Goal: Task Accomplishment & Management: Use online tool/utility

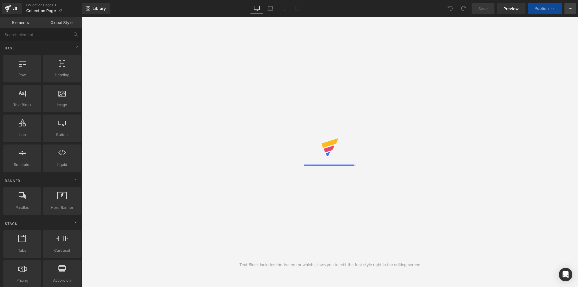
click at [571, 8] on icon at bounding box center [570, 8] width 5 height 5
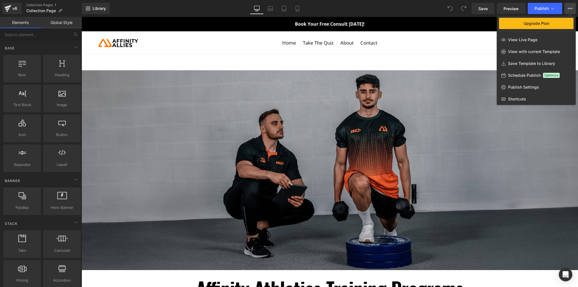
click at [571, 8] on icon at bounding box center [570, 8] width 5 height 5
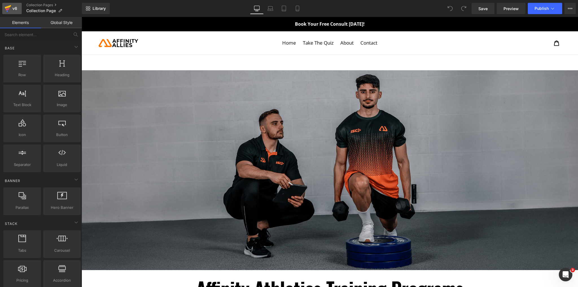
click at [14, 11] on div "v6" at bounding box center [14, 8] width 7 height 7
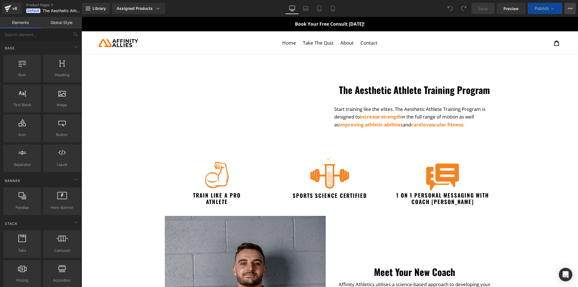
click at [569, 10] on icon at bounding box center [570, 8] width 5 height 5
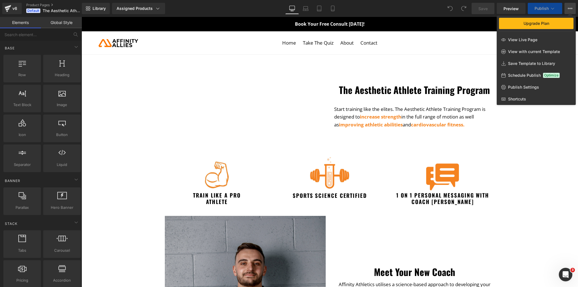
click at [569, 9] on icon at bounding box center [570, 8] width 5 height 5
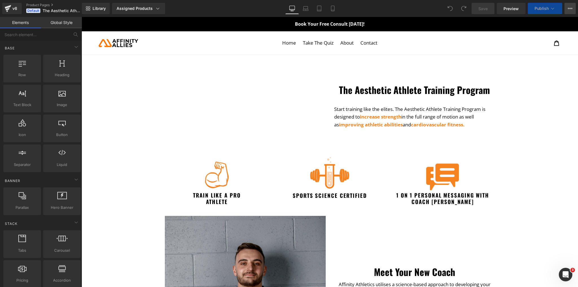
click at [569, 9] on icon at bounding box center [570, 8] width 5 height 5
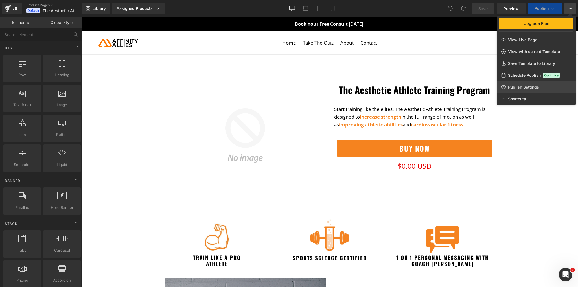
click at [520, 87] on span "Publish Settings" at bounding box center [523, 87] width 31 height 5
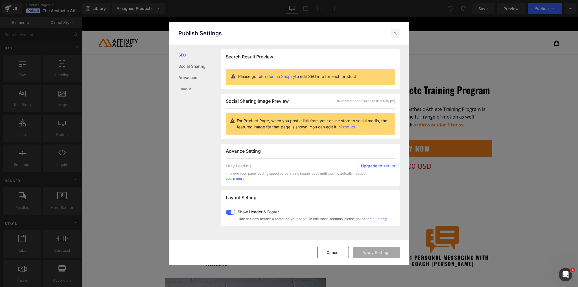
click at [394, 33] on icon at bounding box center [395, 33] width 6 height 6
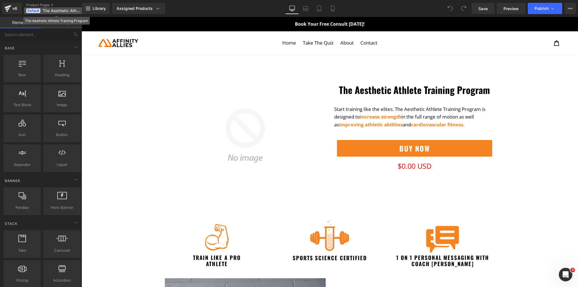
click at [33, 10] on span "Default" at bounding box center [33, 10] width 14 height 5
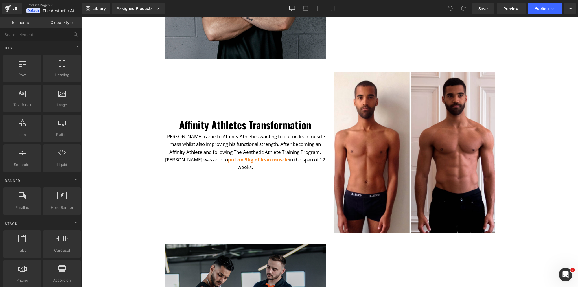
scroll to position [384, 0]
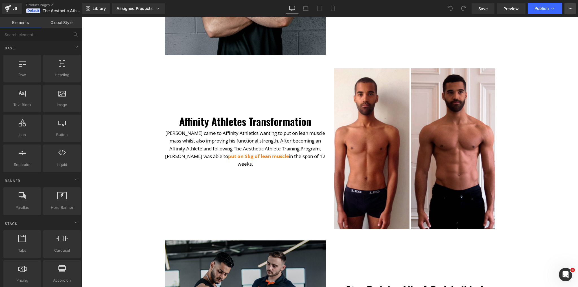
click at [574, 10] on button "Upgrade Plan View Live Page View with current Template Save Template to Library…" at bounding box center [570, 8] width 11 height 11
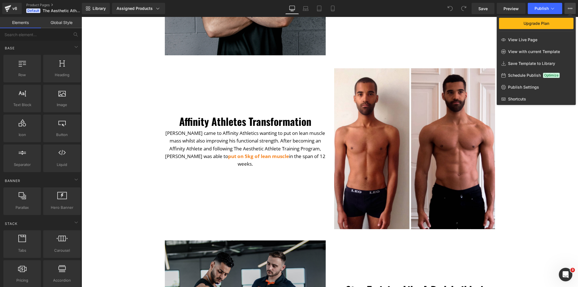
click at [539, 176] on div at bounding box center [330, 152] width 497 height 270
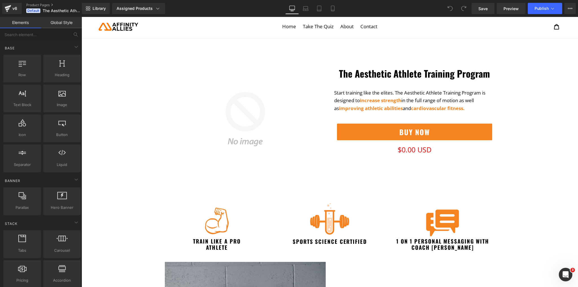
scroll to position [0, 0]
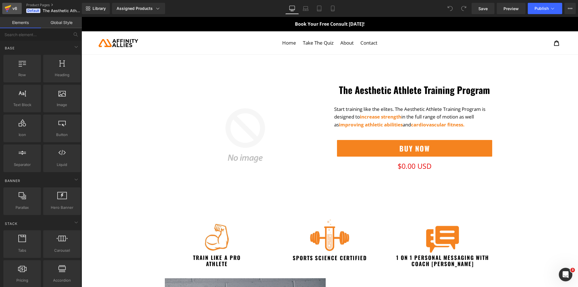
click at [12, 12] on div "v6" at bounding box center [14, 8] width 7 height 7
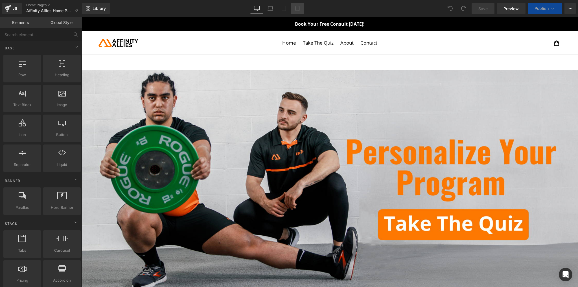
click at [298, 6] on icon at bounding box center [298, 9] width 6 height 6
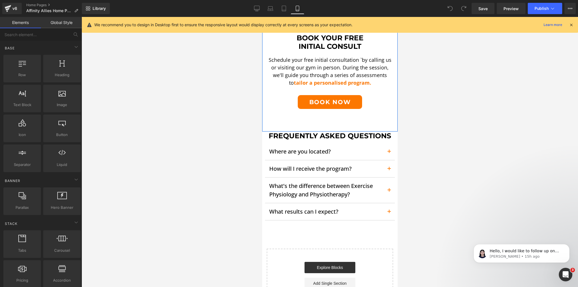
scroll to position [1197, 0]
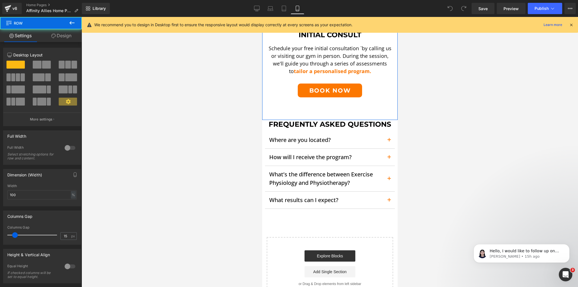
click at [336, 94] on div "Image Book Your FREE Initial Consult Heading Schedule your free initial consult…" at bounding box center [330, 4] width 136 height 232
click at [76, 37] on link "Design" at bounding box center [61, 35] width 41 height 13
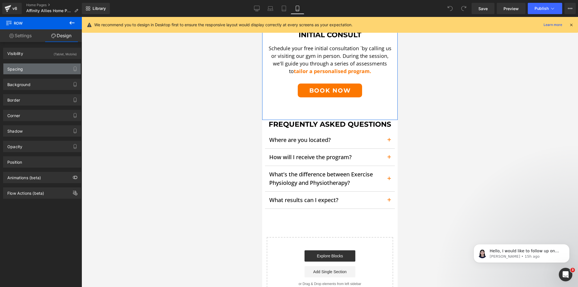
click at [38, 66] on div "Spacing" at bounding box center [41, 69] width 77 height 11
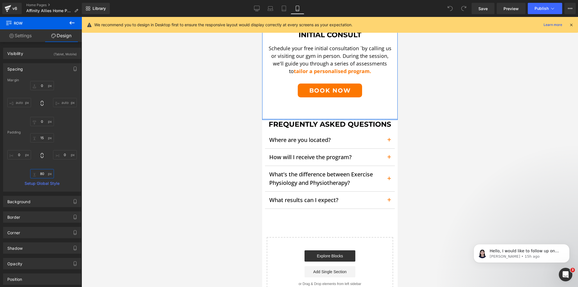
click at [42, 174] on input "80" at bounding box center [42, 173] width 24 height 9
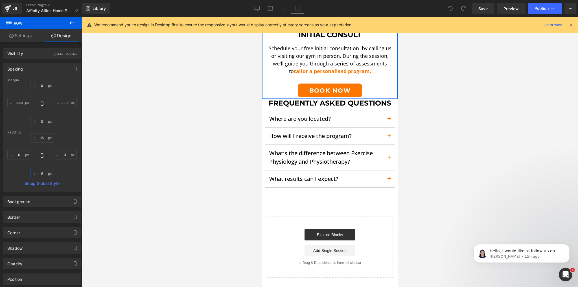
type input "50"
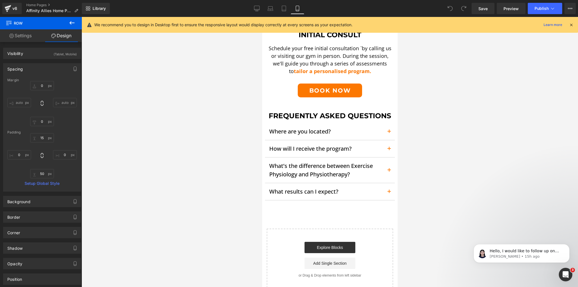
click at [295, 130] on div "Where are you located? Text Block" at bounding box center [326, 131] width 114 height 8
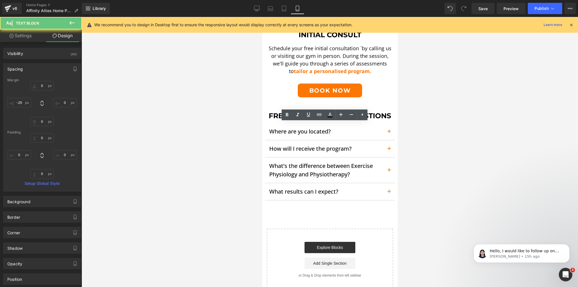
click at [239, 129] on div at bounding box center [330, 152] width 497 height 270
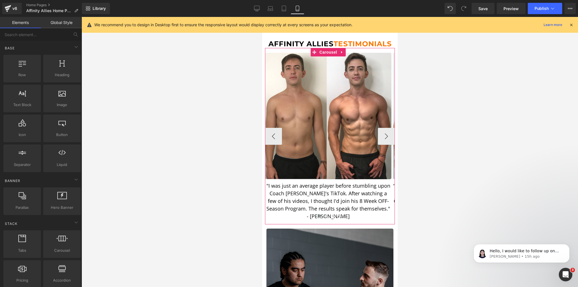
scroll to position [836, 0]
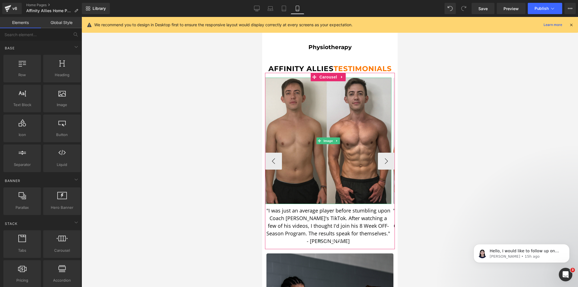
click at [323, 124] on img at bounding box center [328, 141] width 126 height 126
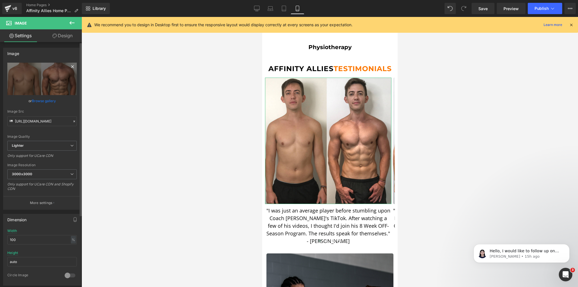
click at [68, 67] on link at bounding box center [72, 67] width 8 height 8
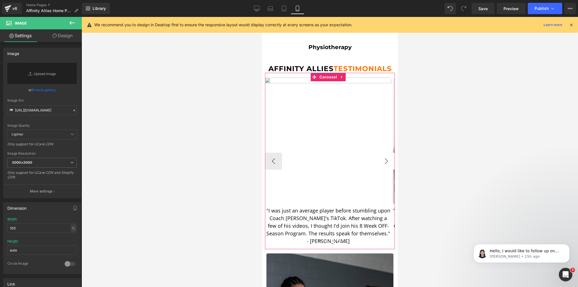
click at [387, 153] on button "›" at bounding box center [386, 161] width 17 height 17
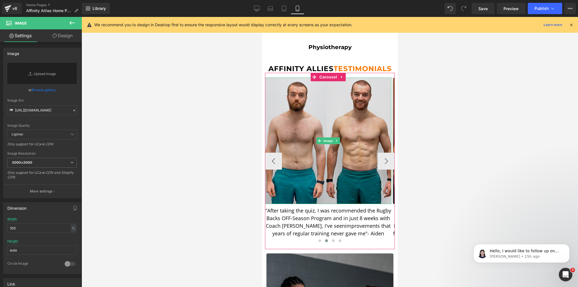
click at [341, 126] on img at bounding box center [328, 141] width 126 height 126
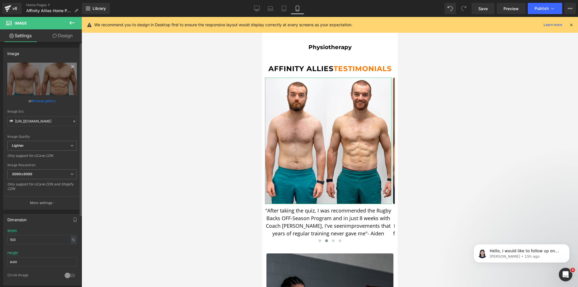
click at [69, 65] on icon at bounding box center [72, 66] width 7 height 7
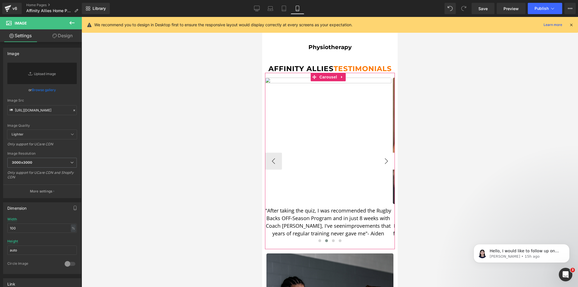
click at [384, 153] on button "›" at bounding box center [386, 161] width 17 height 17
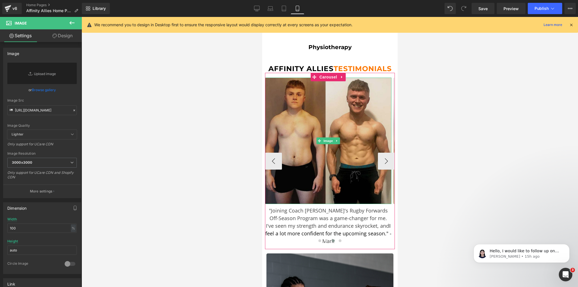
click at [333, 120] on img at bounding box center [328, 141] width 126 height 126
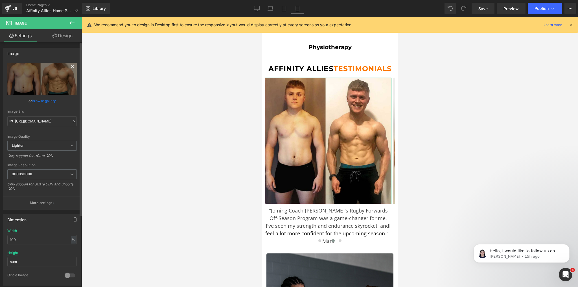
click at [70, 66] on icon at bounding box center [72, 66] width 7 height 7
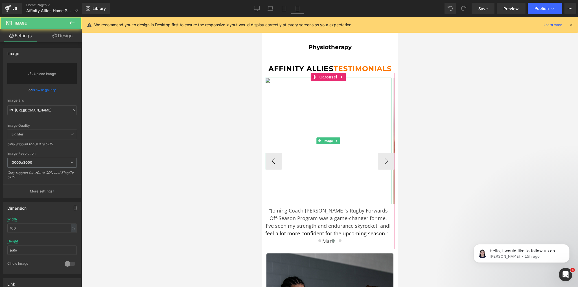
click at [315, 130] on img at bounding box center [328, 141] width 126 height 126
click at [389, 156] on button "›" at bounding box center [386, 161] width 17 height 17
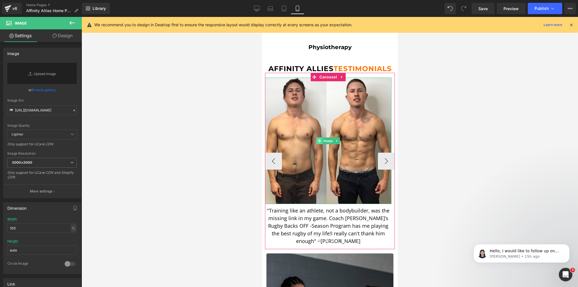
click at [316, 139] on span at bounding box center [319, 141] width 6 height 7
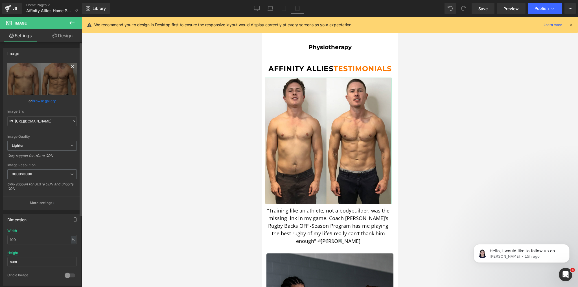
click at [71, 66] on icon at bounding box center [72, 66] width 3 height 3
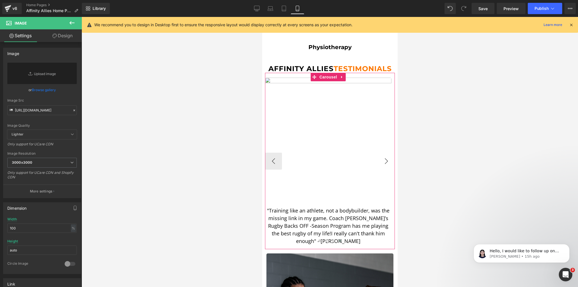
click at [384, 153] on button "›" at bounding box center [386, 161] width 17 height 17
click at [378, 153] on button "›" at bounding box center [386, 161] width 17 height 17
click at [381, 156] on button "›" at bounding box center [386, 161] width 17 height 17
click at [275, 153] on button "‹" at bounding box center [273, 161] width 17 height 17
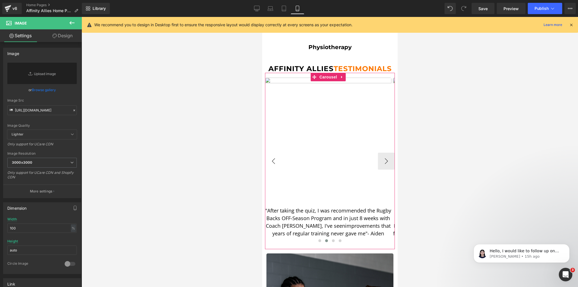
click at [275, 153] on button "‹" at bounding box center [273, 161] width 17 height 17
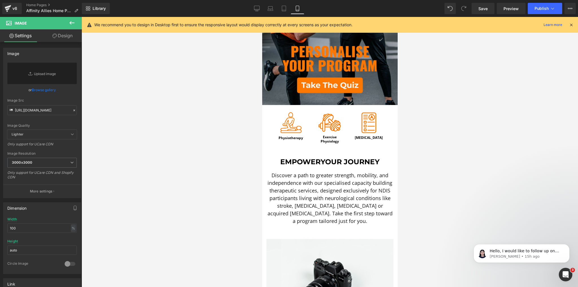
scroll to position [113, 0]
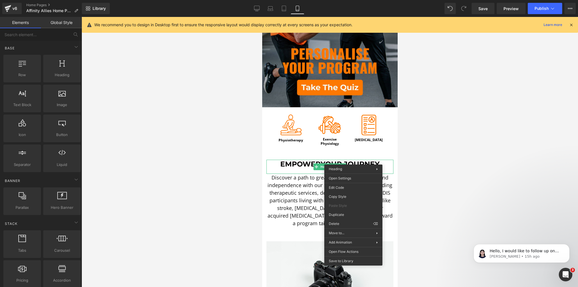
click at [234, 145] on div at bounding box center [330, 152] width 497 height 270
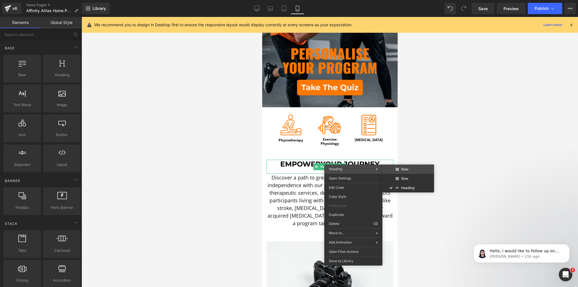
click at [427, 165] on div "Image You are previewing how the will restyle your page. You can not edit Eleme…" at bounding box center [289, 148] width 578 height 297
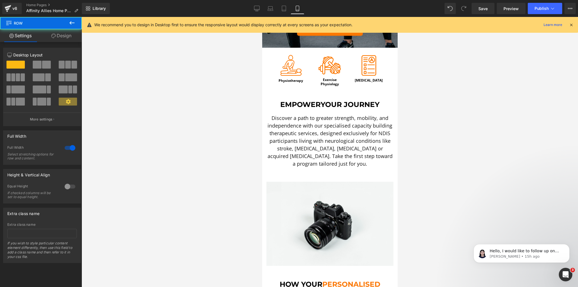
click at [427, 165] on div at bounding box center [330, 152] width 497 height 270
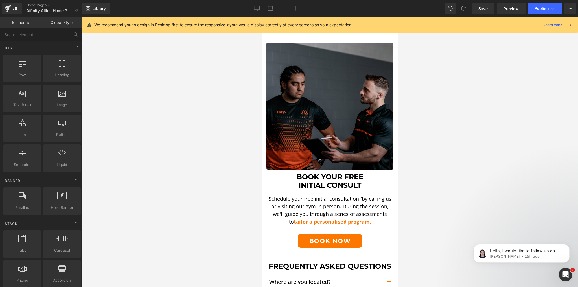
scroll to position [1057, 0]
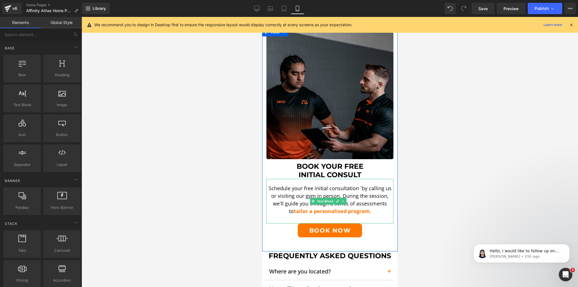
click at [313, 185] on p "Schedule your free initial consultation `by calling us or visiting our gym in p…" at bounding box center [329, 200] width 127 height 30
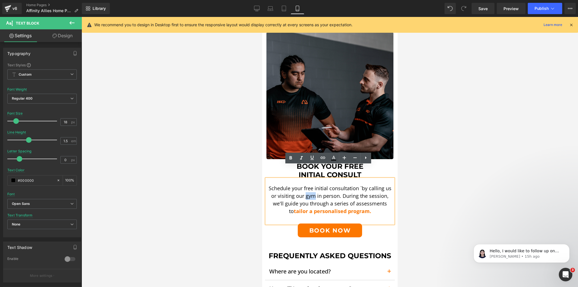
drag, startPoint x: 313, startPoint y: 183, endPoint x: 305, endPoint y: 183, distance: 7.9
click at [305, 185] on p "Schedule your free initial consultation `by calling us or visiting our gym in p…" at bounding box center [329, 200] width 127 height 30
click at [241, 175] on div at bounding box center [330, 152] width 497 height 270
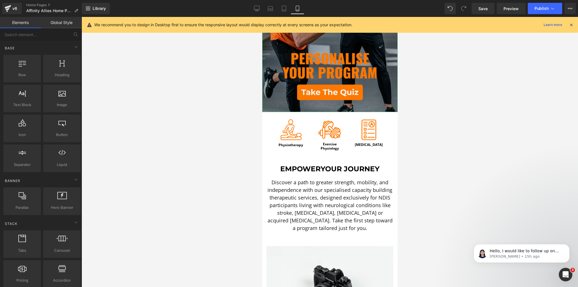
scroll to position [113, 0]
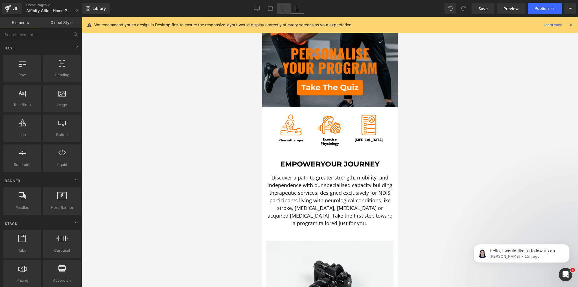
click at [281, 6] on link "Tablet" at bounding box center [284, 8] width 14 height 11
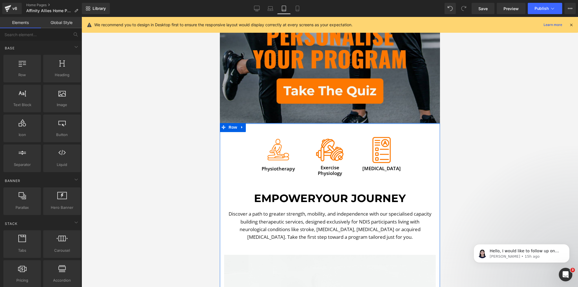
scroll to position [204, 0]
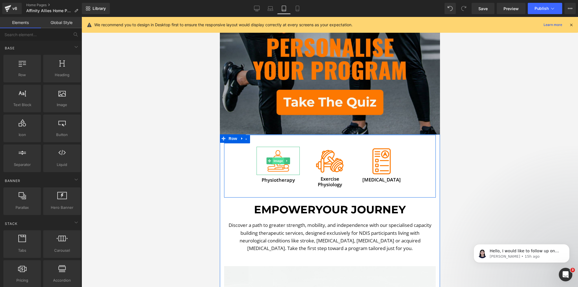
click at [274, 158] on span "Image" at bounding box center [278, 161] width 12 height 7
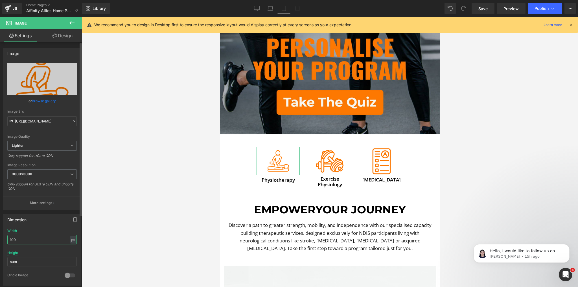
click at [23, 240] on input "100" at bounding box center [41, 239] width 69 height 9
type input "120"
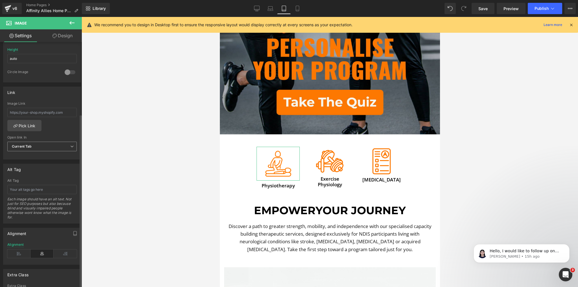
scroll to position [226, 0]
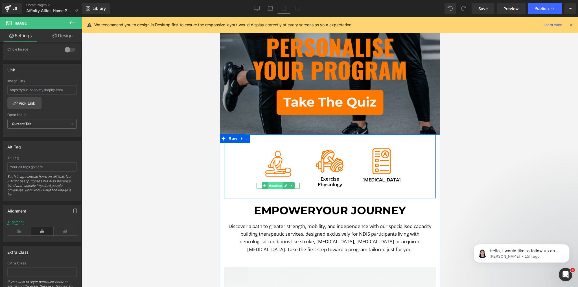
click at [274, 182] on span "Heading" at bounding box center [274, 185] width 15 height 7
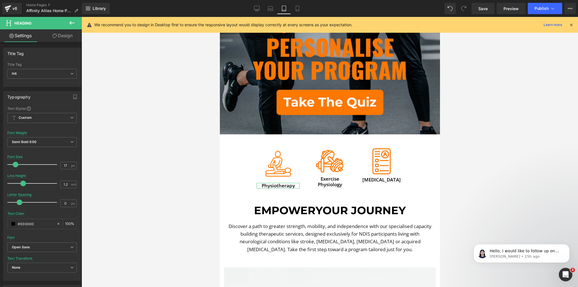
drag, startPoint x: 63, startPoint y: 38, endPoint x: 51, endPoint y: 60, distance: 24.7
click at [63, 38] on link "Design" at bounding box center [62, 35] width 41 height 13
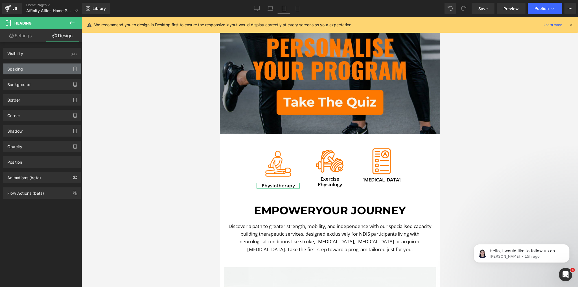
click at [47, 68] on div "Spacing" at bounding box center [41, 69] width 77 height 11
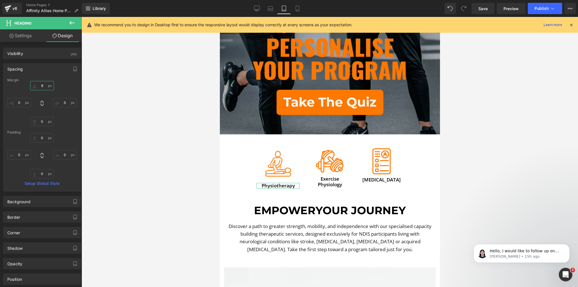
click at [44, 84] on input "8" at bounding box center [42, 85] width 24 height 9
type input "-5"
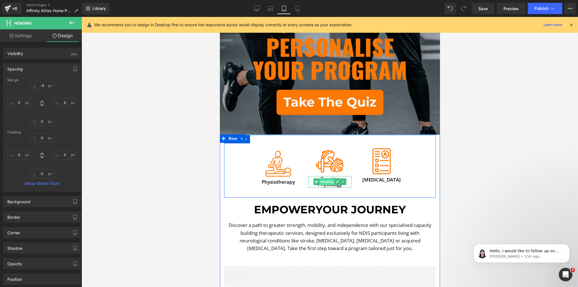
click at [328, 178] on span "Heading" at bounding box center [326, 181] width 15 height 7
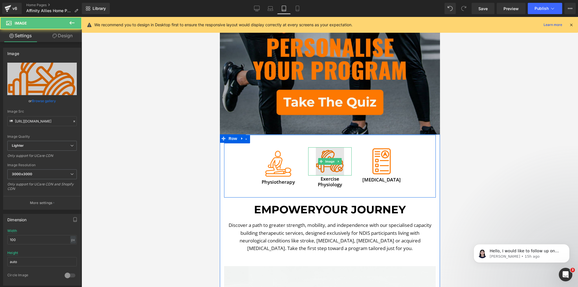
click at [329, 153] on img at bounding box center [330, 161] width 28 height 28
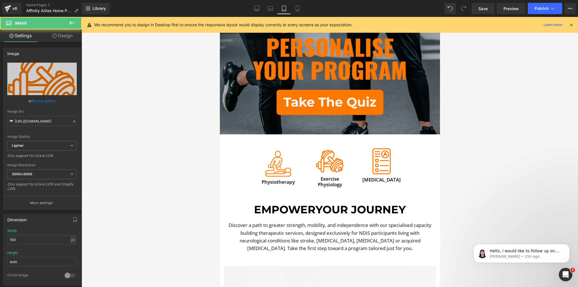
click at [83, 36] on div at bounding box center [330, 152] width 497 height 270
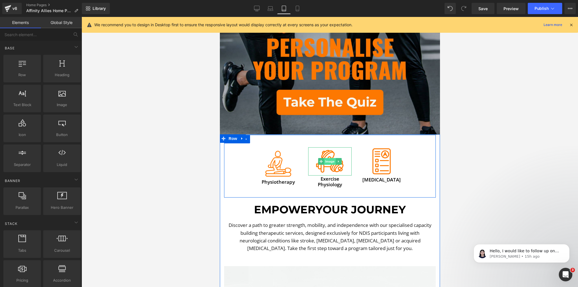
click at [330, 159] on span "Image" at bounding box center [330, 161] width 12 height 7
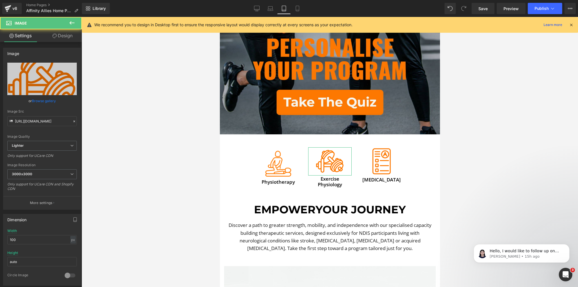
click at [55, 36] on icon at bounding box center [55, 36] width 5 height 5
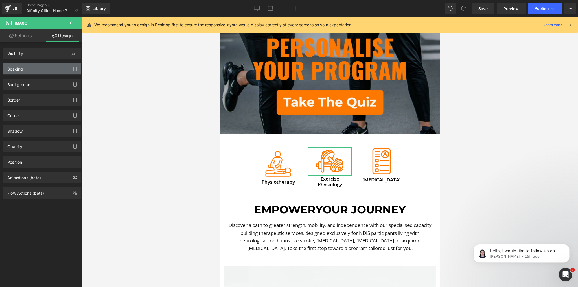
click at [37, 69] on div "Spacing" at bounding box center [41, 69] width 77 height 11
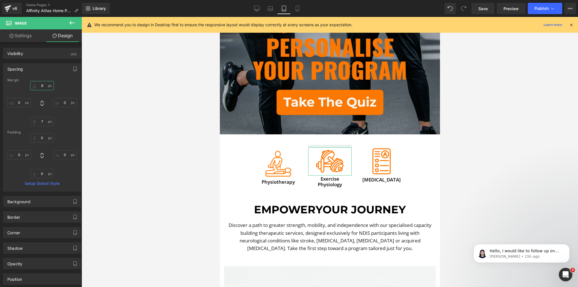
click at [45, 85] on input "9" at bounding box center [42, 85] width 24 height 9
click at [43, 121] on input "7" at bounding box center [42, 121] width 24 height 9
type input "3"
click at [41, 87] on input "9" at bounding box center [42, 85] width 24 height 9
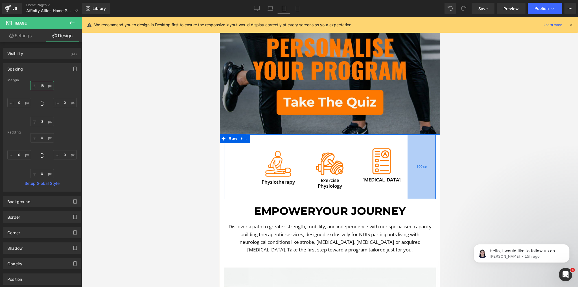
type input "17"
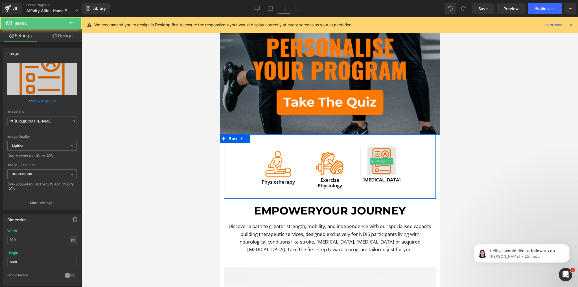
click at [382, 150] on img at bounding box center [381, 161] width 28 height 28
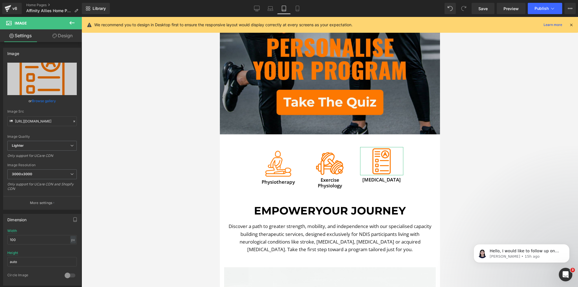
click at [58, 34] on link "Design" at bounding box center [62, 35] width 41 height 13
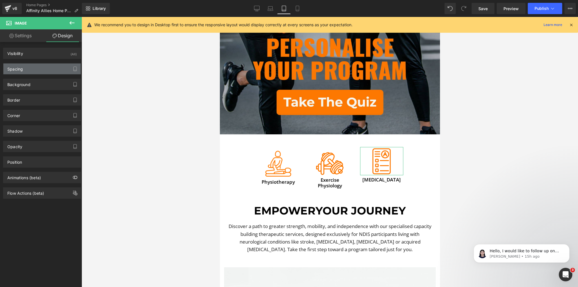
click at [39, 70] on div "Spacing" at bounding box center [41, 69] width 77 height 11
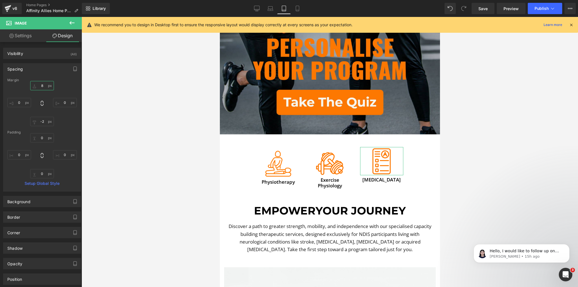
click at [43, 86] on input "8" at bounding box center [42, 85] width 24 height 9
type input "11"
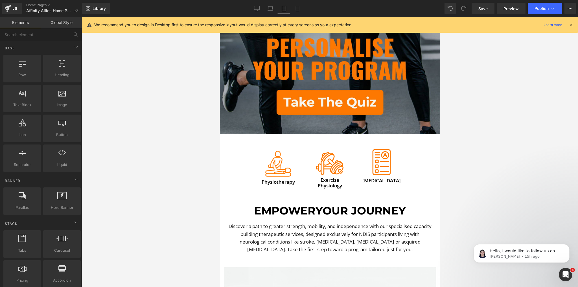
click at [143, 143] on div at bounding box center [330, 152] width 497 height 270
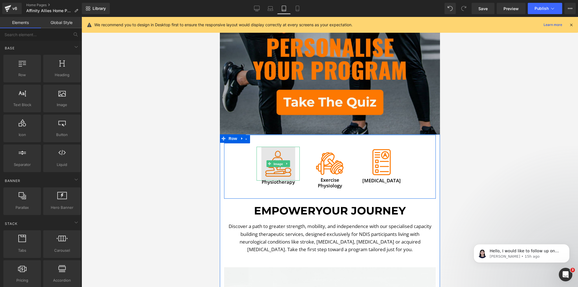
click at [276, 161] on span "Image" at bounding box center [278, 164] width 12 height 7
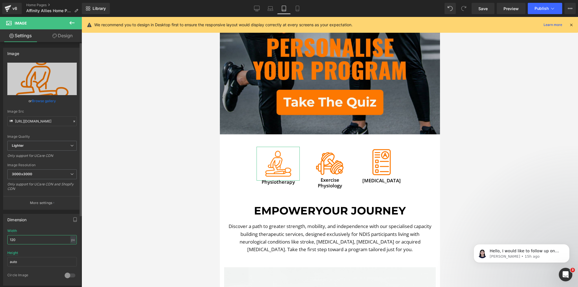
click at [28, 236] on input "120" at bounding box center [41, 239] width 69 height 9
type input "130"
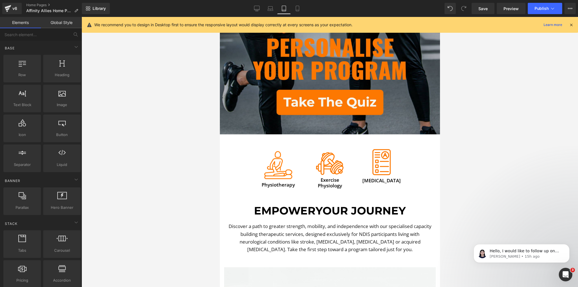
click at [143, 192] on div at bounding box center [330, 152] width 497 height 270
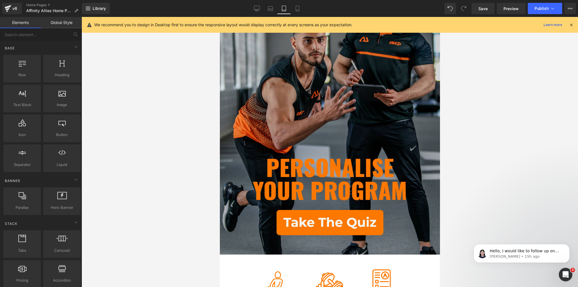
scroll to position [0, 0]
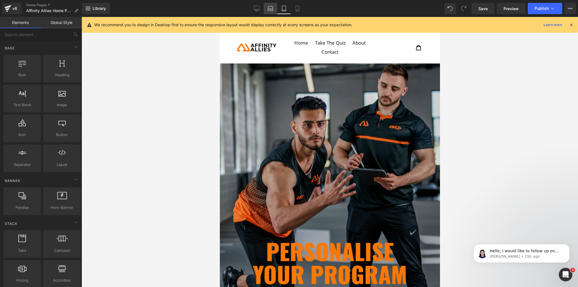
click at [270, 8] on icon at bounding box center [271, 9] width 6 height 6
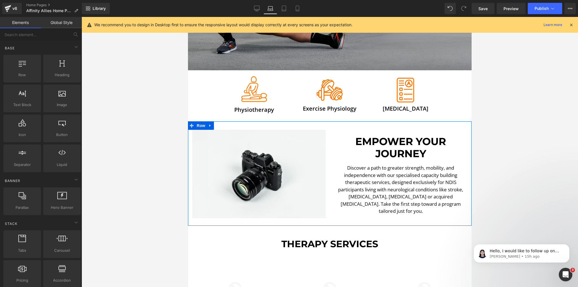
scroll to position [143, 0]
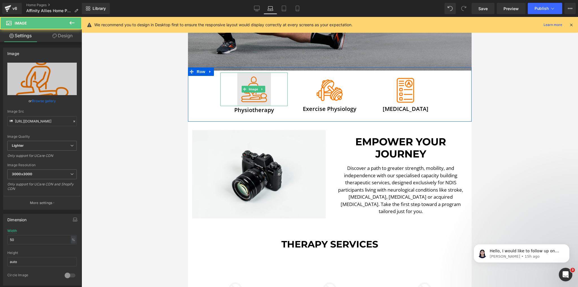
click at [253, 101] on div "Image" at bounding box center [254, 90] width 67 height 34
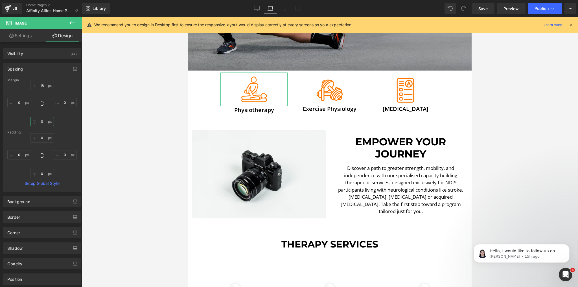
click at [43, 123] on input "0" at bounding box center [42, 121] width 24 height 9
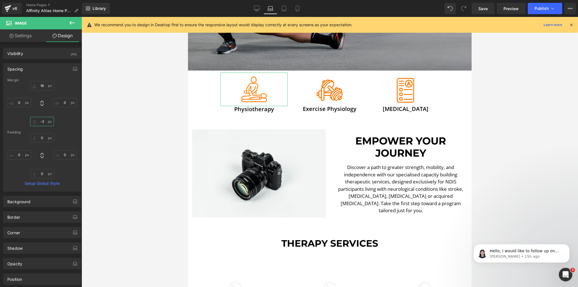
type input "-3"
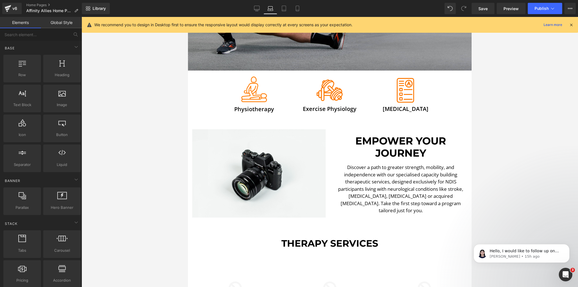
click at [147, 146] on div at bounding box center [330, 152] width 497 height 270
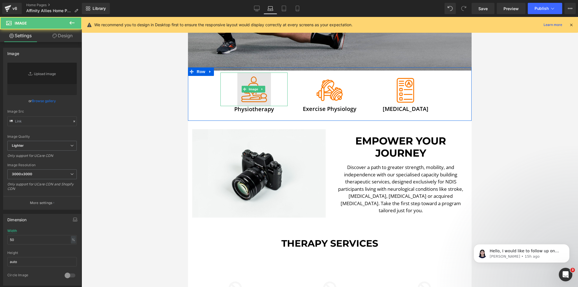
click at [261, 80] on img at bounding box center [254, 90] width 34 height 34
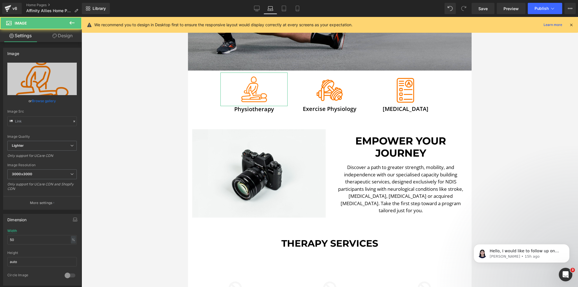
click at [62, 37] on link "Design" at bounding box center [62, 35] width 41 height 13
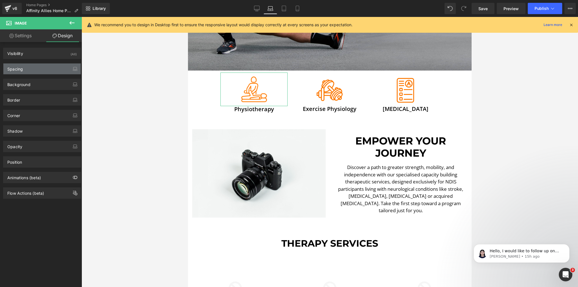
click at [45, 65] on div "Spacing" at bounding box center [41, 69] width 77 height 11
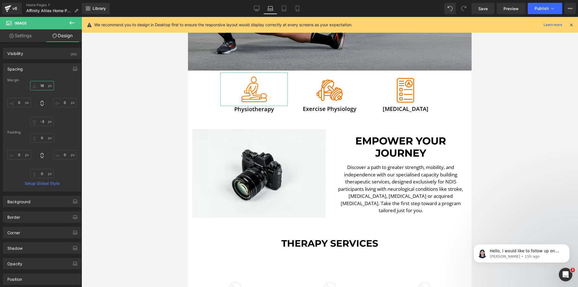
click at [40, 86] on input "text" at bounding box center [42, 85] width 24 height 9
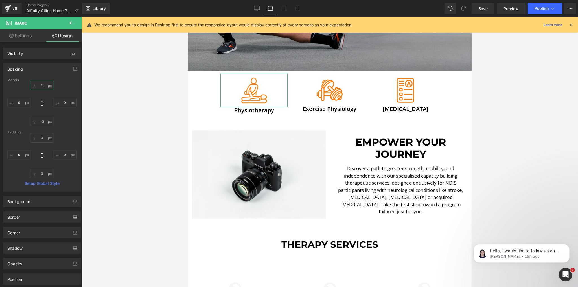
type input "22"
click at [39, 120] on input "text" at bounding box center [42, 121] width 24 height 9
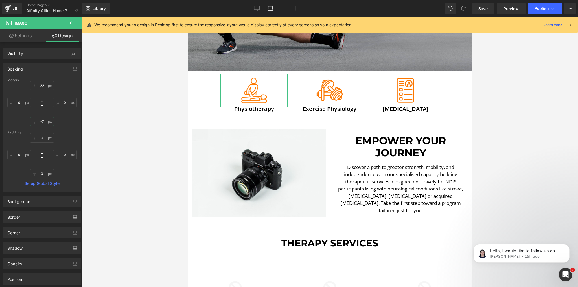
type input "-8"
click at [140, 128] on div at bounding box center [330, 152] width 497 height 270
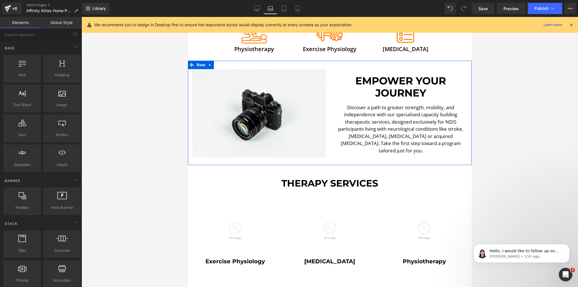
scroll to position [211, 0]
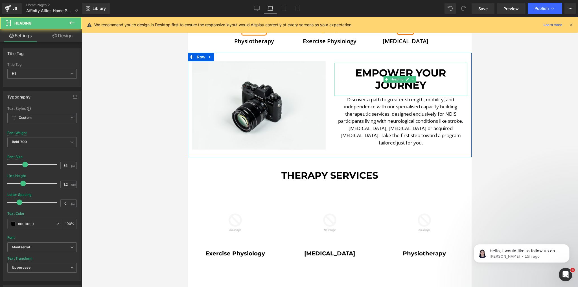
click at [416, 68] on h1 "Empower Your Journey" at bounding box center [401, 79] width 134 height 24
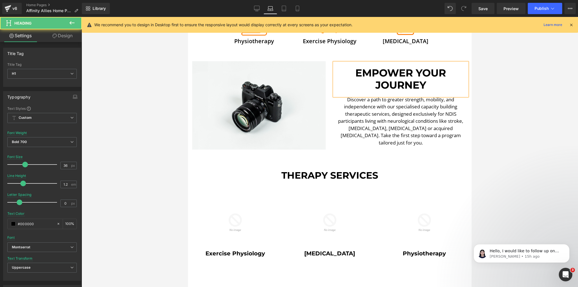
click at [416, 70] on h1 "Empower Your Journey" at bounding box center [401, 79] width 134 height 24
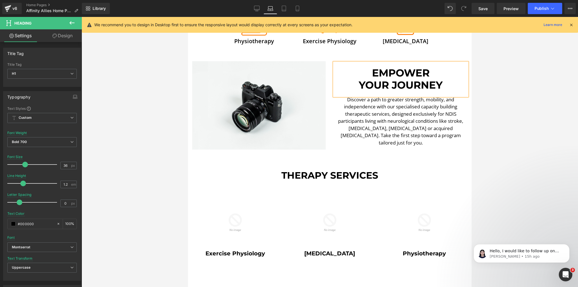
click at [558, 100] on div at bounding box center [330, 152] width 497 height 270
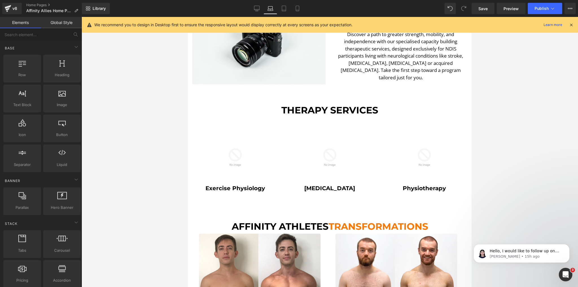
scroll to position [279, 0]
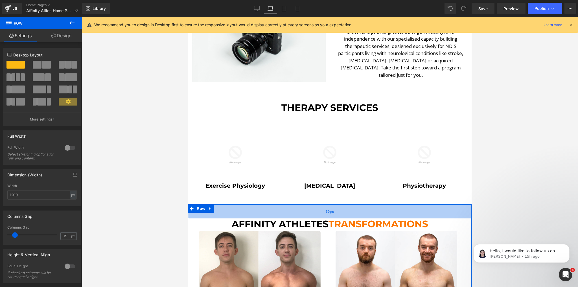
click at [305, 204] on div "50px" at bounding box center [330, 211] width 284 height 14
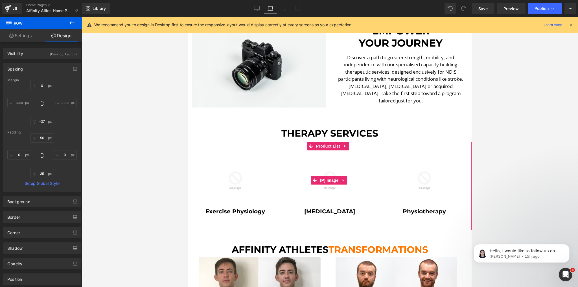
scroll to position [211, 0]
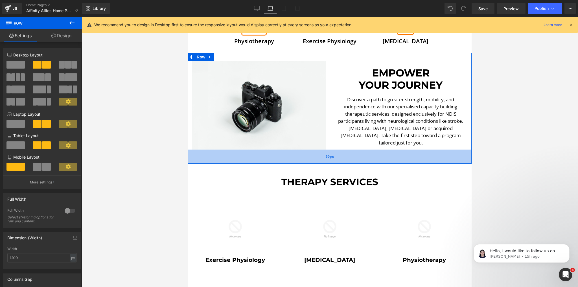
drag, startPoint x: 342, startPoint y: 150, endPoint x: 344, endPoint y: 157, distance: 6.8
click at [344, 157] on div "50px" at bounding box center [330, 157] width 284 height 14
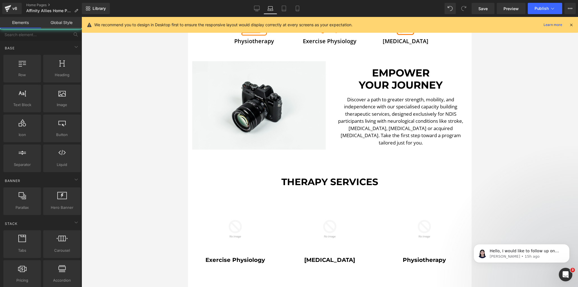
click at [515, 179] on div at bounding box center [330, 152] width 497 height 270
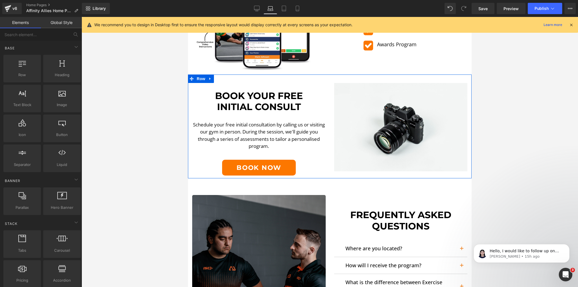
scroll to position [731, 0]
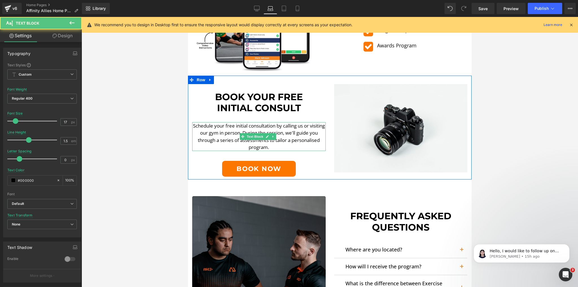
click at [276, 140] on div "Schedule your free initial consultation by calling us or visiting our gym in pe…" at bounding box center [259, 136] width 134 height 29
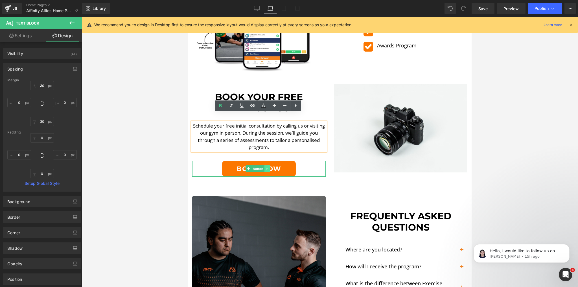
click at [266, 167] on icon at bounding box center [267, 168] width 3 height 3
click at [277, 91] on h1 "Book Your Free" at bounding box center [259, 96] width 134 height 11
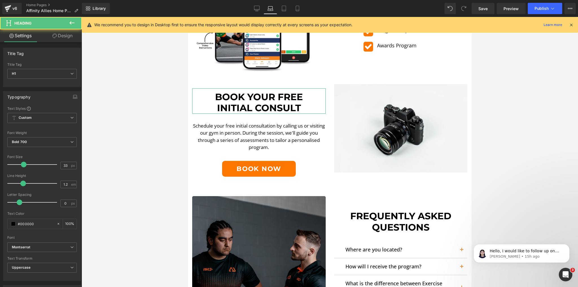
click at [62, 34] on link "Design" at bounding box center [62, 35] width 41 height 13
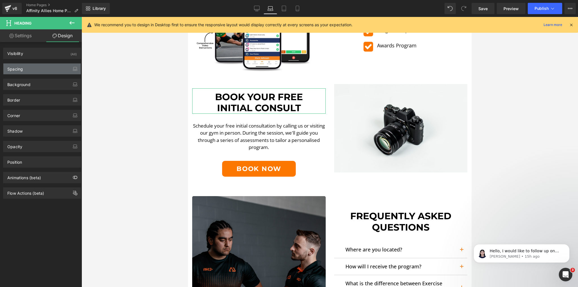
click at [38, 70] on div "Spacing" at bounding box center [41, 69] width 77 height 11
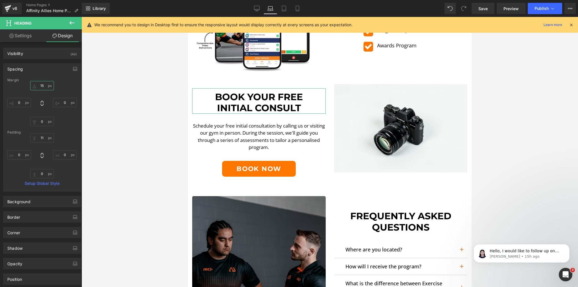
click at [41, 82] on input "15" at bounding box center [42, 85] width 24 height 9
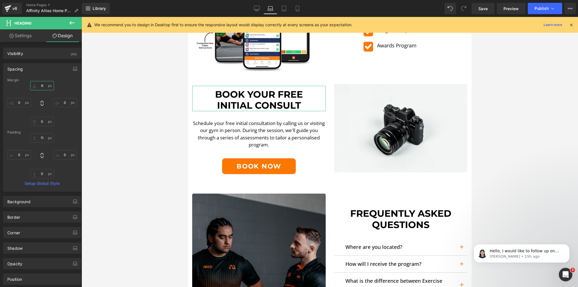
type input "5"
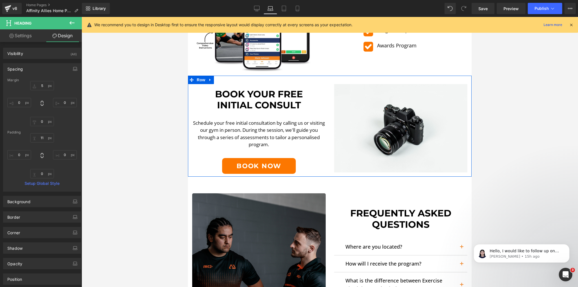
click at [270, 130] on p "Schedule your free initial consultation by calling us or visiting our gym in pe…" at bounding box center [259, 133] width 134 height 29
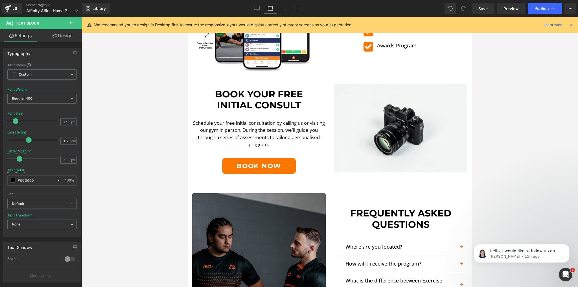
click at [63, 36] on link "Design" at bounding box center [62, 35] width 41 height 13
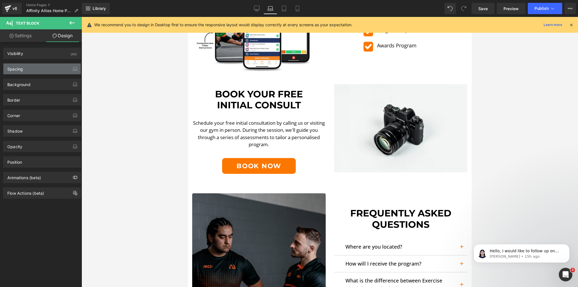
click at [39, 65] on div "Spacing" at bounding box center [41, 69] width 77 height 11
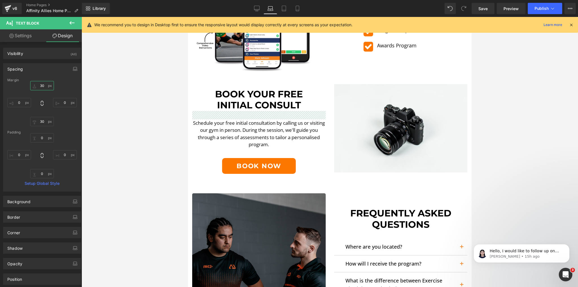
click at [37, 83] on input "30" at bounding box center [42, 85] width 24 height 9
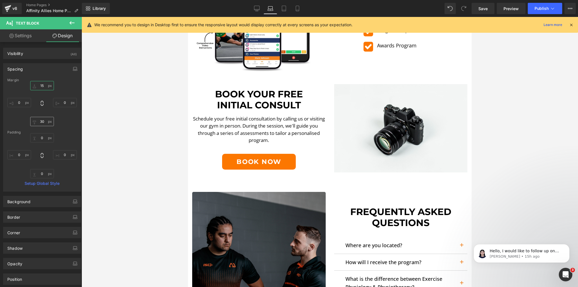
type input "15"
click at [41, 122] on input "30" at bounding box center [42, 121] width 24 height 9
type input "15"
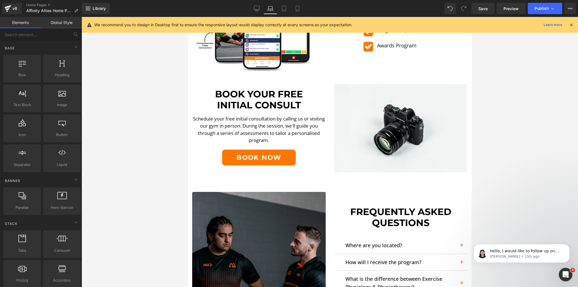
click at [143, 124] on div at bounding box center [330, 152] width 497 height 270
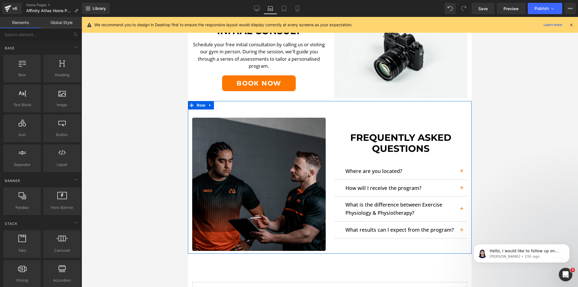
scroll to position [821, 0]
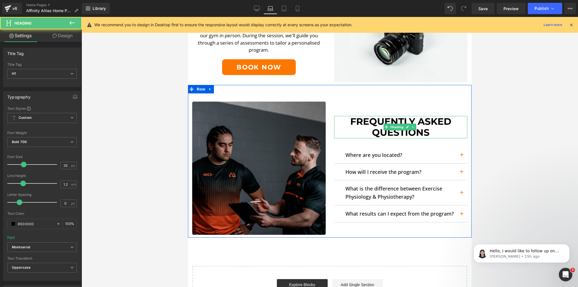
click at [406, 124] on h1 "Frequently Asked Questions" at bounding box center [401, 127] width 134 height 22
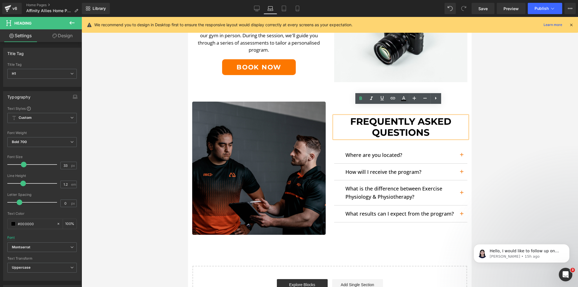
click at [138, 133] on div at bounding box center [330, 152] width 497 height 270
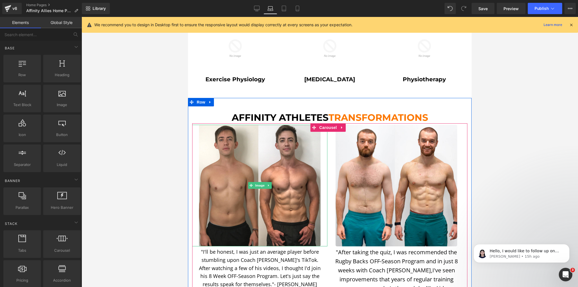
scroll to position [437, 0]
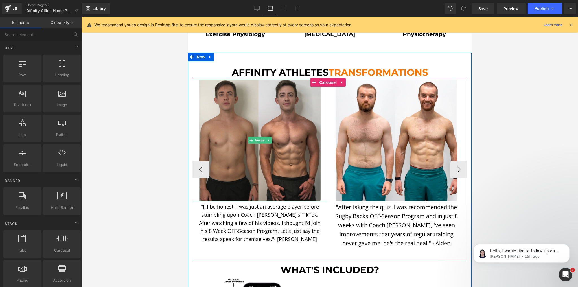
click at [254, 105] on img at bounding box center [260, 141] width 122 height 122
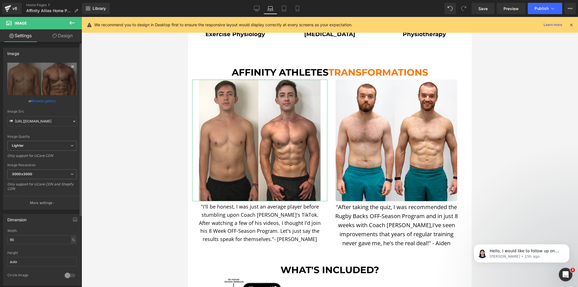
click at [69, 67] on icon at bounding box center [72, 66] width 7 height 7
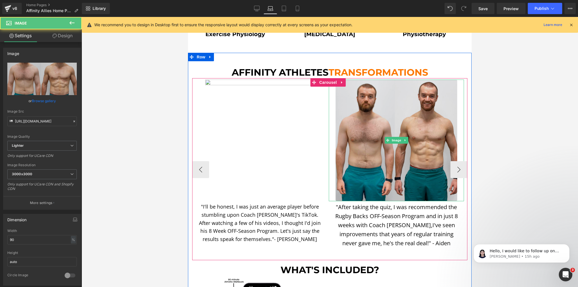
click at [427, 117] on img at bounding box center [397, 141] width 122 height 122
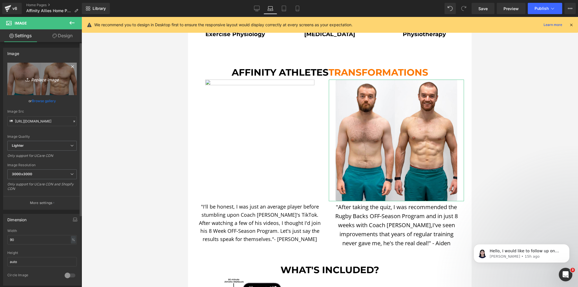
click at [69, 67] on icon at bounding box center [72, 66] width 7 height 7
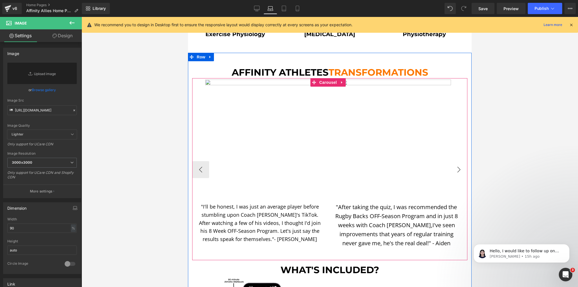
click at [456, 161] on button "›" at bounding box center [459, 169] width 17 height 17
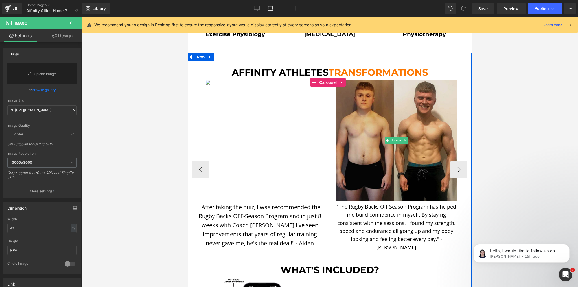
click at [438, 88] on img at bounding box center [397, 141] width 122 height 122
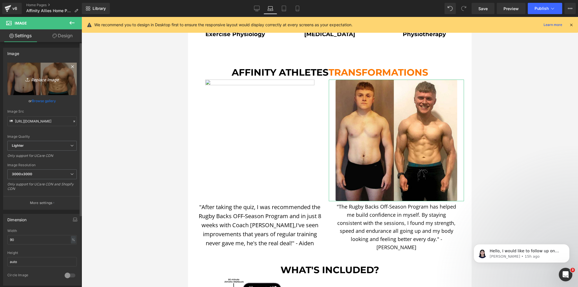
click at [69, 66] on icon at bounding box center [72, 66] width 7 height 7
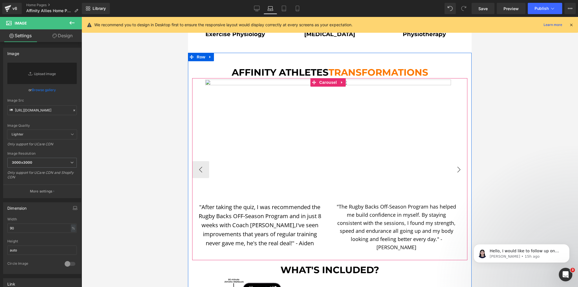
click at [456, 161] on button "›" at bounding box center [459, 169] width 17 height 17
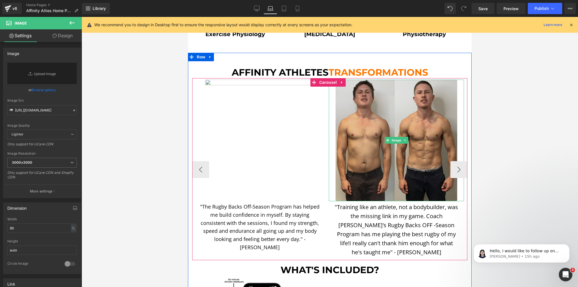
click at [404, 113] on img at bounding box center [397, 141] width 122 height 122
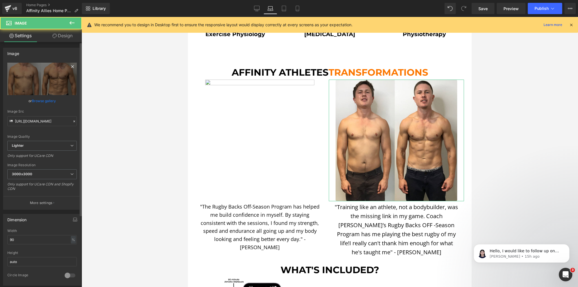
click at [71, 66] on icon at bounding box center [72, 66] width 3 height 3
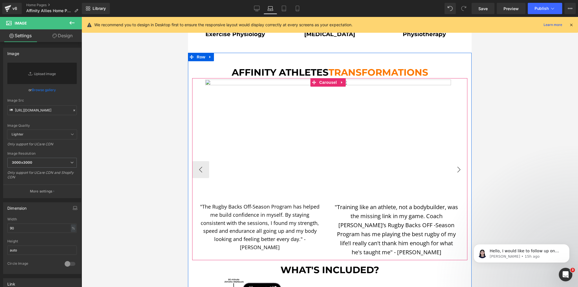
click at [461, 163] on button "›" at bounding box center [459, 169] width 17 height 17
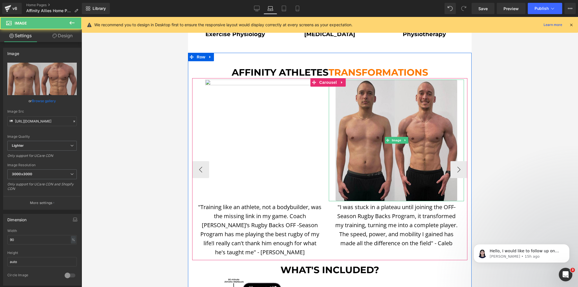
click at [402, 97] on img at bounding box center [397, 141] width 122 height 122
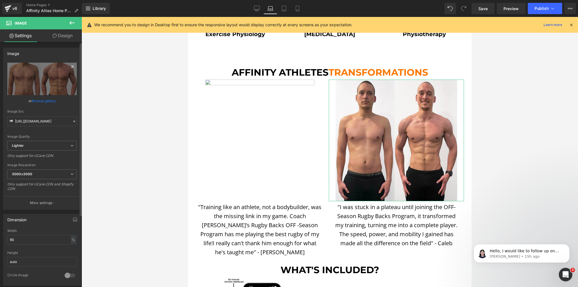
click at [69, 65] on icon at bounding box center [72, 66] width 7 height 7
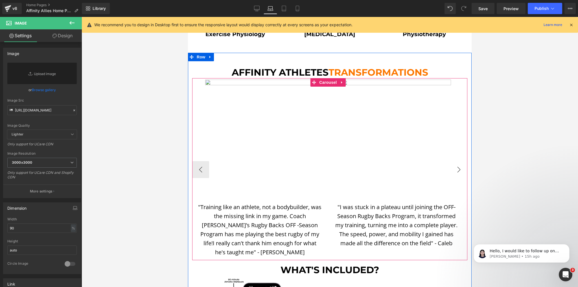
click at [460, 161] on button "›" at bounding box center [459, 169] width 17 height 17
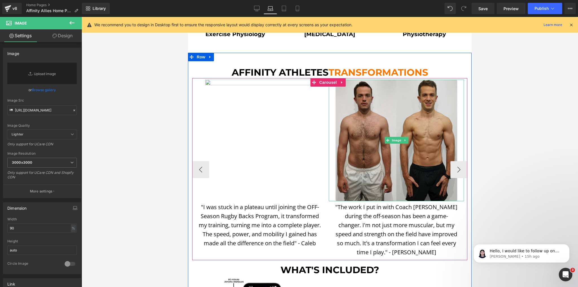
click at [407, 90] on img at bounding box center [397, 141] width 122 height 122
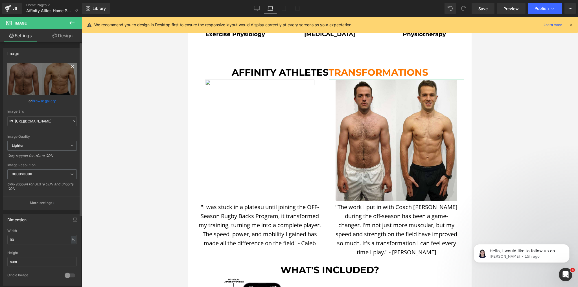
click at [69, 68] on icon at bounding box center [72, 66] width 7 height 7
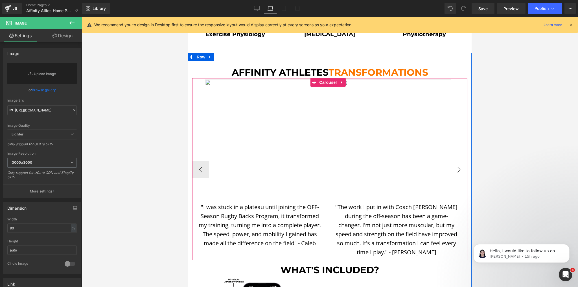
click at [458, 162] on button "›" at bounding box center [459, 169] width 17 height 17
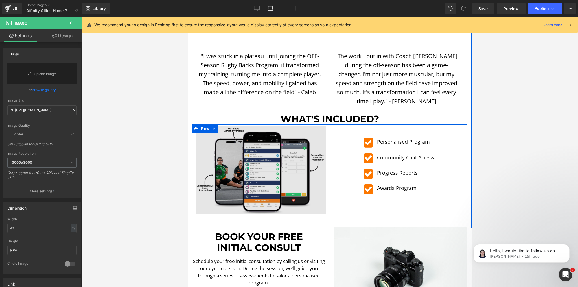
scroll to position [587, 0]
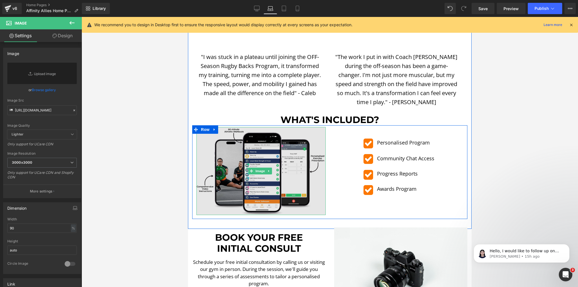
click at [263, 153] on img at bounding box center [261, 171] width 129 height 88
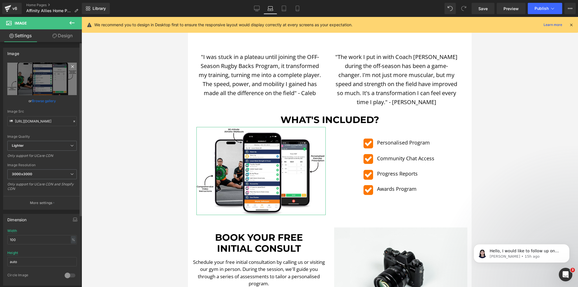
click at [70, 66] on icon at bounding box center [72, 66] width 7 height 7
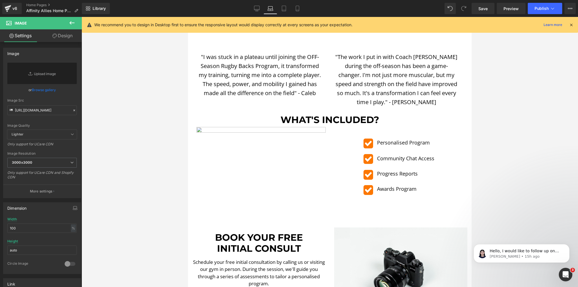
click at [138, 144] on div at bounding box center [330, 152] width 497 height 270
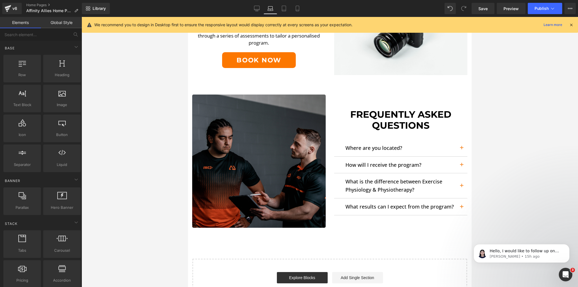
scroll to position [836, 0]
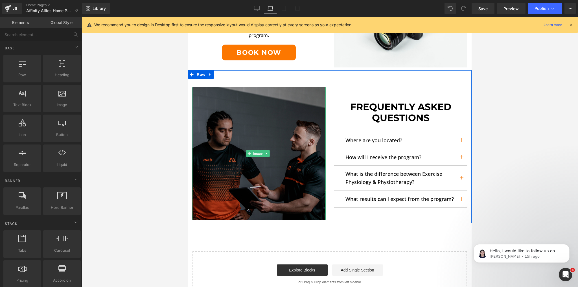
click at [238, 158] on img at bounding box center [259, 154] width 134 height 134
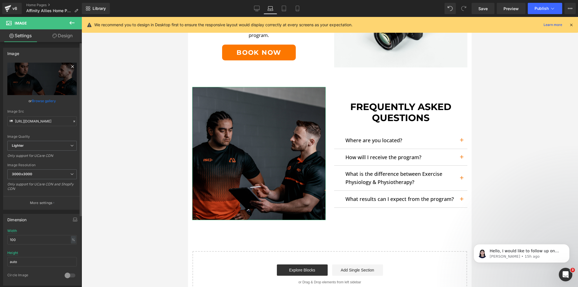
click at [71, 67] on icon at bounding box center [72, 66] width 3 height 3
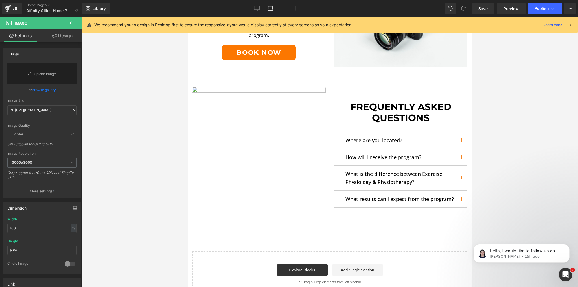
click at [135, 93] on div at bounding box center [330, 152] width 497 height 270
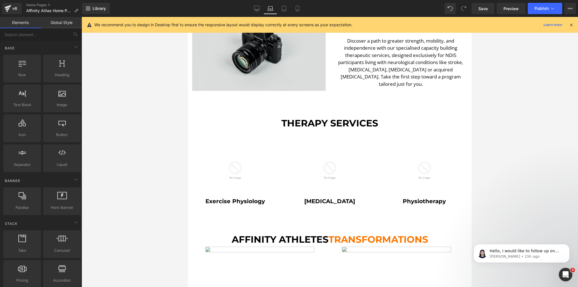
scroll to position [271, 0]
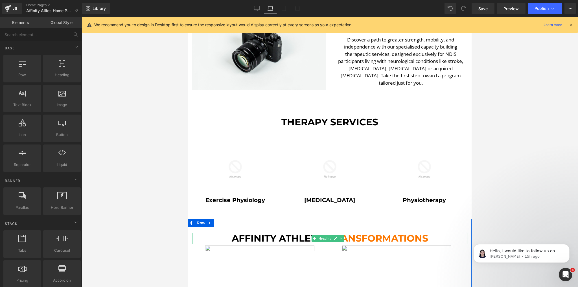
click at [284, 234] on h1 "Affinity Athletes Transformations" at bounding box center [329, 238] width 275 height 11
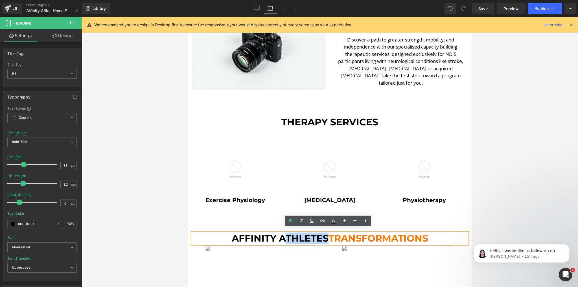
drag, startPoint x: 283, startPoint y: 234, endPoint x: 323, endPoint y: 236, distance: 39.3
click at [323, 236] on h1 "Affinity Athletes Transformations" at bounding box center [329, 238] width 275 height 11
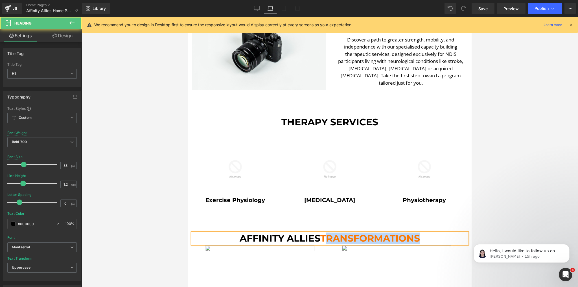
drag, startPoint x: 329, startPoint y: 234, endPoint x: 432, endPoint y: 235, distance: 102.8
click at [432, 235] on h1 "Affinity Allies Transformations" at bounding box center [329, 238] width 275 height 11
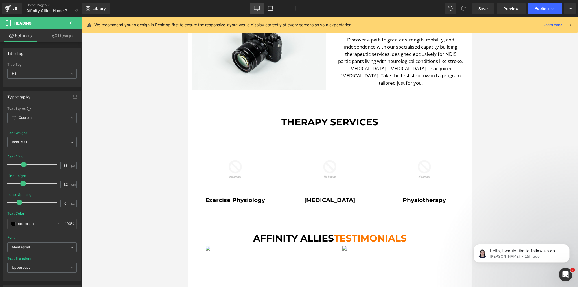
click at [259, 9] on icon at bounding box center [257, 9] width 6 height 6
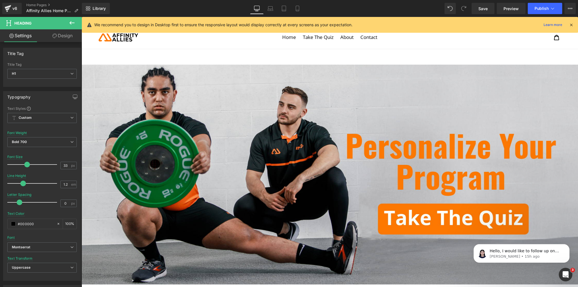
scroll to position [0, 0]
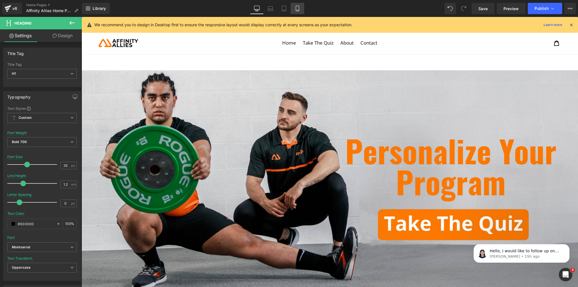
click at [302, 7] on link "Mobile" at bounding box center [298, 8] width 14 height 11
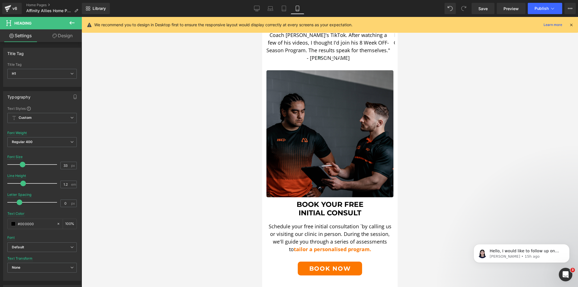
scroll to position [1062, 0]
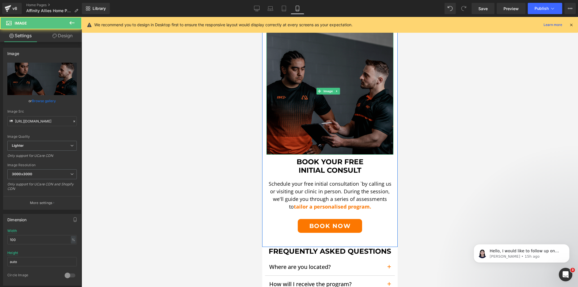
click at [314, 98] on img at bounding box center [329, 91] width 127 height 127
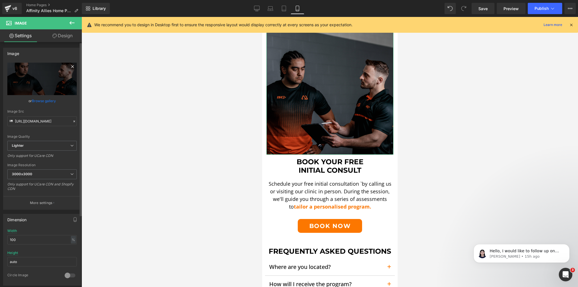
click at [71, 66] on icon at bounding box center [72, 66] width 3 height 3
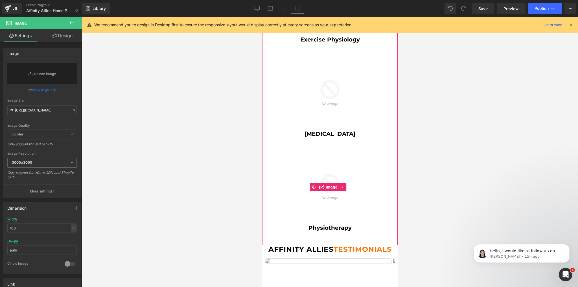
scroll to position [768, 0]
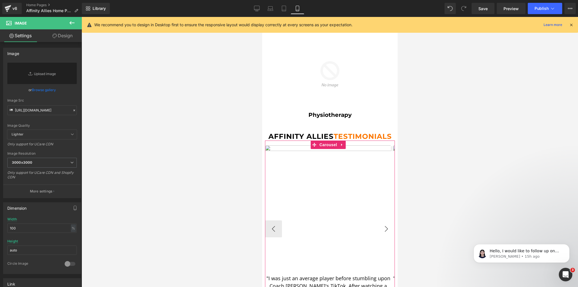
click at [387, 221] on button "›" at bounding box center [386, 229] width 17 height 17
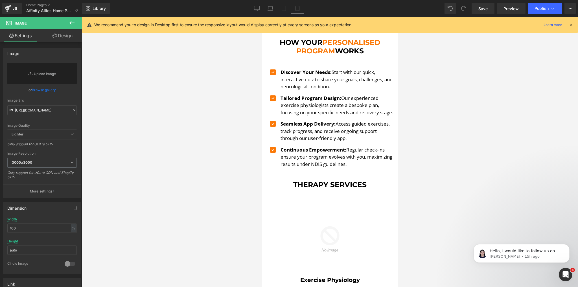
scroll to position [0, 0]
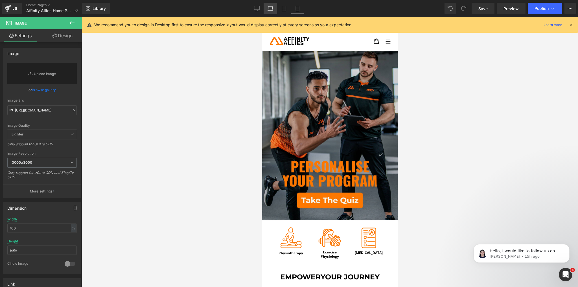
click at [277, 10] on link "Laptop" at bounding box center [271, 8] width 14 height 11
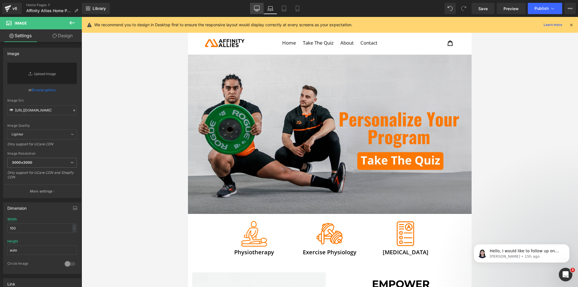
drag, startPoint x: 259, startPoint y: 7, endPoint x: 208, endPoint y: 51, distance: 66.8
click at [259, 7] on icon at bounding box center [257, 9] width 6 height 6
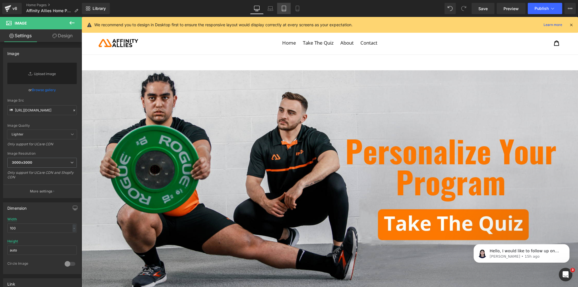
click at [285, 9] on icon at bounding box center [284, 9] width 6 height 6
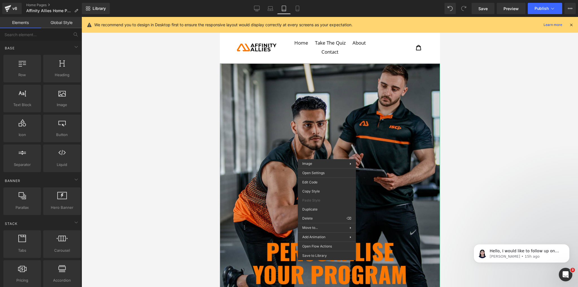
click at [192, 136] on div at bounding box center [330, 152] width 497 height 270
click at [172, 129] on div at bounding box center [330, 152] width 497 height 270
click at [294, 5] on link "Mobile" at bounding box center [298, 8] width 14 height 11
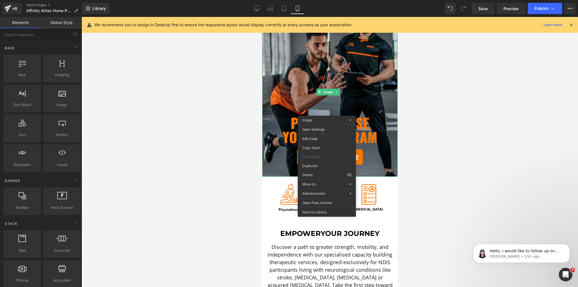
click at [220, 115] on div at bounding box center [330, 152] width 497 height 270
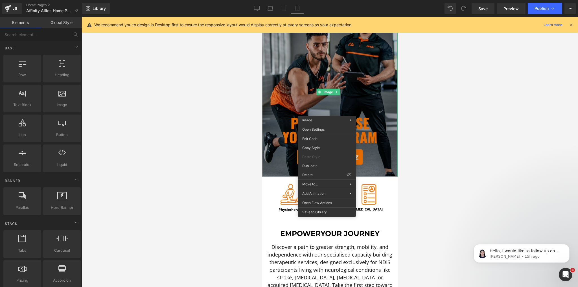
click at [388, 84] on img at bounding box center [330, 91] width 136 height 169
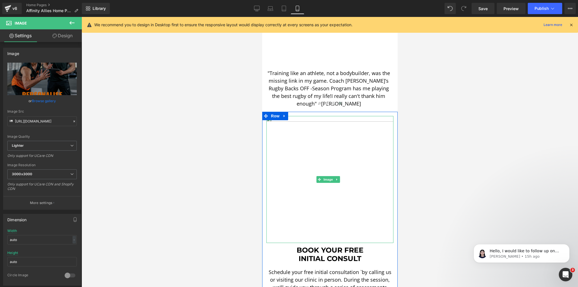
scroll to position [970, 0]
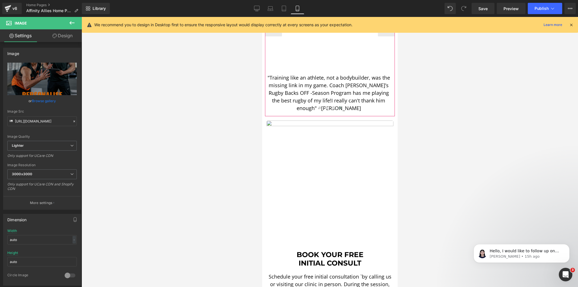
click at [383, 105] on div at bounding box center [330, 109] width 130 height 8
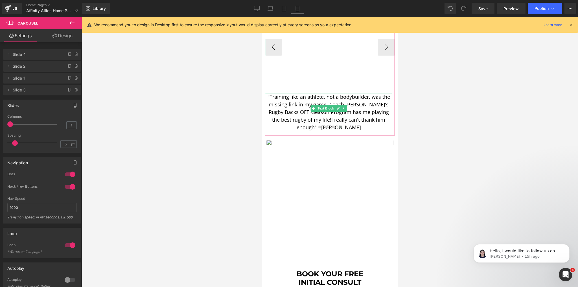
scroll to position [924, 0]
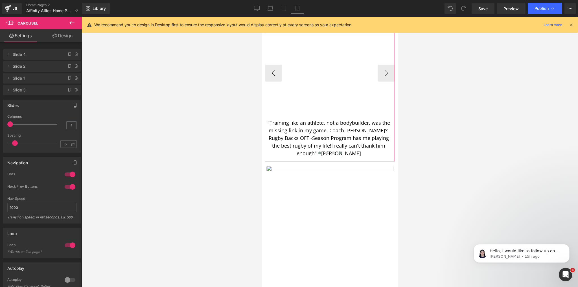
click at [318, 152] on span at bounding box center [319, 153] width 3 height 3
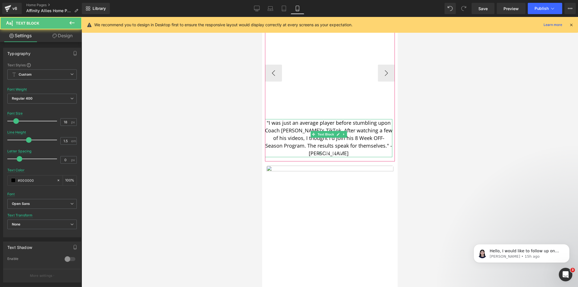
click at [363, 132] on p ""I was just an average player before stumbling upon Coach Youi's TikTok. After …" at bounding box center [328, 138] width 127 height 38
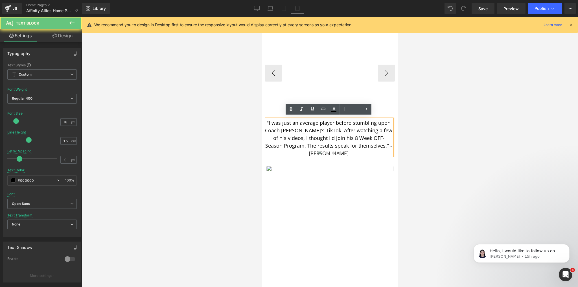
click at [376, 150] on div at bounding box center [330, 154] width 130 height 8
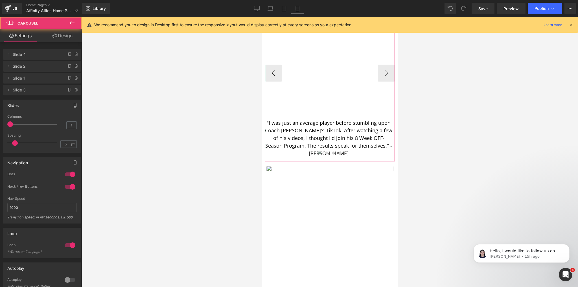
click at [379, 150] on div at bounding box center [330, 154] width 130 height 8
click at [368, 128] on p ""I was just an average player before stumbling upon Coach Youi's TikTok. After …" at bounding box center [328, 138] width 127 height 38
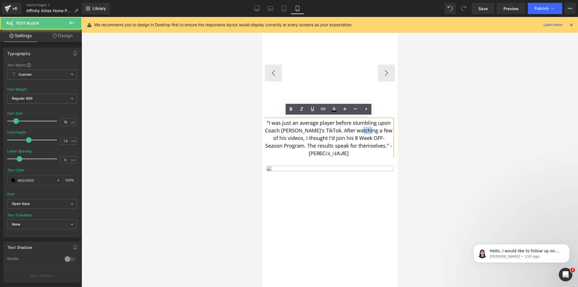
click at [368, 128] on p ""I was just an average player before stumbling upon Coach Youi's TikTok. After …" at bounding box center [328, 138] width 127 height 38
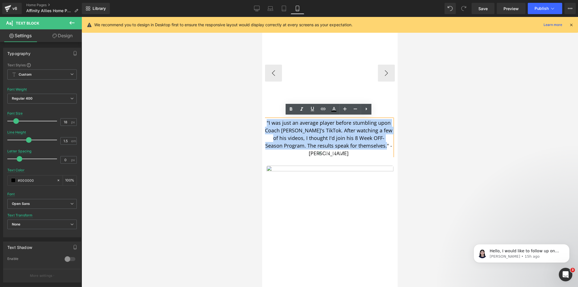
click at [368, 128] on p ""I was just an average player before stumbling upon Coach Youi's TikTok. After …" at bounding box center [328, 138] width 127 height 38
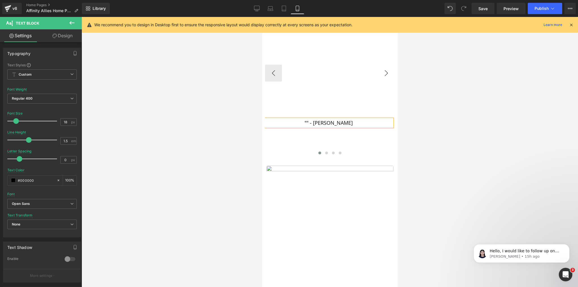
click at [378, 70] on button "›" at bounding box center [386, 73] width 17 height 17
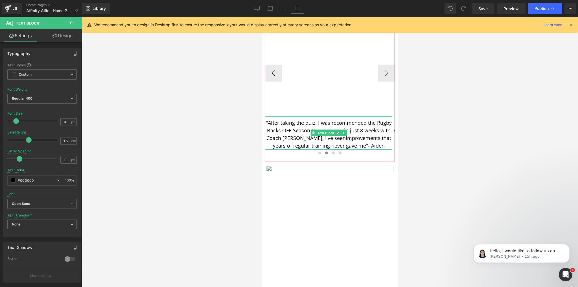
click at [341, 124] on p ""After taking the quiz, I was recommended the Rugby Backs OFF-Season Program an…" at bounding box center [328, 134] width 127 height 30
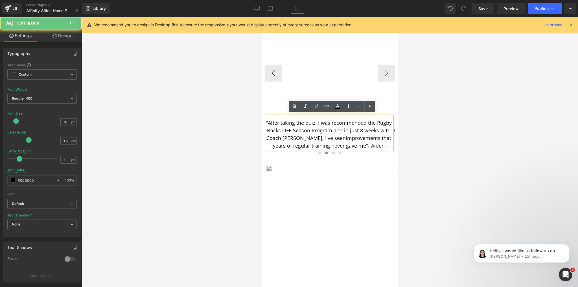
click at [341, 123] on p ""After taking the quiz, I was recommended the Rugby Backs OFF-Season Program an…" at bounding box center [328, 134] width 127 height 30
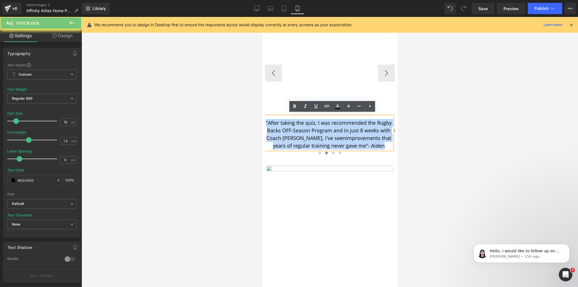
click at [341, 123] on p ""After taking the quiz, I was recommended the Rugby Backs OFF-Season Program an…" at bounding box center [328, 134] width 127 height 30
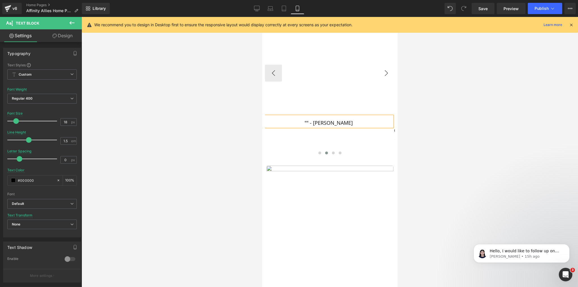
click at [378, 66] on button "›" at bounding box center [386, 73] width 17 height 17
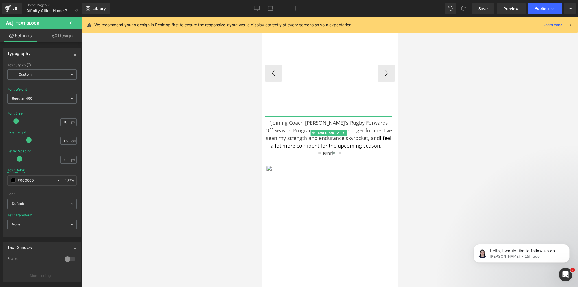
click at [322, 122] on div ""Joining Coach Youi's Rugby Forwards Off-Season Program was a game-changer for …" at bounding box center [328, 136] width 127 height 41
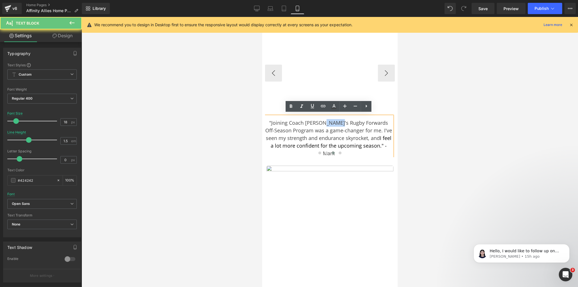
click at [322, 122] on div ""Joining Coach Youi's Rugby Forwards Off-Season Program was a game-changer for …" at bounding box center [328, 136] width 127 height 41
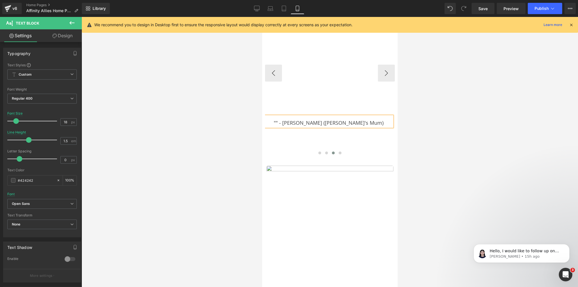
click at [383, 67] on button "›" at bounding box center [386, 73] width 17 height 17
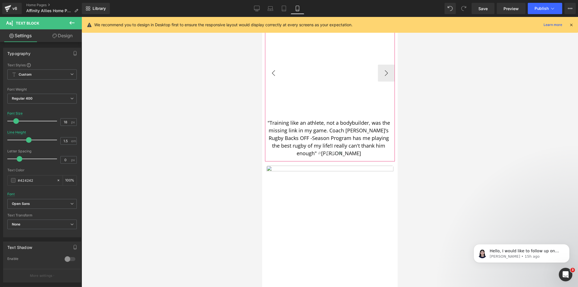
click at [277, 69] on button "‹" at bounding box center [273, 73] width 17 height 17
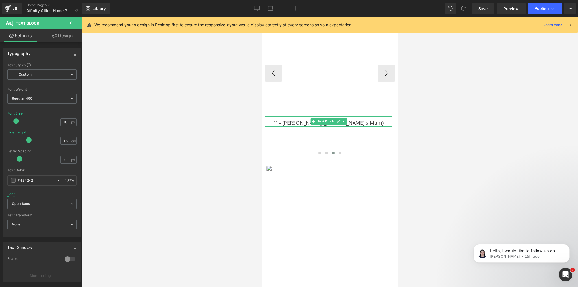
click at [367, 119] on div """ - Teena (Zac's Mum)" at bounding box center [328, 121] width 127 height 10
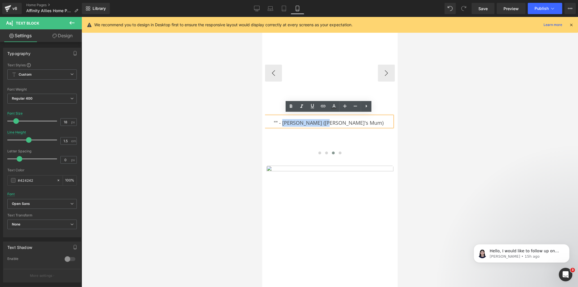
drag, startPoint x: 367, startPoint y: 119, endPoint x: 311, endPoint y: 120, distance: 56.5
click at [311, 120] on div """ - Teena (Zac's Mum)" at bounding box center [328, 121] width 127 height 10
click at [385, 65] on button "›" at bounding box center [386, 73] width 17 height 17
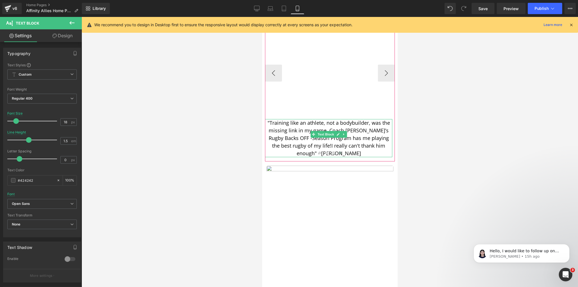
click at [326, 126] on p ""Training like an athlete, not a bodybuilder, was the missing link in my game. …" at bounding box center [328, 138] width 127 height 38
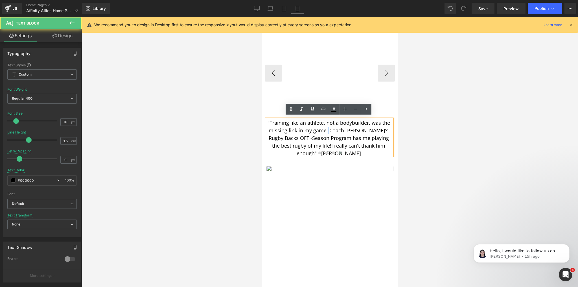
click at [326, 126] on p ""Training like an athlete, not a bodybuilder, was the missing link in my game. …" at bounding box center [328, 138] width 127 height 38
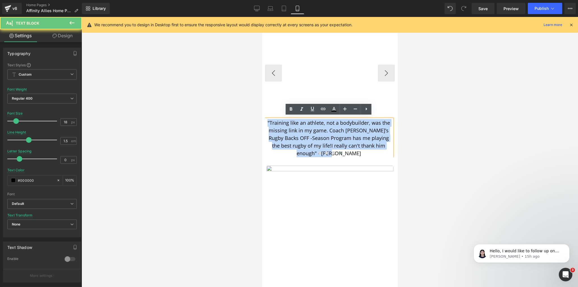
click at [326, 126] on p ""Training like an athlete, not a bodybuilder, was the missing link in my game. …" at bounding box center [328, 138] width 127 height 38
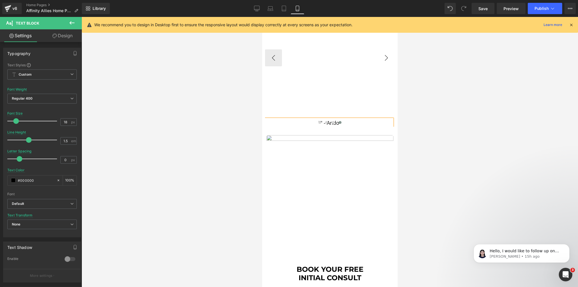
click at [387, 56] on button "›" at bounding box center [386, 57] width 17 height 17
click at [378, 53] on button "›" at bounding box center [386, 57] width 17 height 17
click at [318, 121] on span at bounding box center [319, 122] width 3 height 3
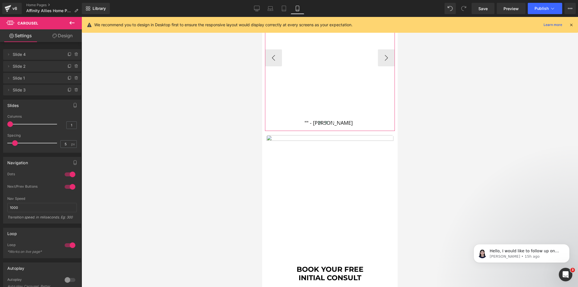
click at [325, 121] on span at bounding box center [326, 122] width 3 height 3
click at [332, 121] on span at bounding box center [333, 122] width 3 height 3
click at [337, 120] on button at bounding box center [340, 123] width 7 height 6
click at [319, 121] on span at bounding box center [319, 122] width 3 height 3
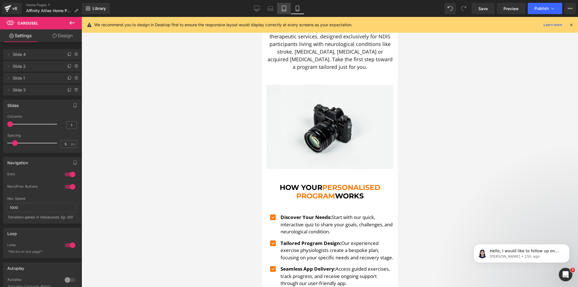
click at [287, 10] on link "Tablet" at bounding box center [284, 8] width 14 height 11
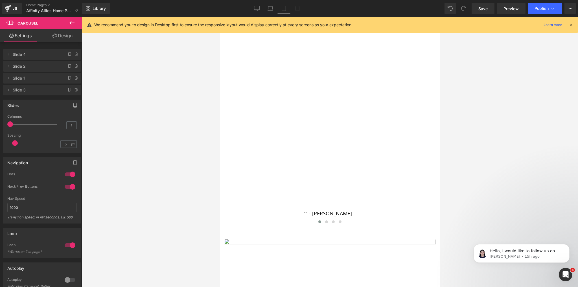
scroll to position [1329, 0]
click at [270, 9] on icon at bounding box center [271, 9] width 6 height 6
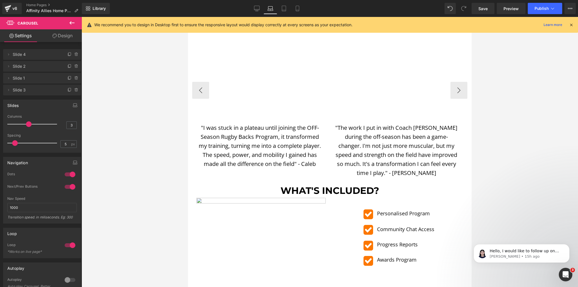
scroll to position [520, 0]
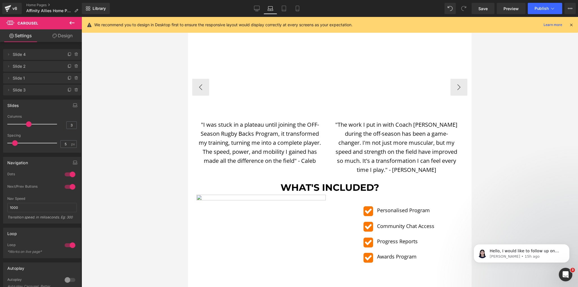
click at [256, 134] on p ""I was stuck in a plateau until joining the OFF-Season Rugby Backs Program, it …" at bounding box center [260, 142] width 124 height 45
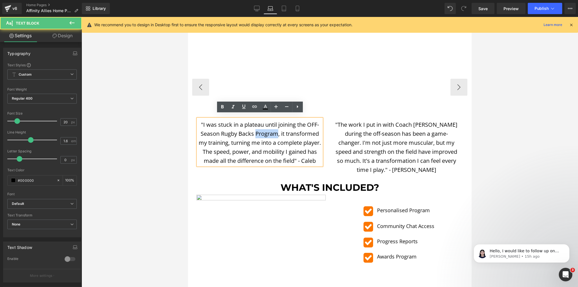
click at [256, 134] on p ""I was stuck in a plateau until joining the OFF-Season Rugby Backs Program, it …" at bounding box center [260, 142] width 124 height 45
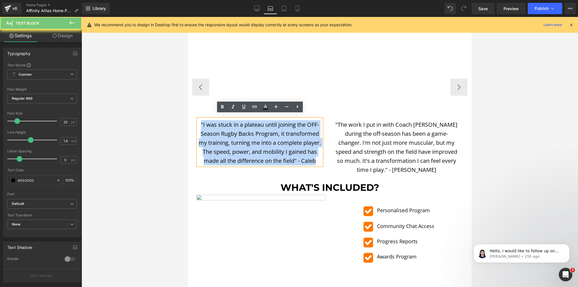
click at [256, 134] on p ""I was stuck in a plateau until joining the OFF-Season Rugby Backs Program, it …" at bounding box center [260, 142] width 124 height 45
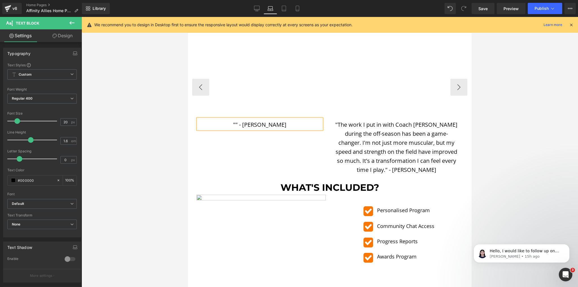
click at [387, 134] on p ""The work I put in with Coach Youi during the off-season has been a game-change…" at bounding box center [397, 147] width 124 height 54
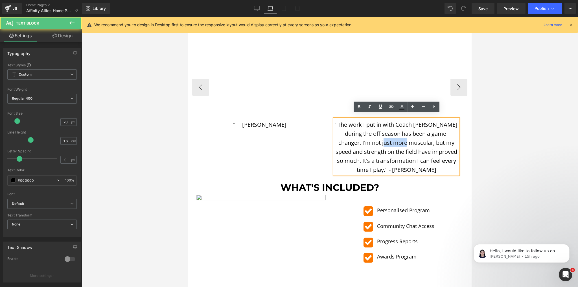
click at [387, 134] on p ""The work I put in with Coach Youi during the off-season has been a game-change…" at bounding box center [397, 147] width 124 height 54
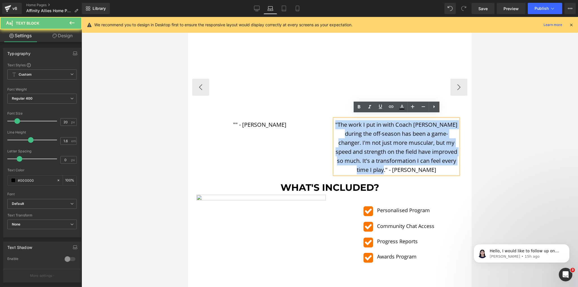
click at [387, 134] on p ""The work I put in with Coach Youi during the off-season has been a game-change…" at bounding box center [397, 147] width 124 height 54
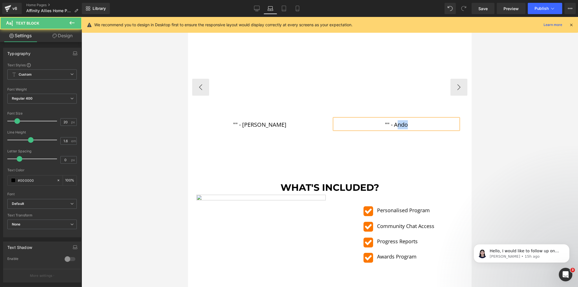
drag, startPoint x: 408, startPoint y: 120, endPoint x: 397, endPoint y: 121, distance: 11.1
click at [397, 121] on p """ - Ando" at bounding box center [397, 124] width 124 height 9
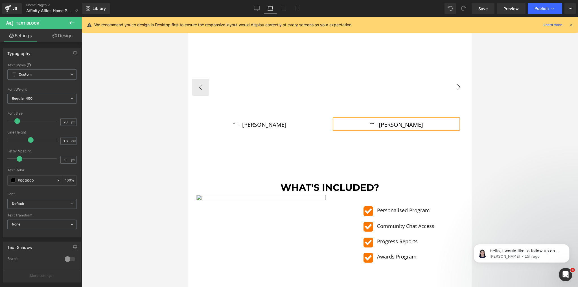
click at [452, 82] on button "›" at bounding box center [459, 87] width 17 height 17
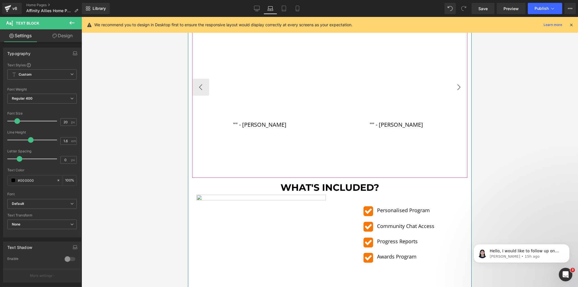
click at [456, 80] on button "›" at bounding box center [459, 87] width 17 height 17
click at [454, 82] on button "›" at bounding box center [459, 87] width 17 height 17
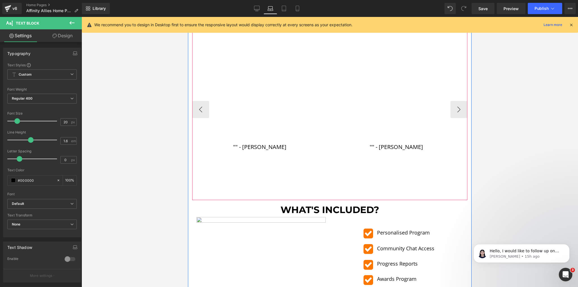
scroll to position [497, 0]
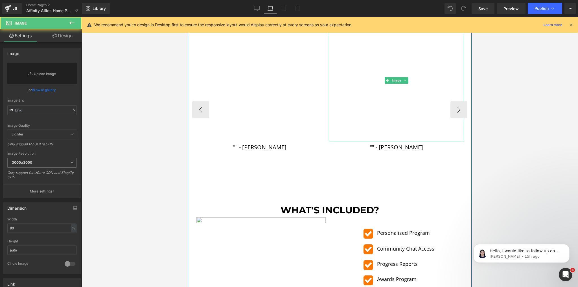
click at [362, 115] on img at bounding box center [397, 81] width 122 height 122
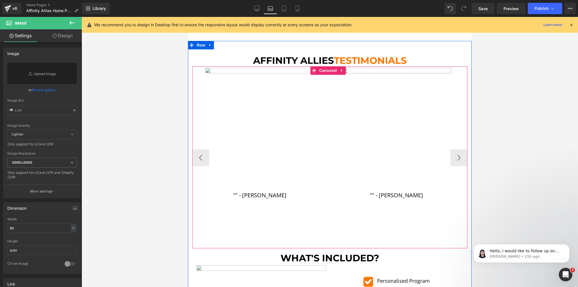
scroll to position [407, 0]
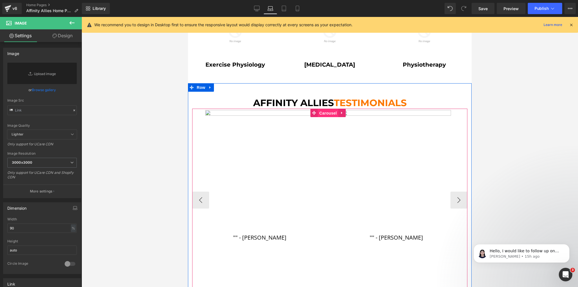
click at [331, 110] on span "Carousel" at bounding box center [328, 113] width 20 height 8
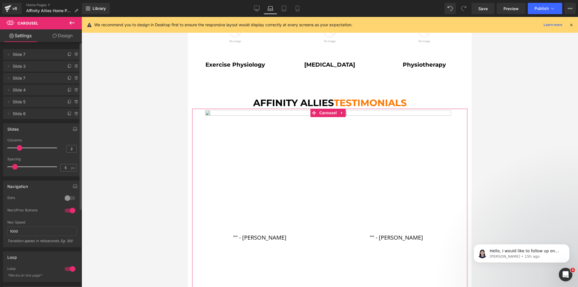
click at [67, 198] on div at bounding box center [70, 198] width 14 height 9
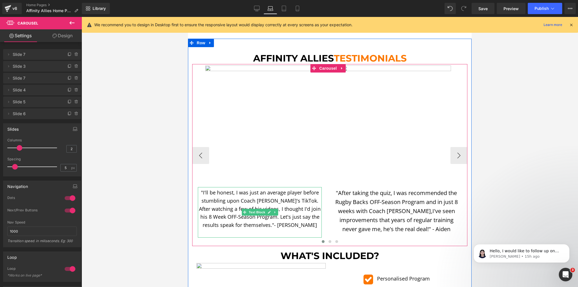
scroll to position [452, 0]
click at [327, 238] on button at bounding box center [330, 241] width 7 height 6
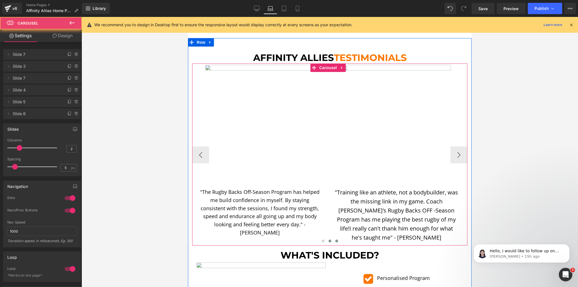
click at [335, 240] on span at bounding box center [336, 241] width 3 height 3
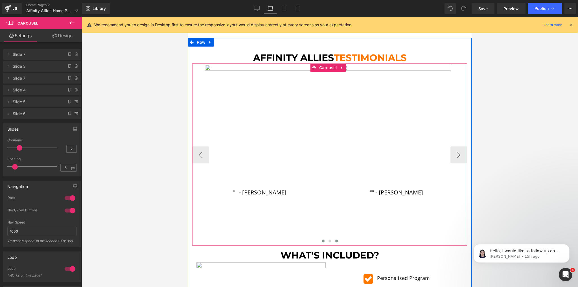
click at [324, 238] on button at bounding box center [323, 241] width 7 height 6
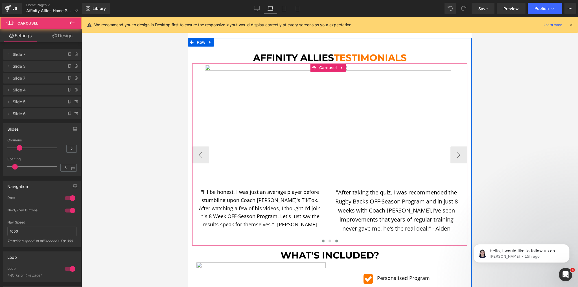
click at [335, 240] on span at bounding box center [336, 241] width 3 height 3
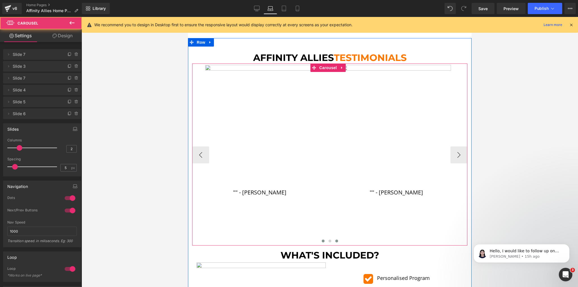
click at [323, 240] on span at bounding box center [323, 241] width 3 height 3
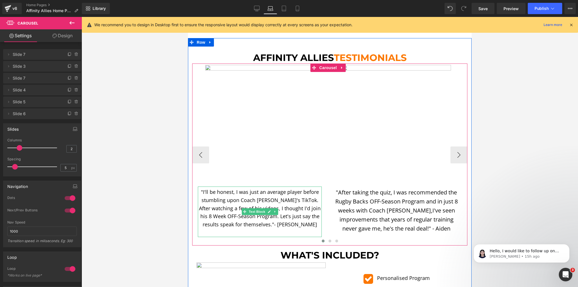
click at [261, 189] on p ""I'll be honest, I was just an average player before stumbling upon Coach Youi'…" at bounding box center [260, 208] width 124 height 41
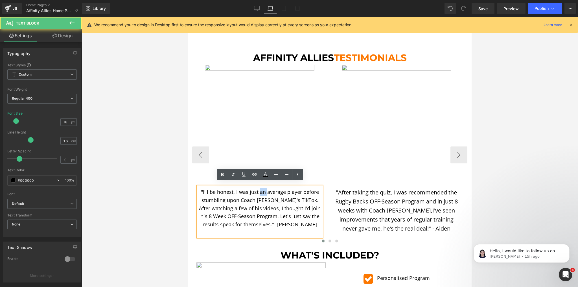
click at [261, 189] on p ""I'll be honest, I was just an average player before stumbling upon Coach Youi'…" at bounding box center [260, 208] width 124 height 41
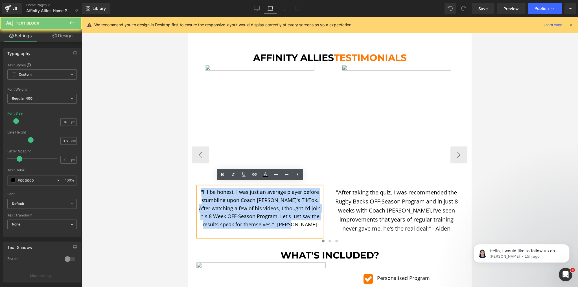
click at [261, 189] on p ""I'll be honest, I was just an average player before stumbling upon Coach Youi'…" at bounding box center [260, 208] width 124 height 41
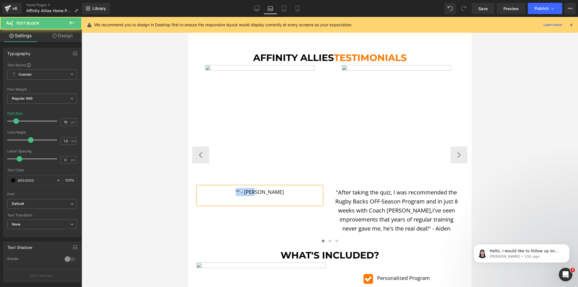
drag, startPoint x: 279, startPoint y: 189, endPoint x: 250, endPoint y: 189, distance: 28.5
click at [250, 189] on p """ - Paul" at bounding box center [260, 192] width 124 height 8
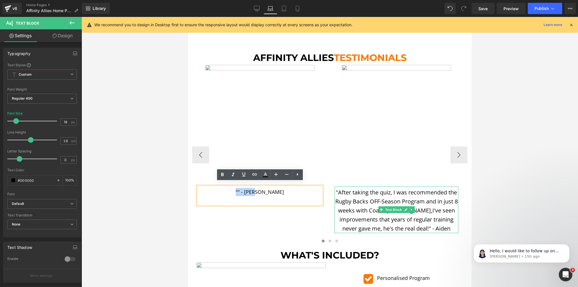
copy p """ - Paul"
click at [377, 192] on p ""After taking the quiz, I was recommended the Rugby Backs OFF-Season Program an…" at bounding box center [397, 210] width 124 height 45
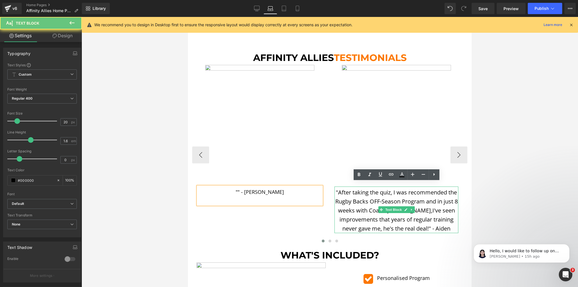
click at [377, 192] on p ""After taking the quiz, I was recommended the Rugby Backs OFF-Season Program an…" at bounding box center [397, 210] width 124 height 45
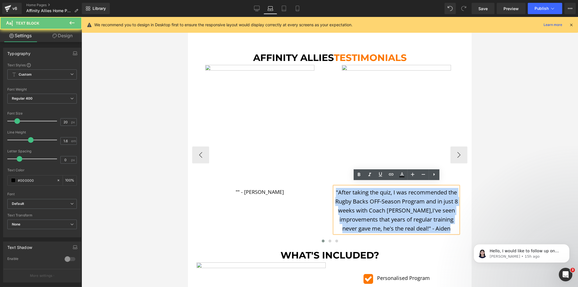
click at [377, 192] on p ""After taking the quiz, I was recommended the Rugby Backs OFF-Season Program an…" at bounding box center [397, 210] width 124 height 45
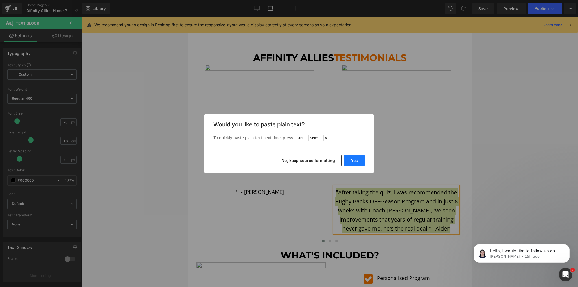
click at [357, 160] on button "Yes" at bounding box center [354, 160] width 21 height 11
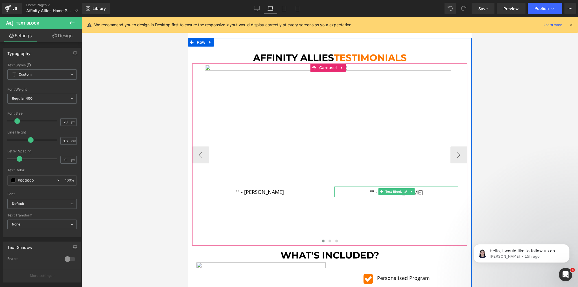
click at [422, 188] on p """ - Paul" at bounding box center [397, 192] width 124 height 9
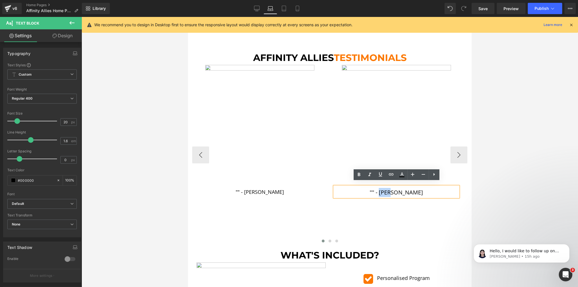
drag, startPoint x: 405, startPoint y: 188, endPoint x: 395, endPoint y: 190, distance: 10.0
click at [395, 190] on p """ - Paul" at bounding box center [397, 192] width 124 height 9
click at [451, 153] on button "›" at bounding box center [459, 155] width 17 height 17
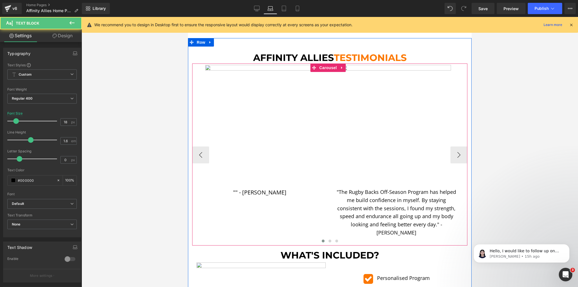
click at [377, 192] on p ""The Rugby Backs Off-Season Program has helped me build confidence in myself. B…" at bounding box center [397, 212] width 124 height 49
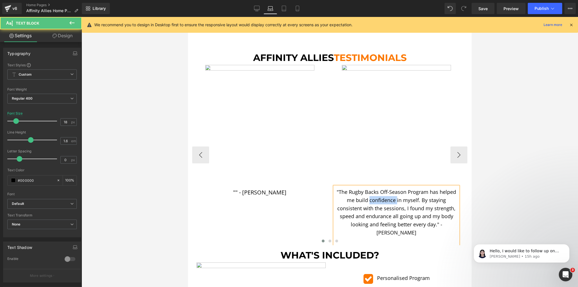
click at [377, 192] on p ""The Rugby Backs Off-Season Program has helped me build confidence in myself. B…" at bounding box center [397, 212] width 124 height 49
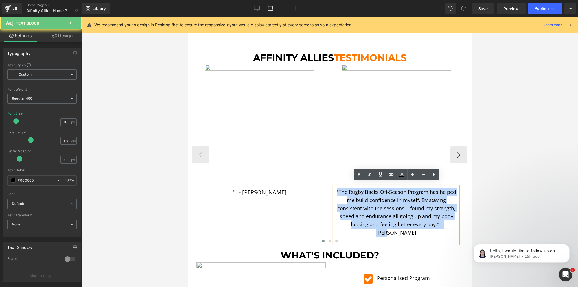
click at [377, 192] on p ""The Rugby Backs Off-Season Program has helped me build confidence in myself. B…" at bounding box center [397, 212] width 124 height 49
paste div
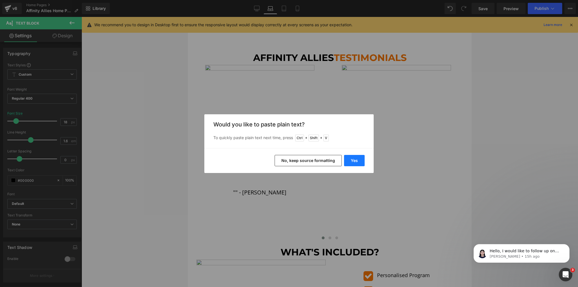
click at [356, 158] on button "Yes" at bounding box center [354, 160] width 21 height 11
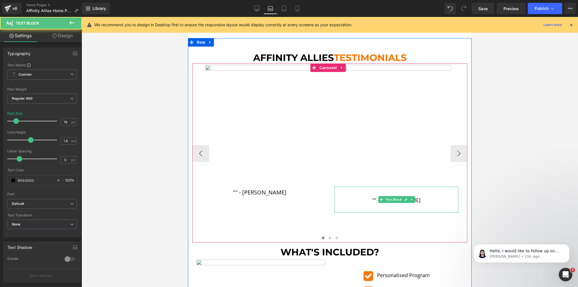
click at [425, 196] on p """ - Paul" at bounding box center [397, 200] width 124 height 8
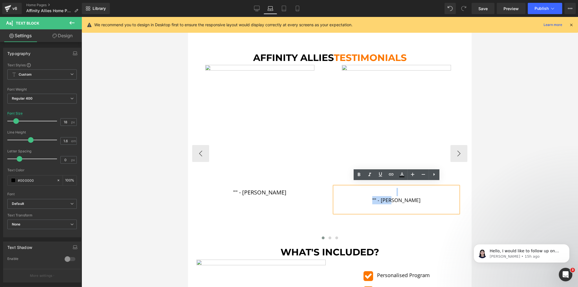
drag, startPoint x: 425, startPoint y: 195, endPoint x: 385, endPoint y: 189, distance: 40.6
click at [385, 189] on div """ - Paul" at bounding box center [397, 200] width 124 height 26
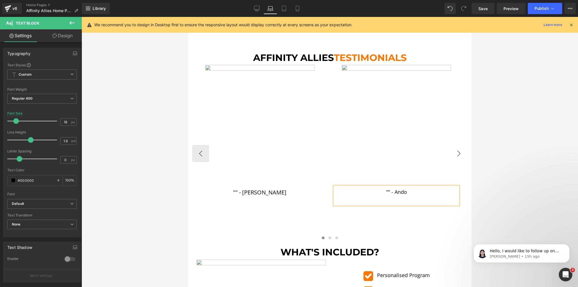
click at [451, 147] on button "›" at bounding box center [459, 153] width 17 height 17
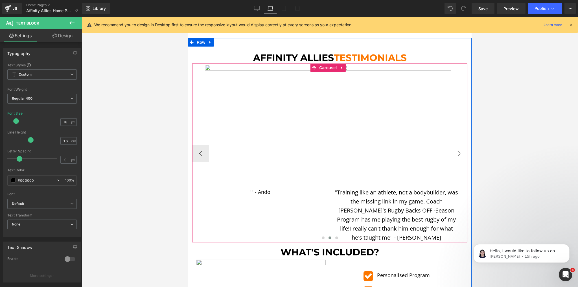
click at [453, 149] on button "›" at bounding box center [459, 153] width 17 height 17
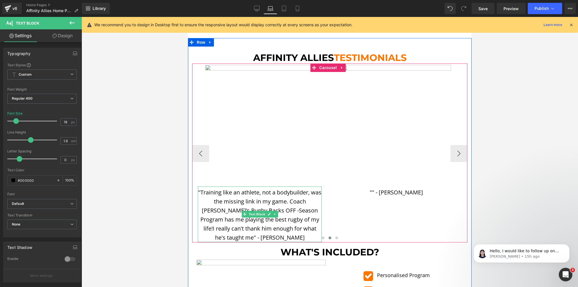
click at [263, 195] on p ""Training like an athlete, not a bodybuilder, was the missing link in my game. …" at bounding box center [260, 215] width 124 height 54
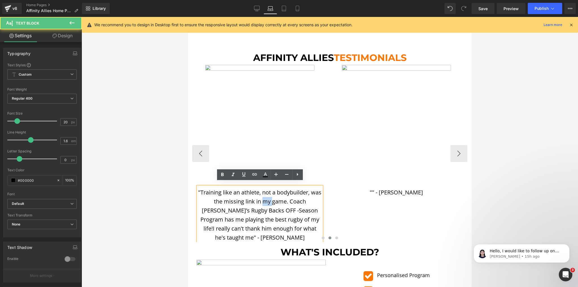
click at [263, 195] on p ""Training like an athlete, not a bodybuilder, was the missing link in my game. …" at bounding box center [260, 215] width 124 height 54
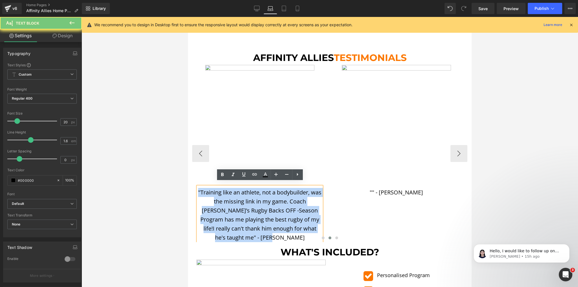
click at [263, 195] on p ""Training like an athlete, not a bodybuilder, was the missing link in my game. …" at bounding box center [260, 215] width 124 height 54
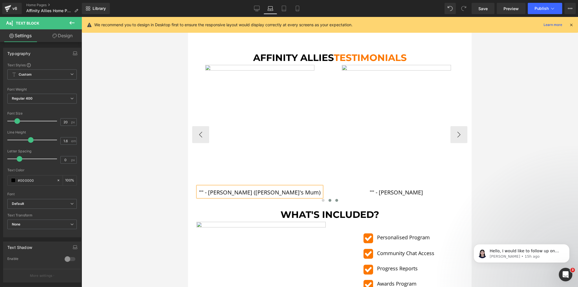
click at [336, 198] on button at bounding box center [336, 201] width 7 height 6
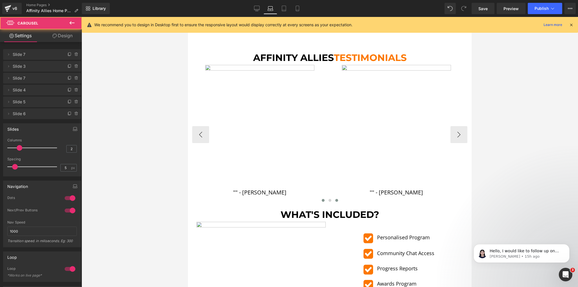
click at [323, 198] on button at bounding box center [323, 201] width 7 height 6
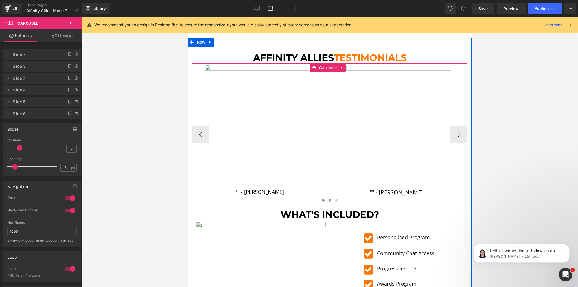
click at [329, 199] on span at bounding box center [330, 200] width 3 height 3
click at [335, 199] on span at bounding box center [336, 200] width 3 height 3
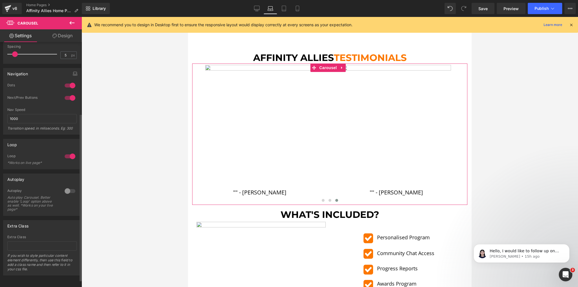
scroll to position [0, 0]
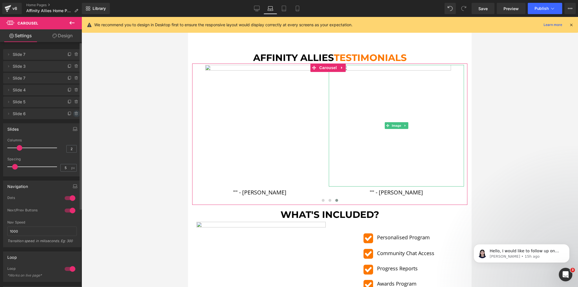
click at [74, 115] on icon at bounding box center [76, 114] width 5 height 5
click at [66, 113] on button "Delete" at bounding box center [71, 113] width 18 height 7
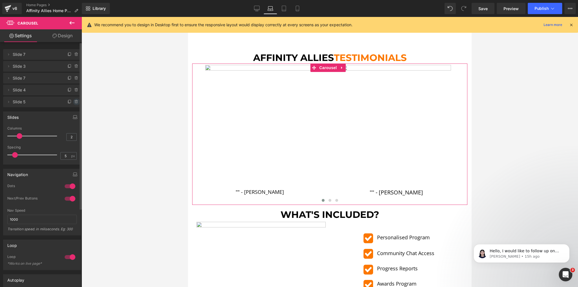
click at [77, 102] on span at bounding box center [76, 102] width 7 height 7
click at [73, 103] on button "Delete" at bounding box center [71, 102] width 18 height 7
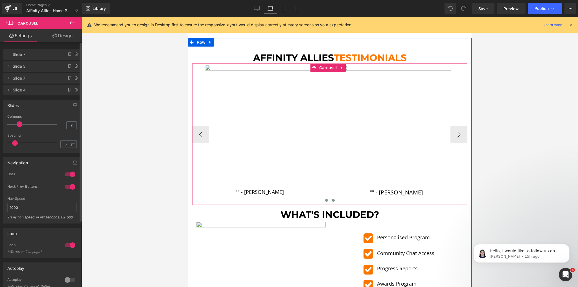
click at [332, 199] on span at bounding box center [333, 200] width 3 height 3
click at [325, 199] on span at bounding box center [326, 200] width 3 height 3
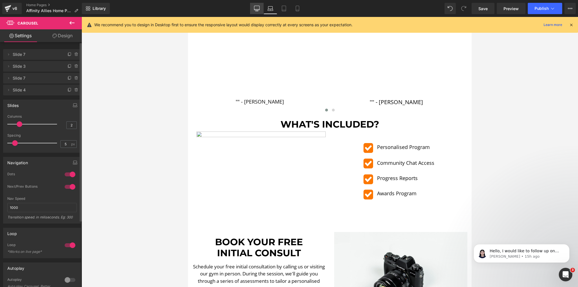
click at [259, 5] on link "Desktop" at bounding box center [257, 8] width 14 height 11
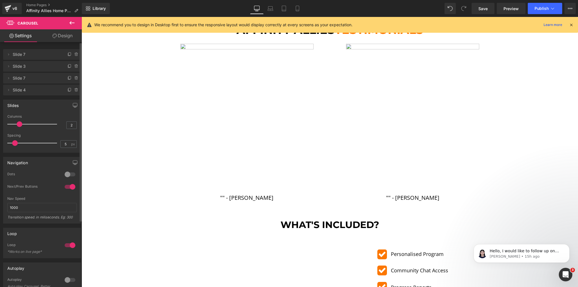
click at [280, 95] on img at bounding box center [247, 118] width 148 height 148
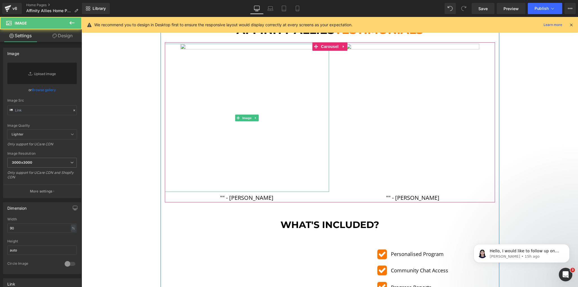
scroll to position [591, 0]
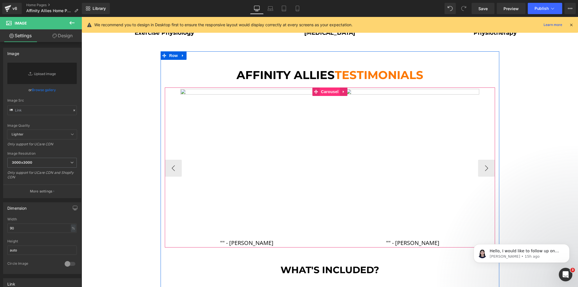
click at [325, 90] on span "Carousel" at bounding box center [330, 92] width 20 height 8
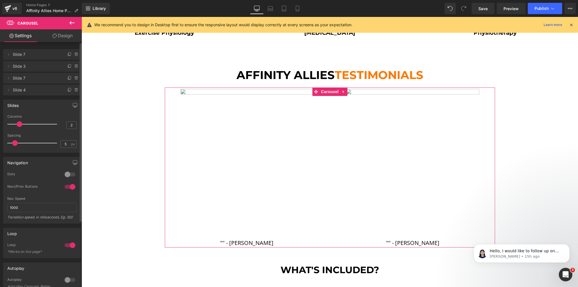
click at [74, 172] on div at bounding box center [70, 174] width 14 height 9
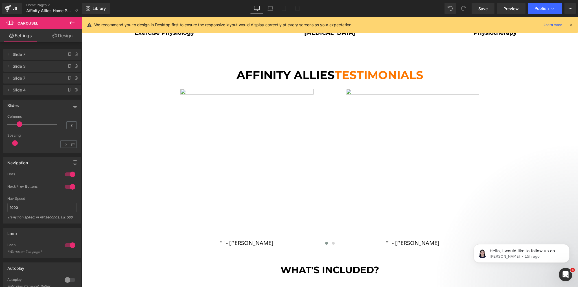
click at [114, 182] on div "Image Image Image Physiotherapy Heading Image Exercise Physiology Heading Image…" at bounding box center [330, 112] width 497 height 1267
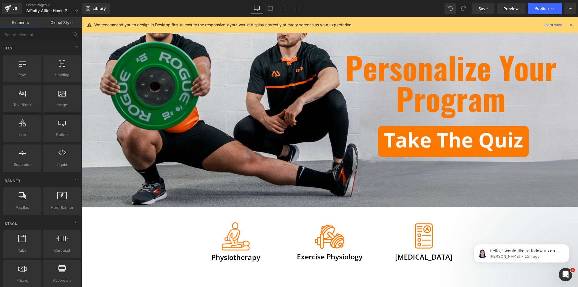
scroll to position [0, 0]
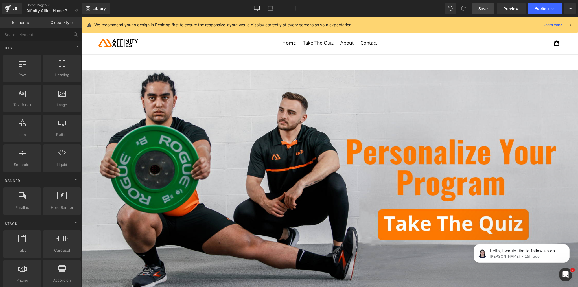
click at [480, 8] on span "Save" at bounding box center [483, 9] width 9 height 6
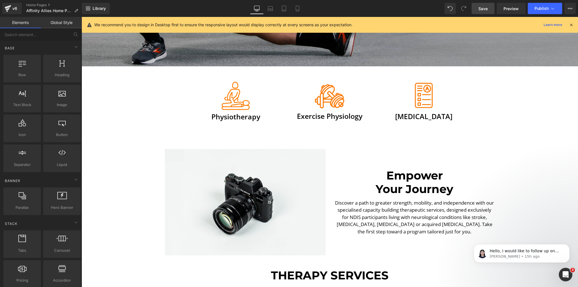
scroll to position [224, 0]
click at [485, 4] on link "Save" at bounding box center [483, 8] width 23 height 11
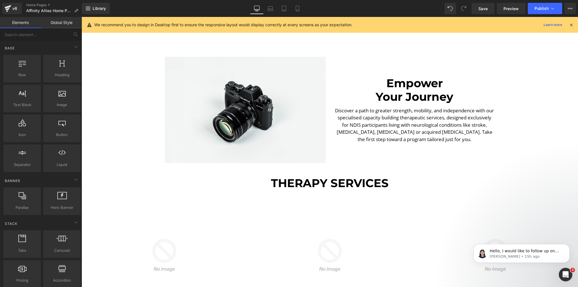
scroll to position [248, 0]
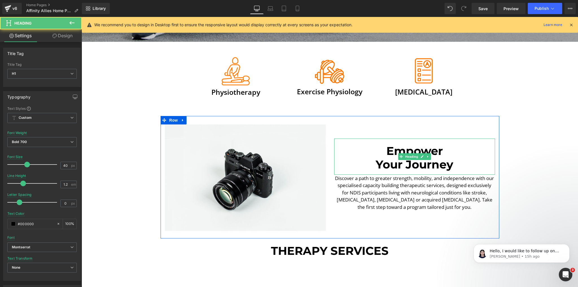
click at [408, 149] on h1 "Empower" at bounding box center [414, 151] width 161 height 14
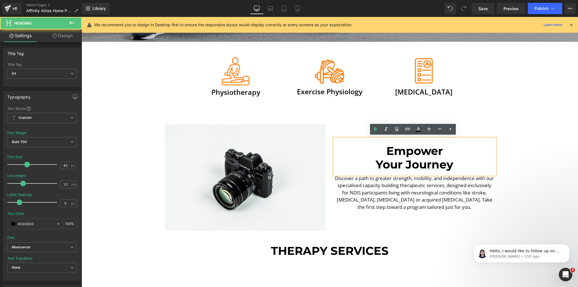
click at [68, 37] on link "Design" at bounding box center [62, 35] width 41 height 13
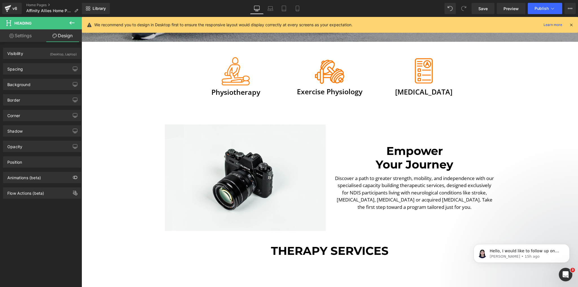
click at [23, 63] on div "Spacing Margin 50 0 0 0 Padding 20 0 12 0 Setup Global Style" at bounding box center [42, 67] width 84 height 16
click at [30, 73] on div "Spacing" at bounding box center [41, 69] width 77 height 11
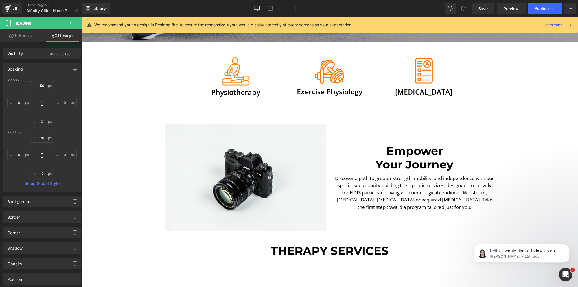
click at [42, 83] on input "50" at bounding box center [42, 85] width 24 height 9
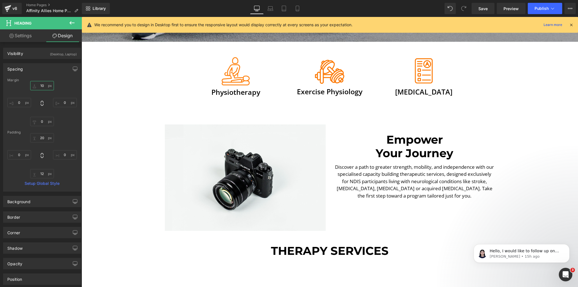
type input "10"
click at [74, 21] on icon at bounding box center [72, 22] width 7 height 7
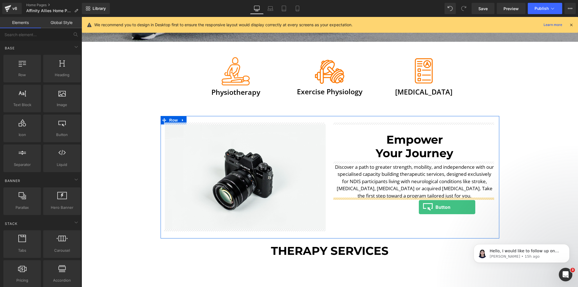
drag, startPoint x: 144, startPoint y: 148, endPoint x: 419, endPoint y: 207, distance: 281.7
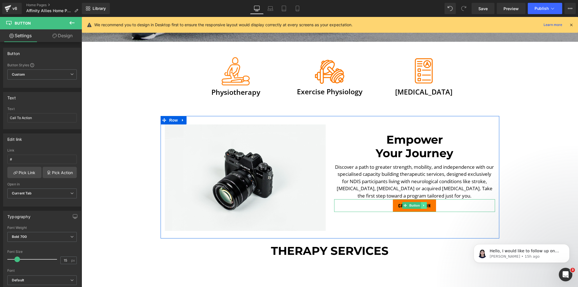
click at [423, 204] on icon at bounding box center [423, 205] width 3 height 3
click at [426, 204] on icon at bounding box center [426, 205] width 3 height 3
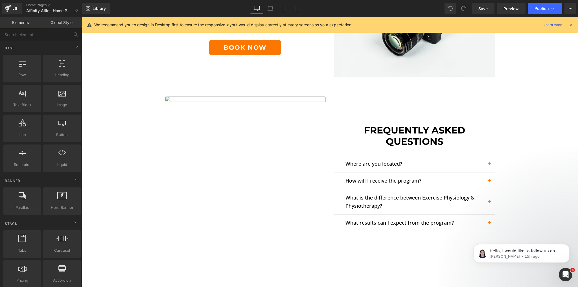
scroll to position [969, 0]
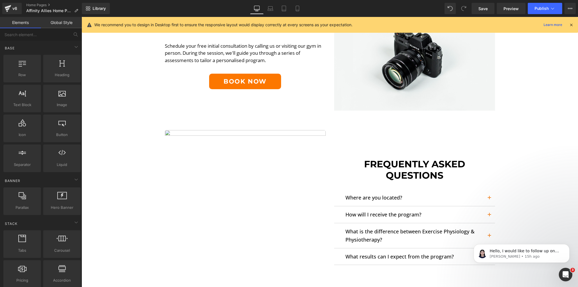
click at [266, 76] on link "Book Now" at bounding box center [245, 82] width 72 height 16
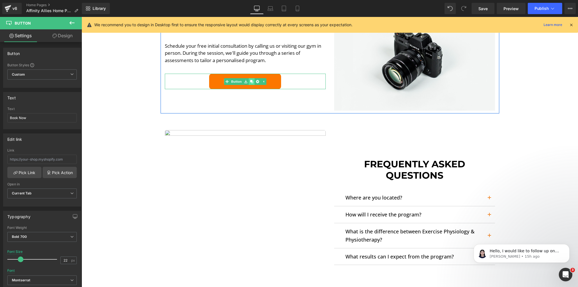
click at [250, 80] on icon at bounding box center [251, 81] width 3 height 3
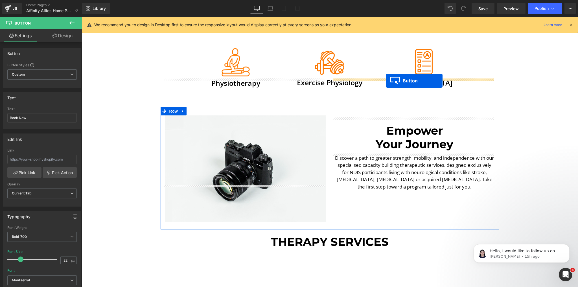
scroll to position [246, 0]
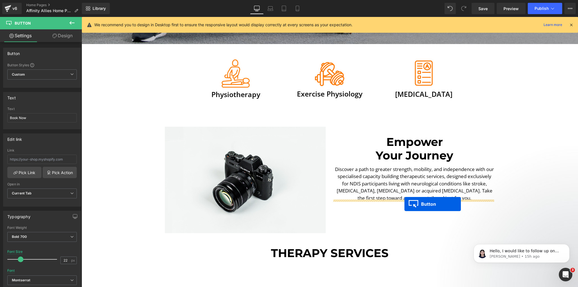
drag, startPoint x: 234, startPoint y: 97, endPoint x: 405, endPoint y: 204, distance: 202.1
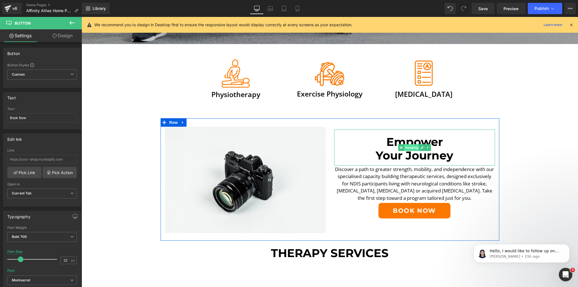
click at [412, 144] on span "Heading" at bounding box center [411, 147] width 15 height 7
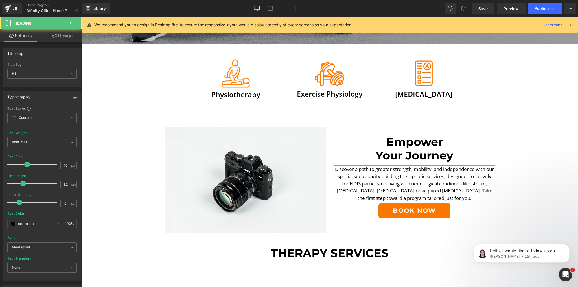
click at [60, 33] on link "Design" at bounding box center [62, 35] width 41 height 13
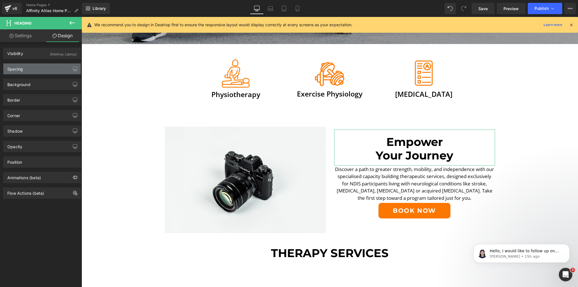
click at [42, 71] on div "Spacing" at bounding box center [41, 69] width 77 height 11
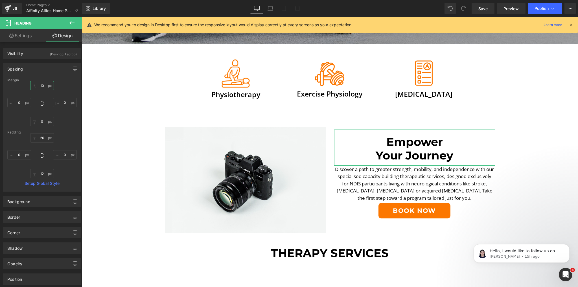
click at [45, 87] on input "10" at bounding box center [42, 85] width 24 height 9
type input "0"
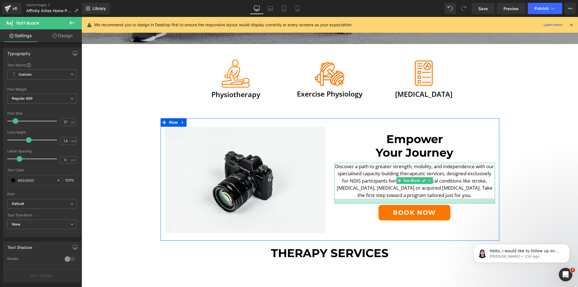
drag, startPoint x: 405, startPoint y: 196, endPoint x: 405, endPoint y: 201, distance: 5.1
click at [405, 201] on div at bounding box center [414, 201] width 161 height 5
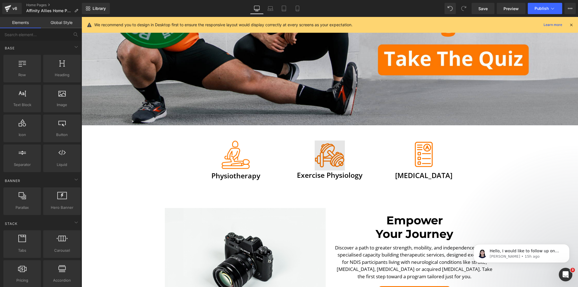
scroll to position [156, 0]
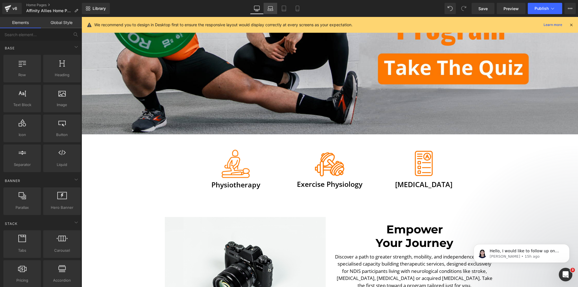
click at [277, 7] on link "Laptop" at bounding box center [271, 8] width 14 height 11
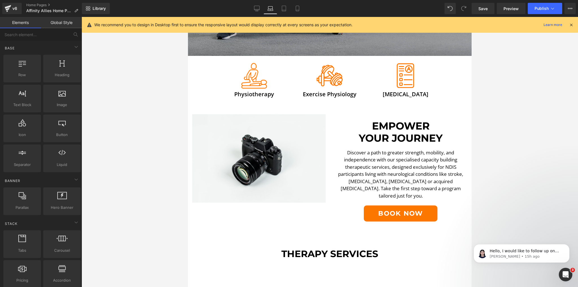
scroll to position [166, 0]
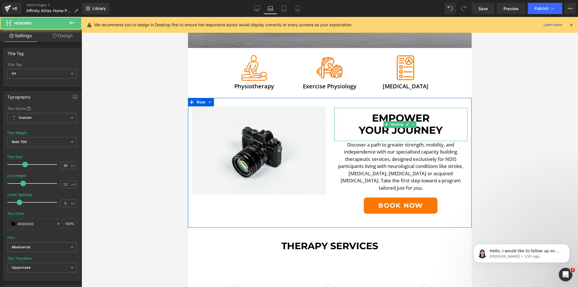
click at [392, 113] on h1 "Empower" at bounding box center [401, 118] width 134 height 12
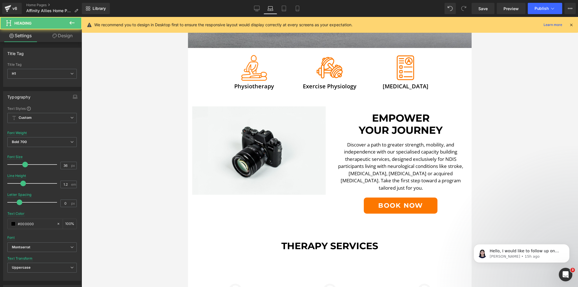
click at [62, 33] on link "Design" at bounding box center [62, 35] width 41 height 13
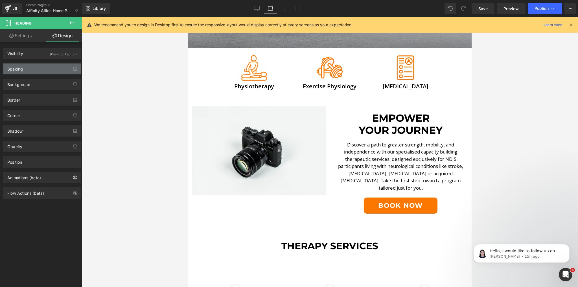
click at [35, 69] on div "Spacing" at bounding box center [41, 69] width 77 height 11
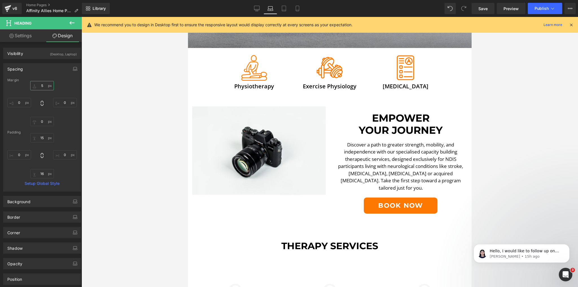
click at [43, 83] on input "text" at bounding box center [42, 85] width 24 height 9
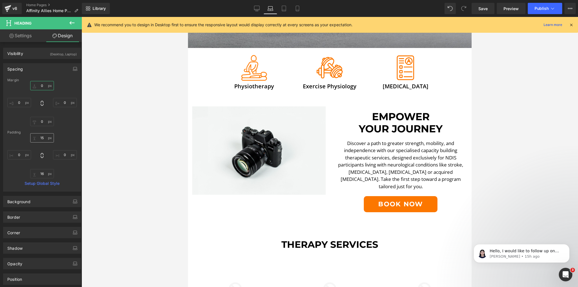
type input "0"
click at [42, 138] on input "text" at bounding box center [42, 137] width 24 height 9
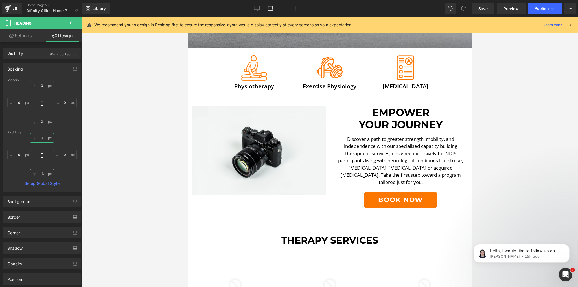
type input "0"
click at [46, 174] on input "text" at bounding box center [42, 173] width 24 height 9
type input "0"
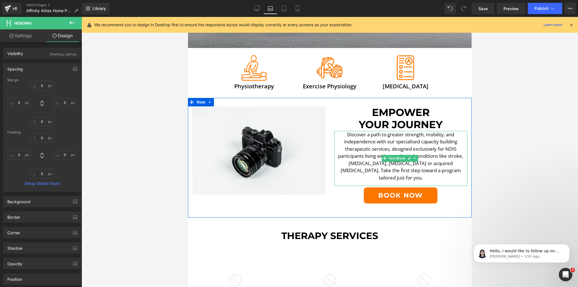
click at [371, 163] on p "Discover a path to greater strength, mobility, and independence with our specia…" at bounding box center [401, 156] width 134 height 51
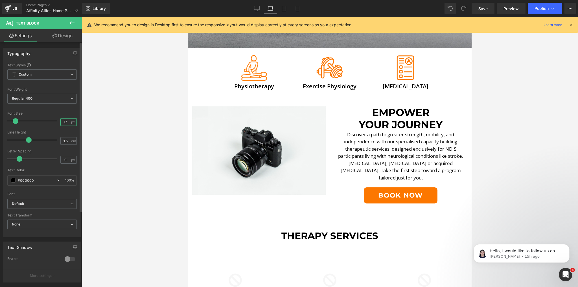
click at [64, 121] on input "17" at bounding box center [66, 122] width 10 height 7
type input "16"
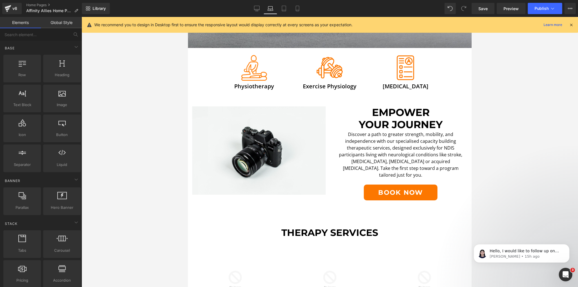
click at [529, 163] on div at bounding box center [330, 152] width 497 height 270
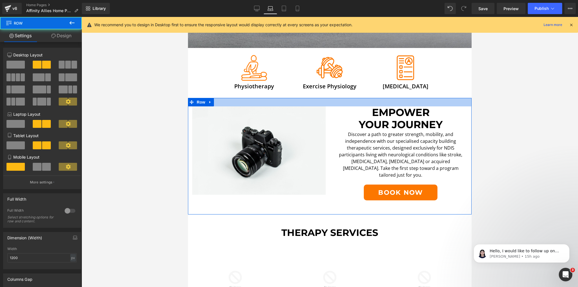
click at [402, 103] on div at bounding box center [330, 102] width 284 height 8
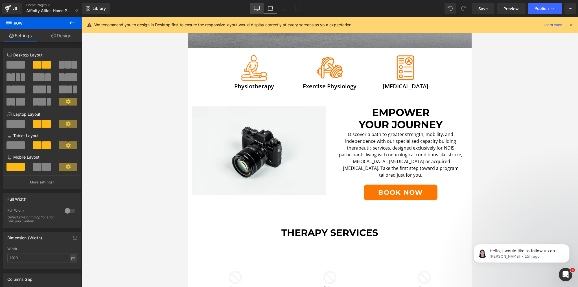
click at [257, 8] on icon at bounding box center [257, 9] width 6 height 6
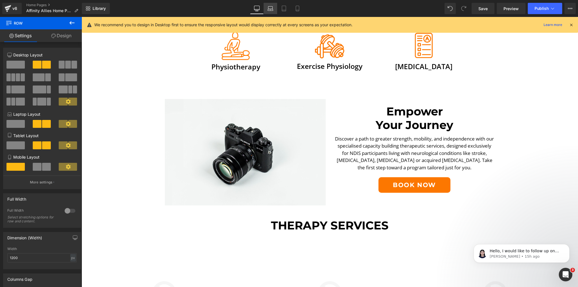
click at [268, 8] on icon at bounding box center [271, 9] width 6 height 6
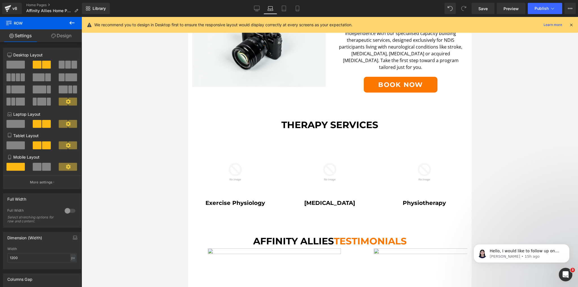
scroll to position [169, 0]
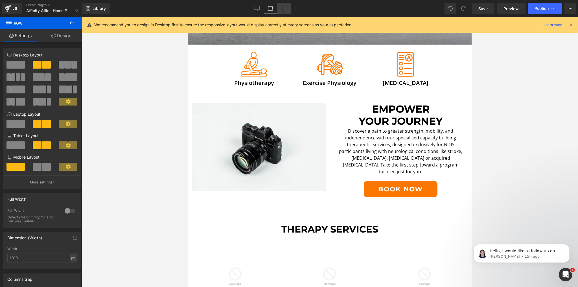
click at [278, 7] on link "Tablet" at bounding box center [284, 8] width 14 height 11
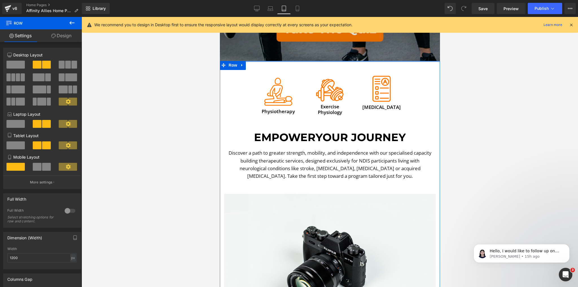
scroll to position [271, 0]
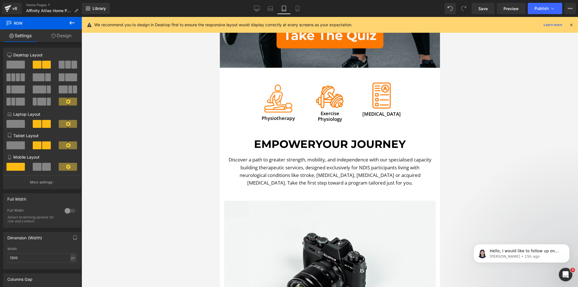
click at [72, 22] on icon at bounding box center [72, 22] width 7 height 7
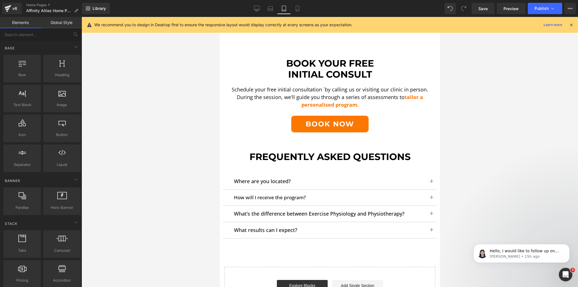
scroll to position [1649, 0]
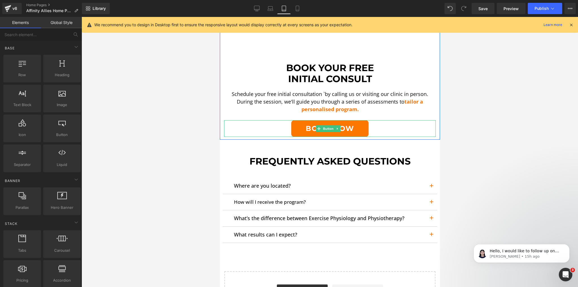
click at [321, 120] on link "Book Now" at bounding box center [329, 128] width 77 height 17
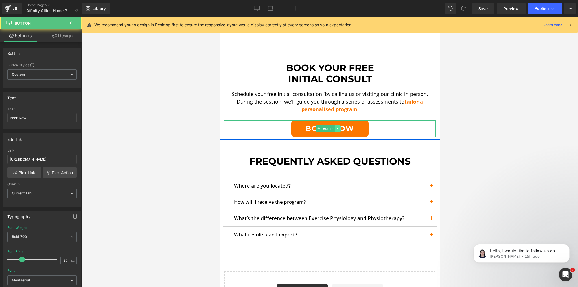
click at [338, 127] on icon at bounding box center [337, 128] width 3 height 3
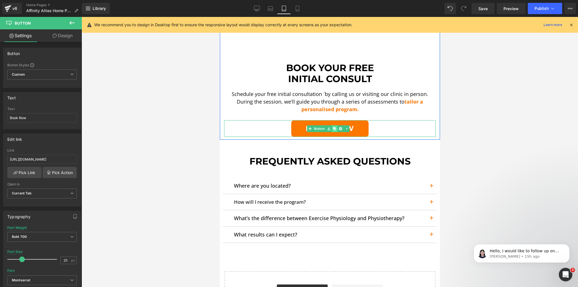
click at [336, 127] on icon at bounding box center [334, 128] width 3 height 3
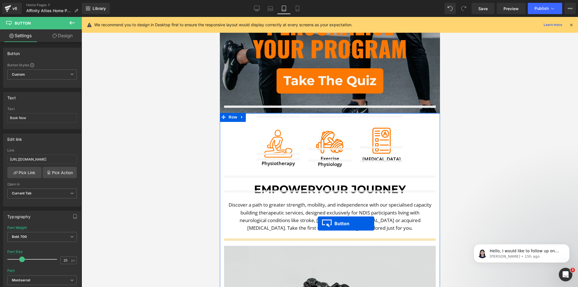
scroll to position [248, 0]
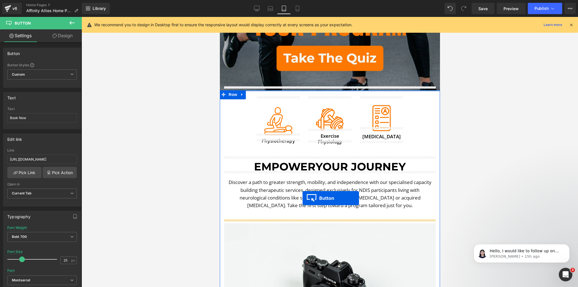
drag, startPoint x: 317, startPoint y: 136, endPoint x: 303, endPoint y: 209, distance: 75.1
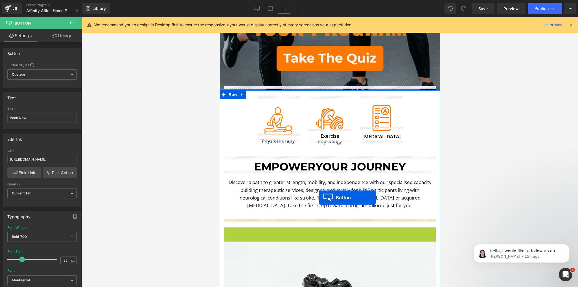
drag, startPoint x: 317, startPoint y: 231, endPoint x: 319, endPoint y: 198, distance: 33.4
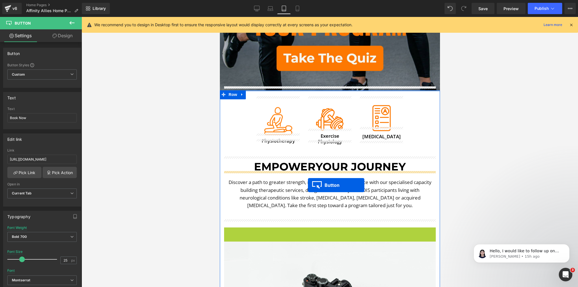
drag, startPoint x: 318, startPoint y: 232, endPoint x: 308, endPoint y: 184, distance: 49.8
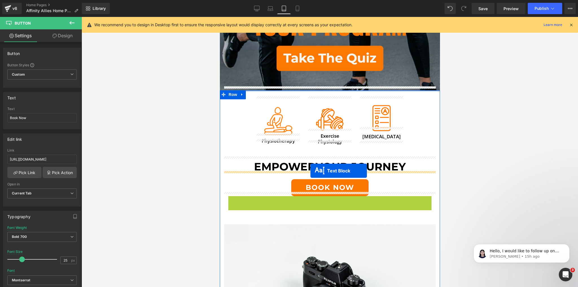
drag, startPoint x: 311, startPoint y: 210, endPoint x: 310, endPoint y: 171, distance: 39.0
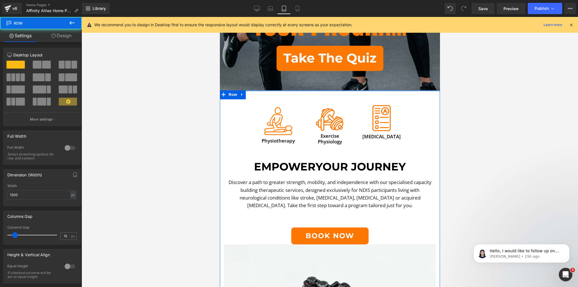
click at [326, 195] on font "Discover a path to greater strength, mobility, and independence with our specia…" at bounding box center [329, 194] width 203 height 30
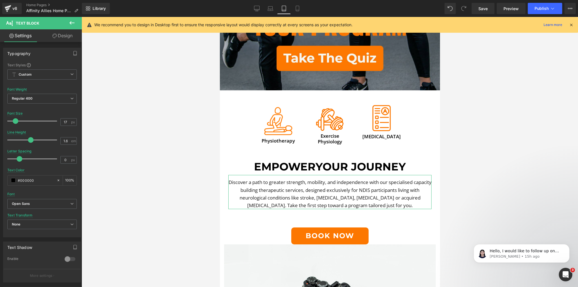
click at [58, 32] on link "Design" at bounding box center [62, 35] width 41 height 13
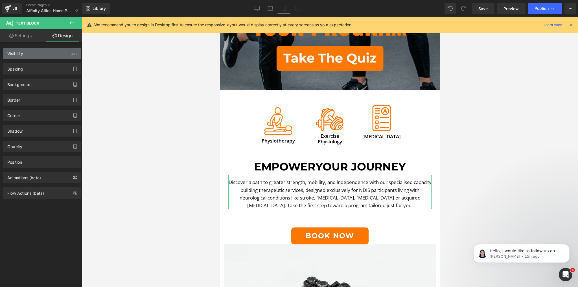
click at [46, 58] on div "Visibility (All)" at bounding box center [41, 53] width 77 height 11
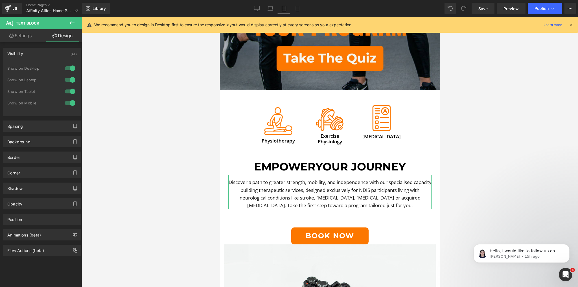
click at [45, 46] on div "Visibility (All) 0|0|0|0 1 Show on Desktop 1 Show on Laptop 1 Show on Tablet 1 …" at bounding box center [42, 79] width 84 height 73
click at [45, 49] on div "Visibility (All)" at bounding box center [41, 53] width 77 height 11
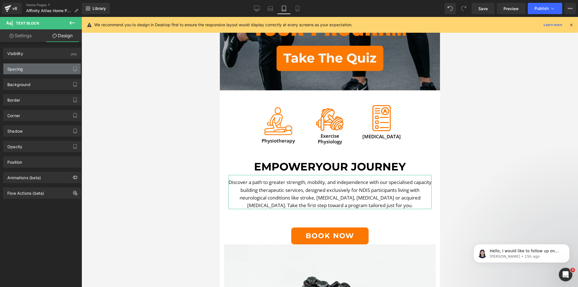
click at [36, 69] on div "Spacing" at bounding box center [41, 69] width 77 height 11
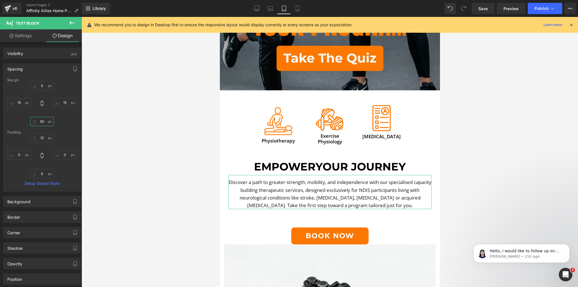
click at [43, 120] on input "50" at bounding box center [42, 121] width 24 height 9
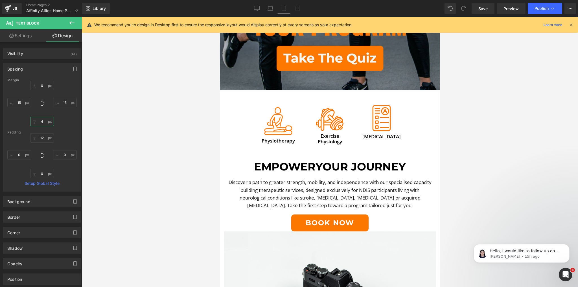
type input "5"
click at [180, 151] on div at bounding box center [330, 152] width 497 height 270
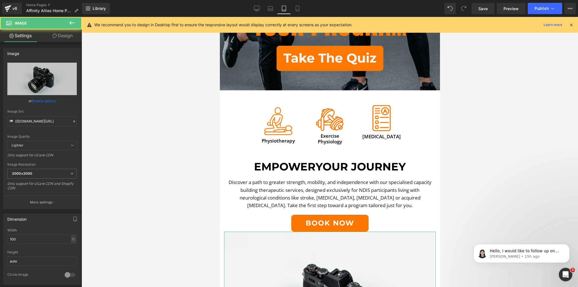
click at [63, 40] on link "Design" at bounding box center [62, 35] width 41 height 13
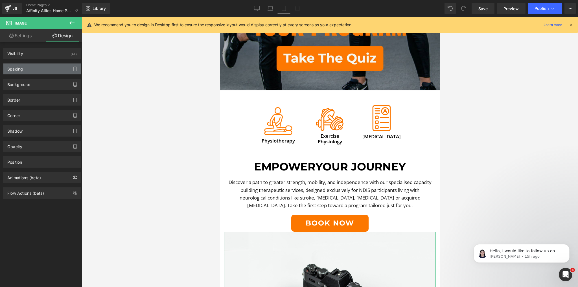
click at [23, 73] on div "Spacing" at bounding box center [41, 69] width 77 height 11
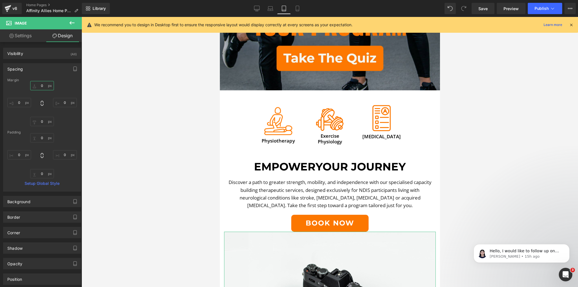
click at [43, 87] on input "text" at bounding box center [42, 85] width 24 height 9
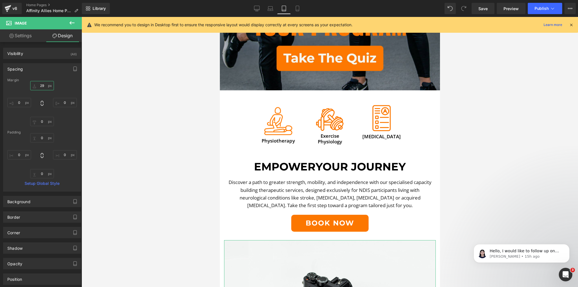
type input "30"
click at [164, 186] on div at bounding box center [330, 152] width 497 height 270
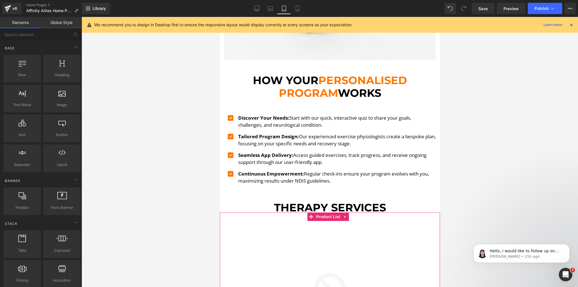
scroll to position [497, 0]
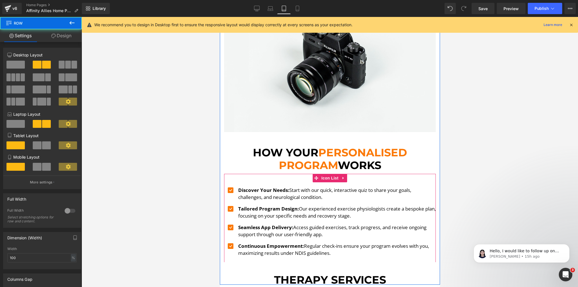
drag, startPoint x: 317, startPoint y: 259, endPoint x: 316, endPoint y: 255, distance: 4.8
click at [316, 255] on div "Image Physiotherapy Heading Image Exercise Physiology Heading Image Occupationa…" at bounding box center [330, 63] width 220 height 443
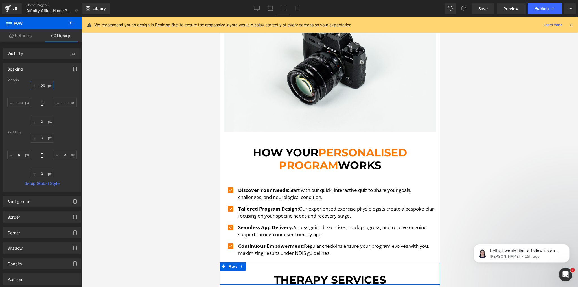
click at [42, 87] on input "text" at bounding box center [42, 85] width 24 height 9
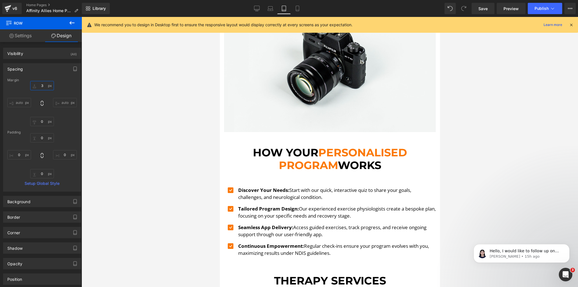
type input "4"
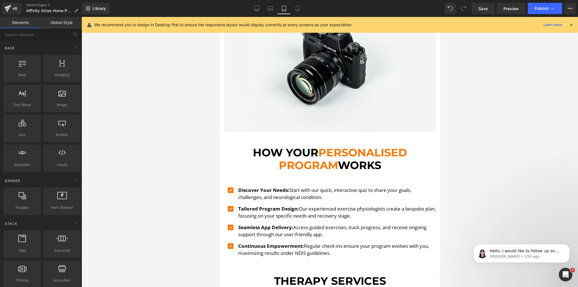
click at [142, 138] on div at bounding box center [330, 152] width 497 height 270
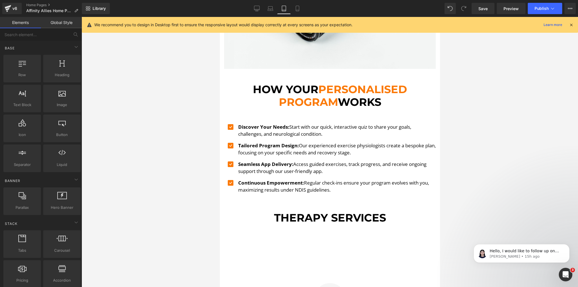
scroll to position [565, 0]
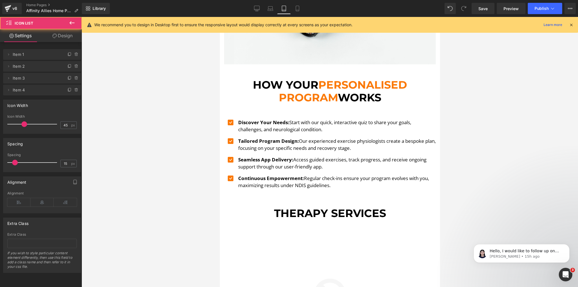
click at [308, 169] on ul "Icon Discover Your Needs: Start with our quick, interactive quiz to share your …" at bounding box center [330, 156] width 212 height 75
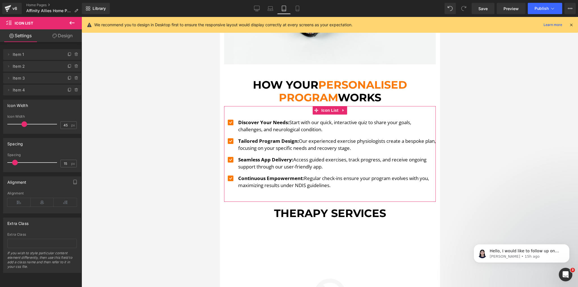
click at [74, 34] on link "Design" at bounding box center [62, 35] width 41 height 13
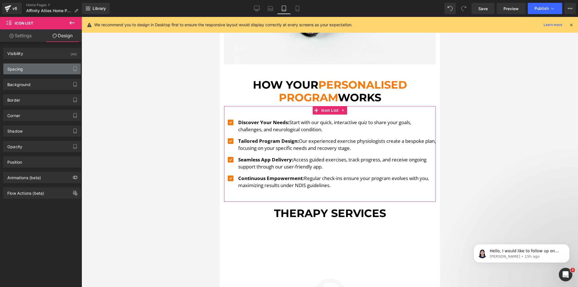
click at [29, 67] on div "Spacing" at bounding box center [41, 69] width 77 height 11
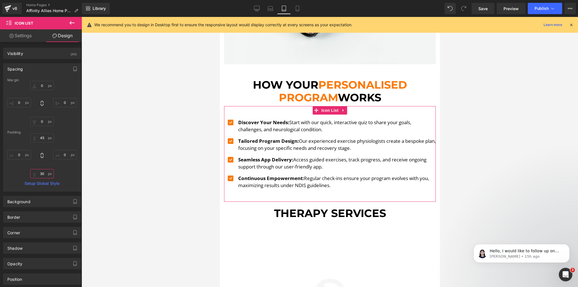
click at [41, 173] on input "30" at bounding box center [42, 173] width 24 height 9
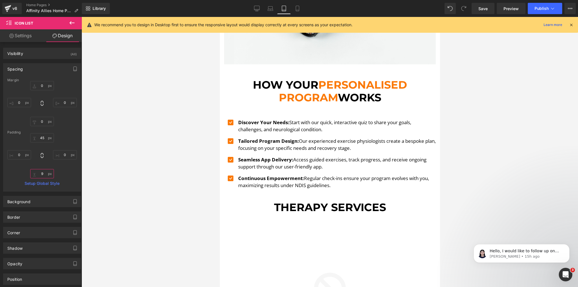
type input "10"
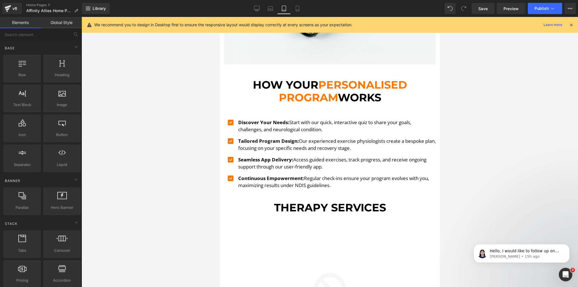
click at [149, 157] on div at bounding box center [330, 152] width 497 height 270
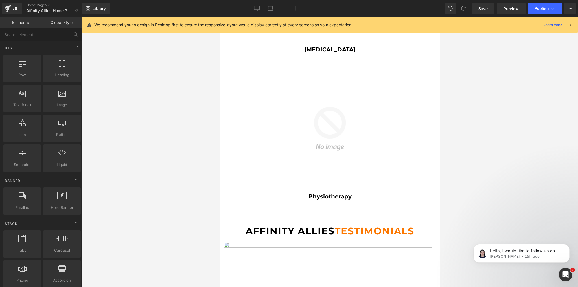
scroll to position [1039, 0]
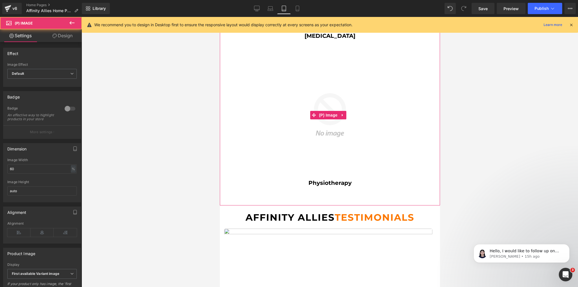
click at [285, 108] on img at bounding box center [329, 115] width 125 height 125
click at [52, 34] on link "Design" at bounding box center [62, 35] width 41 height 13
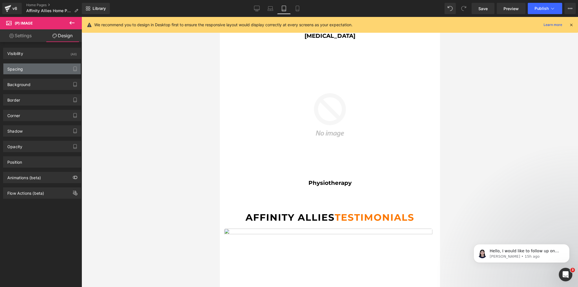
click at [28, 71] on div "Spacing" at bounding box center [41, 69] width 77 height 11
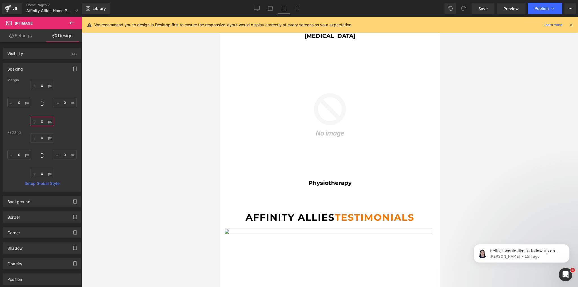
click at [44, 119] on input "0" at bounding box center [42, 121] width 24 height 9
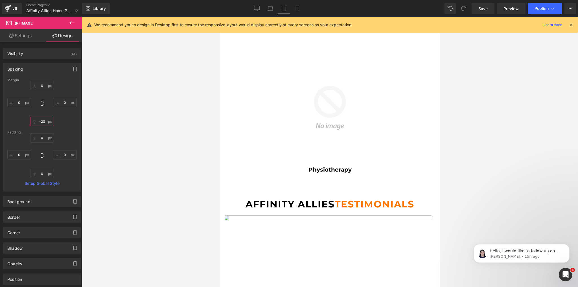
scroll to position [1035, 0]
type input "-22"
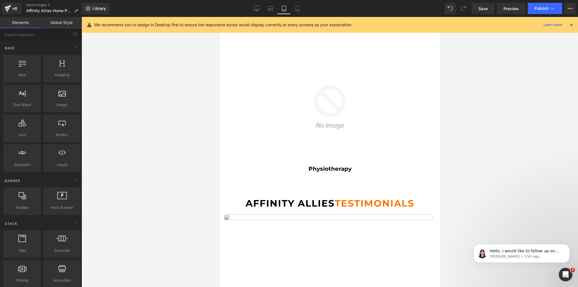
click at [182, 138] on div at bounding box center [330, 152] width 497 height 270
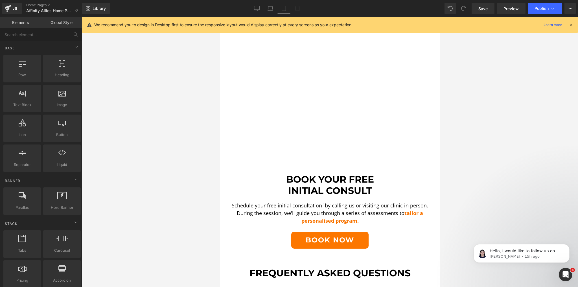
scroll to position [1531, 0]
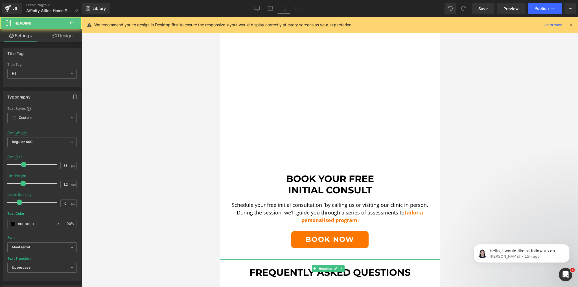
click at [292, 259] on div "Frequently Asked Questions" at bounding box center [330, 268] width 220 height 19
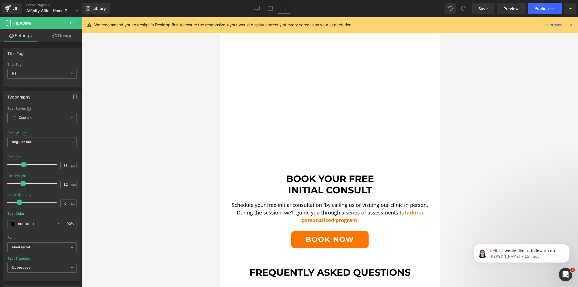
click at [57, 36] on link "Design" at bounding box center [62, 35] width 41 height 13
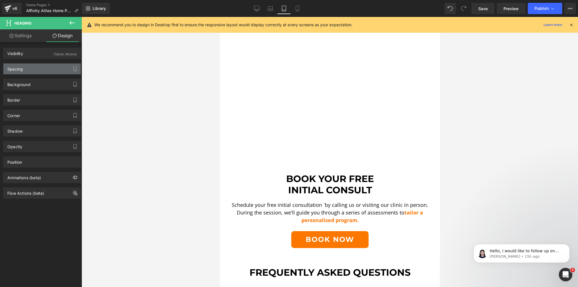
click at [28, 70] on div "Spacing" at bounding box center [41, 69] width 77 height 11
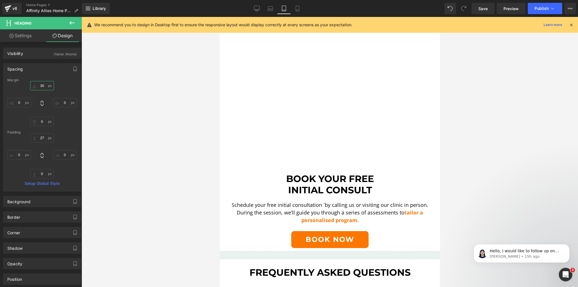
click at [41, 86] on input "30" at bounding box center [42, 85] width 24 height 9
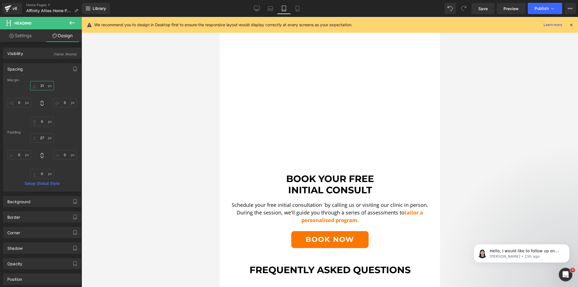
type input "20"
click at [133, 108] on div at bounding box center [330, 152] width 497 height 270
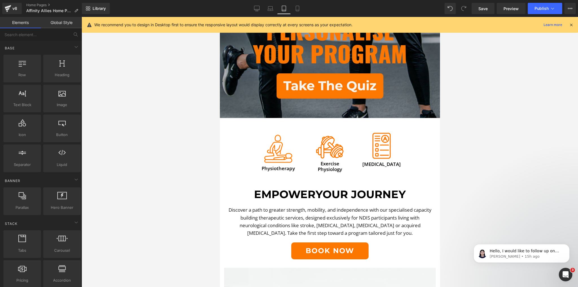
scroll to position [221, 0]
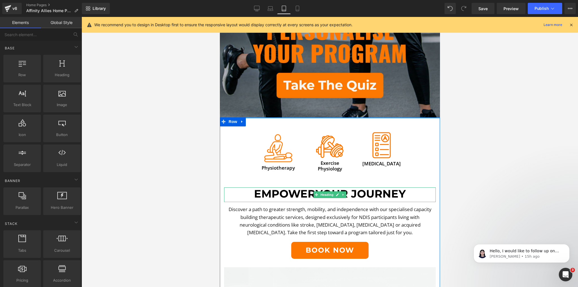
click at [402, 189] on span "Your Journey" at bounding box center [360, 193] width 90 height 13
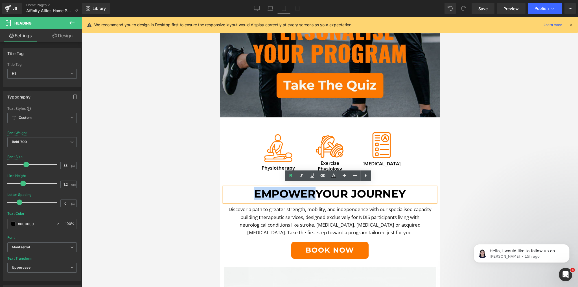
drag, startPoint x: 311, startPoint y: 189, endPoint x: 251, endPoint y: 188, distance: 59.6
click at [254, 188] on span "Empower" at bounding box center [285, 193] width 62 height 13
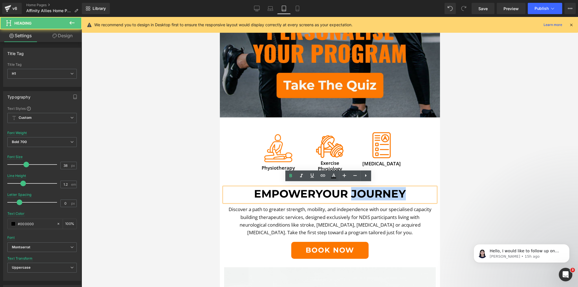
drag, startPoint x: 405, startPoint y: 191, endPoint x: 351, endPoint y: 192, distance: 54.5
click at [351, 192] on h1 "Empower Your Journey" at bounding box center [330, 193] width 212 height 13
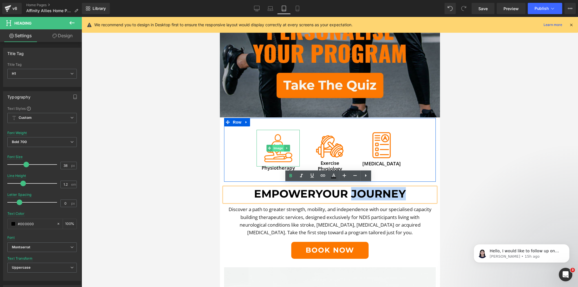
click at [278, 145] on span "Image" at bounding box center [278, 148] width 12 height 7
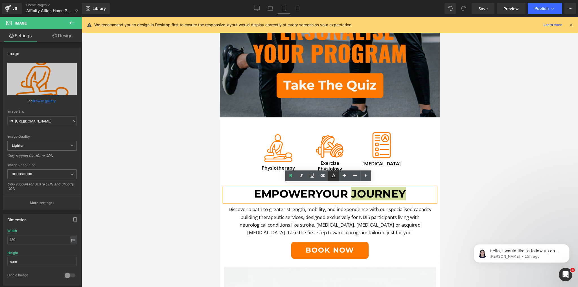
click at [331, 176] on icon at bounding box center [333, 176] width 7 height 7
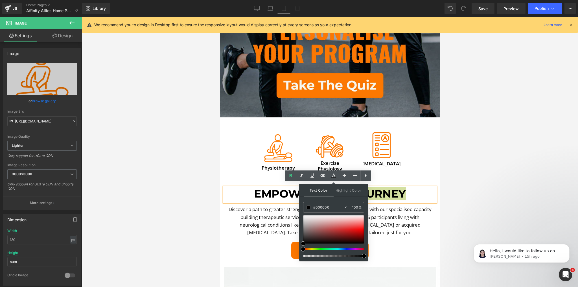
click at [330, 209] on input "#000000" at bounding box center [328, 207] width 30 height 6
paste input "fb7908"
type input "#fb7908"
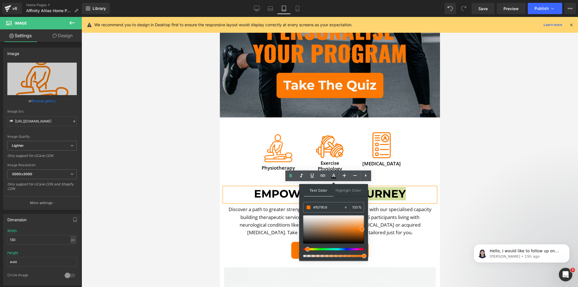
click at [331, 201] on div "Text Color Highlight Color #333333 #fb7908 100 % none 0 %" at bounding box center [333, 222] width 69 height 77
click at [355, 199] on div "Text Color Highlight Color #333333 #fb7908 100 % none 0 %" at bounding box center [333, 222] width 69 height 77
click at [363, 228] on span at bounding box center [362, 229] width 5 height 5
click at [363, 198] on div "Text Color Highlight Color #333333 #fb7908 100 % none 0 %" at bounding box center [333, 222] width 69 height 77
click at [380, 198] on div "Empower Your Journey" at bounding box center [330, 194] width 212 height 15
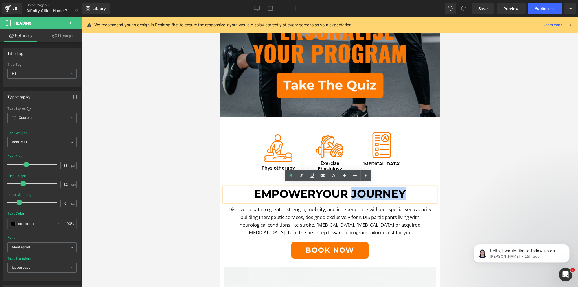
drag, startPoint x: 406, startPoint y: 191, endPoint x: 352, endPoint y: 190, distance: 53.7
click at [352, 190] on h1 "Empower Your Journey" at bounding box center [330, 193] width 212 height 13
click at [333, 175] on icon at bounding box center [333, 176] width 7 height 7
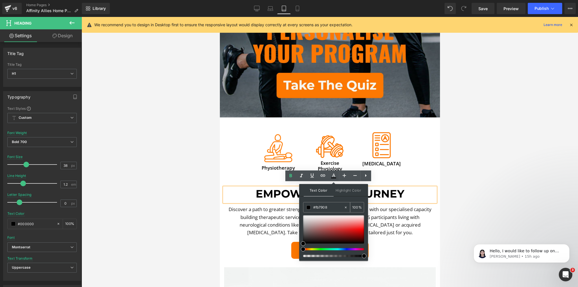
click at [330, 208] on input "#fb7908" at bounding box center [328, 207] width 30 height 6
click at [329, 208] on input "#fb7908" at bounding box center [328, 207] width 30 height 6
drag, startPoint x: 329, startPoint y: 207, endPoint x: 305, endPoint y: 204, distance: 24.1
click at [305, 204] on div "#000000" at bounding box center [324, 207] width 40 height 10
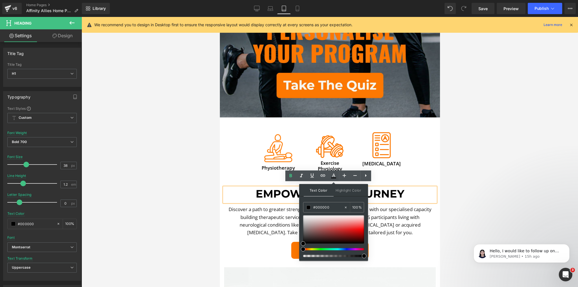
paste input "fb7908"
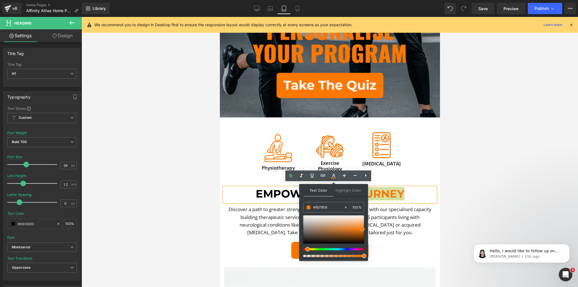
click at [364, 228] on span at bounding box center [362, 229] width 5 height 5
click at [328, 209] on input "#fb7908" at bounding box center [328, 207] width 30 height 6
click at [328, 209] on input "#fc7907" at bounding box center [328, 207] width 30 height 6
paste input "b7908"
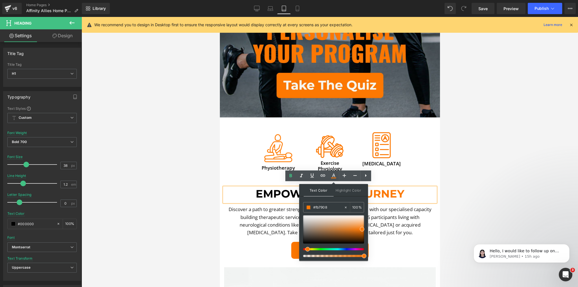
type input "#fb7908"
click at [361, 229] on span at bounding box center [362, 229] width 5 height 5
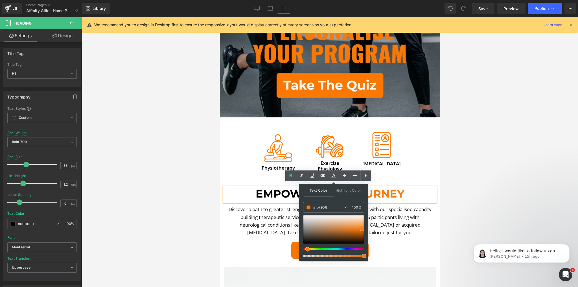
click at [361, 229] on span at bounding box center [362, 229] width 5 height 5
click at [379, 222] on font "Discover a path to greater strength, mobility, and independence with our specia…" at bounding box center [329, 221] width 203 height 30
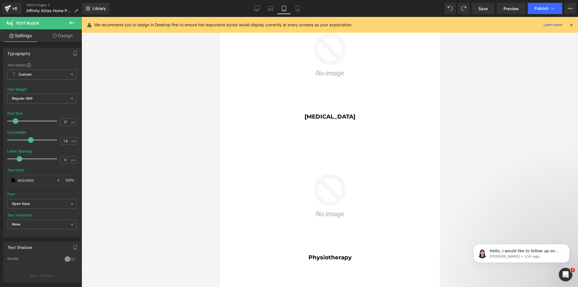
scroll to position [944, 0]
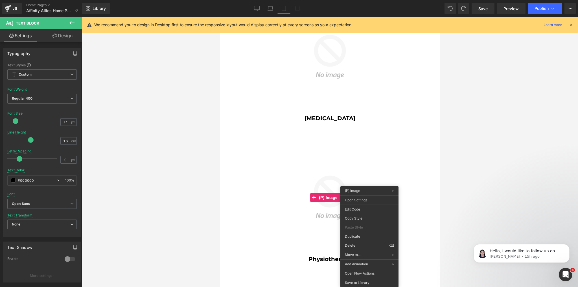
click at [129, 189] on div at bounding box center [330, 152] width 497 height 270
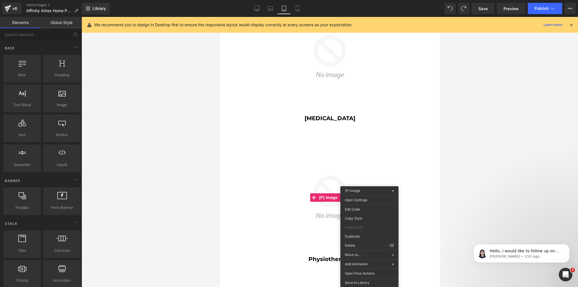
click at [214, 193] on div at bounding box center [330, 152] width 497 height 270
click at [297, 9] on icon at bounding box center [298, 9] width 6 height 6
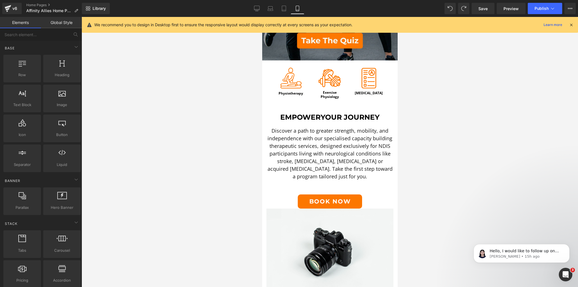
scroll to position [158, 0]
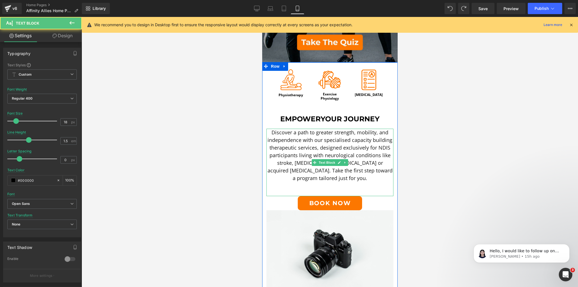
click at [324, 186] on div "Discover a path to greater strength, mobility, and independence with our specia…" at bounding box center [329, 162] width 127 height 67
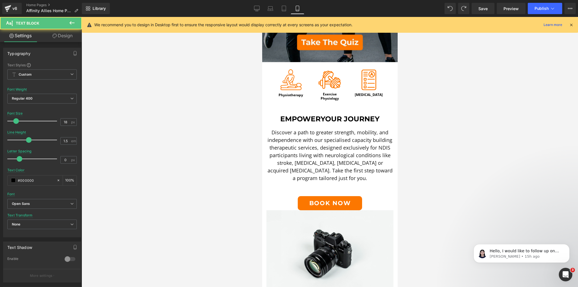
click at [63, 30] on link "Design" at bounding box center [62, 35] width 41 height 13
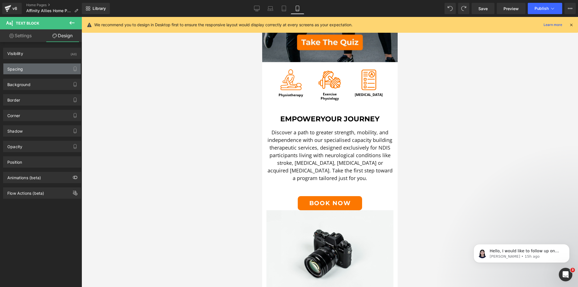
click at [36, 71] on div "Spacing" at bounding box center [41, 69] width 77 height 11
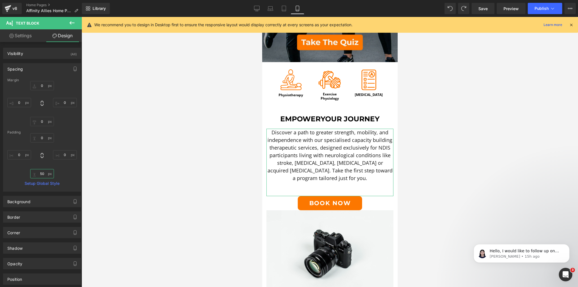
click at [43, 175] on input "text" at bounding box center [42, 173] width 24 height 9
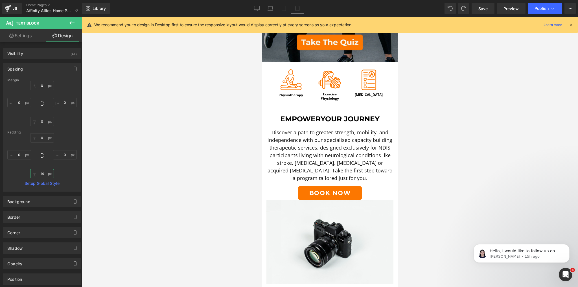
type input "15"
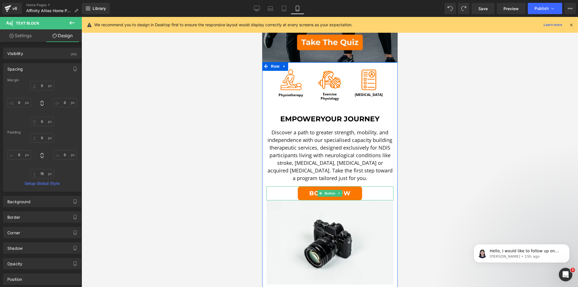
click at [331, 194] on link "Book Now" at bounding box center [330, 193] width 64 height 14
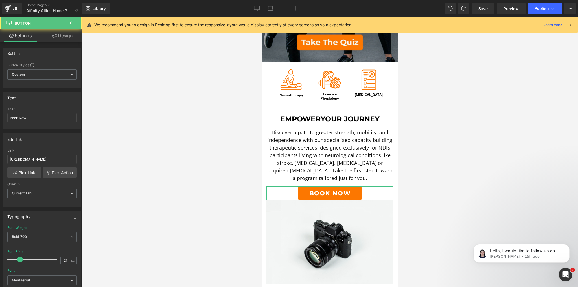
click at [58, 33] on link "Design" at bounding box center [62, 35] width 41 height 13
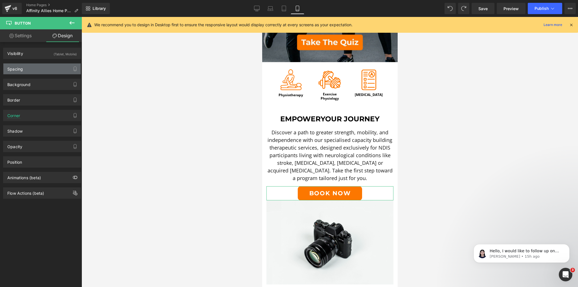
click at [29, 67] on div "Spacing" at bounding box center [41, 69] width 77 height 11
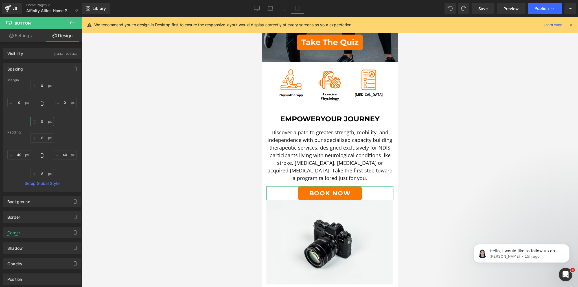
click at [42, 123] on input "0" at bounding box center [42, 121] width 24 height 9
type input "15"
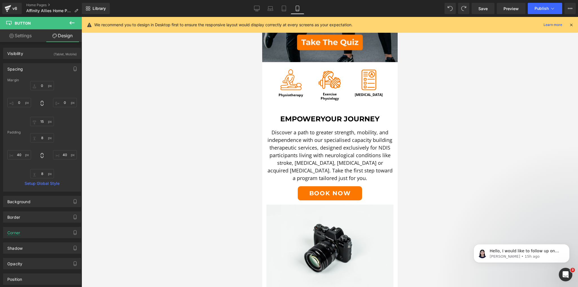
click at [163, 138] on div at bounding box center [330, 152] width 497 height 270
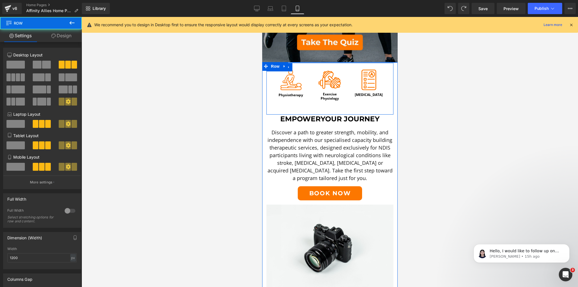
click at [352, 108] on div "Image Physiotherapy Heading Image Exercise Physiology Heading Image Occupationa…" at bounding box center [329, 89] width 127 height 52
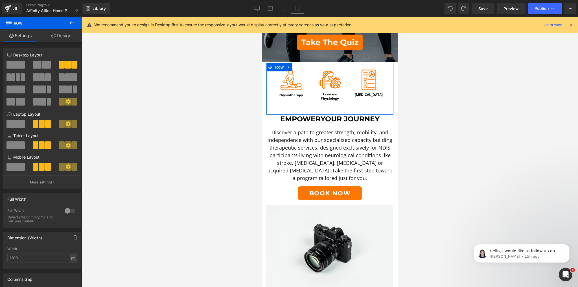
click at [57, 31] on link "Design" at bounding box center [61, 35] width 41 height 13
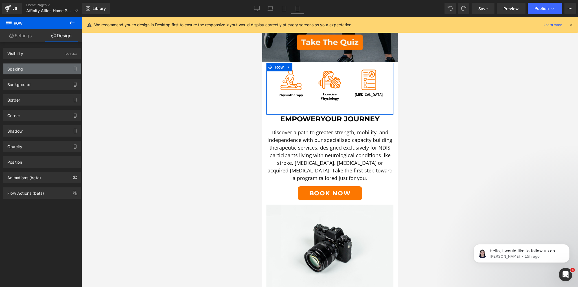
click at [27, 69] on div "Spacing" at bounding box center [41, 69] width 77 height 11
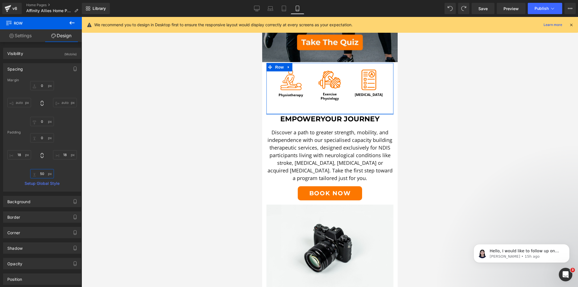
click at [43, 173] on input "50" at bounding box center [42, 173] width 24 height 9
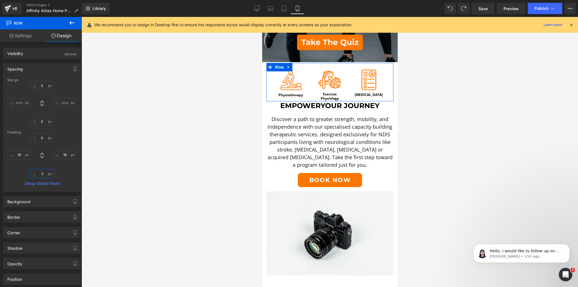
type input "30"
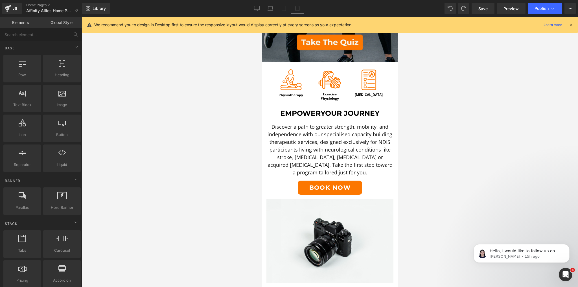
click at [202, 143] on div at bounding box center [330, 152] width 497 height 270
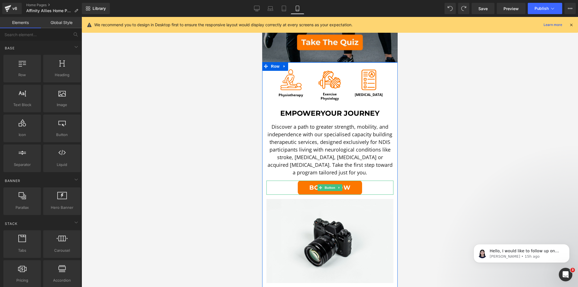
click at [334, 183] on span "Book Now" at bounding box center [329, 187] width 41 height 9
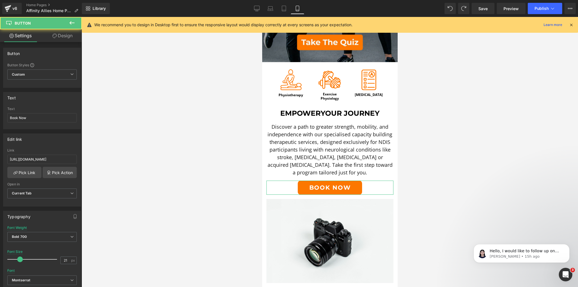
click at [54, 36] on icon at bounding box center [55, 36] width 5 height 5
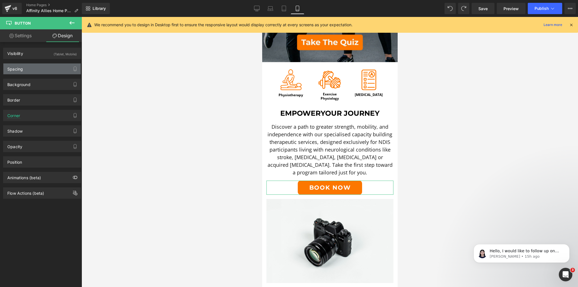
click at [30, 66] on div "Spacing" at bounding box center [41, 69] width 77 height 11
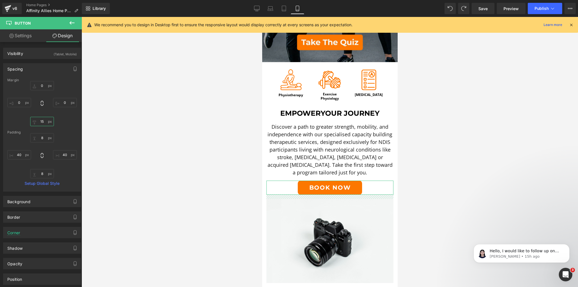
click at [38, 122] on input "15" at bounding box center [42, 121] width 24 height 9
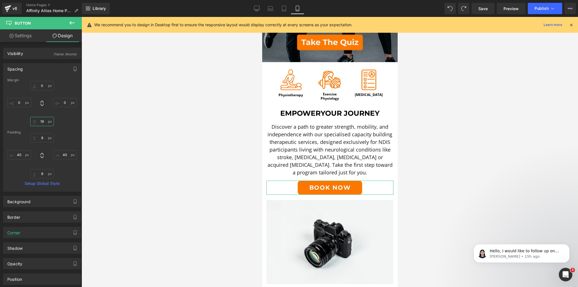
type input "20"
click at [42, 85] on input "0" at bounding box center [42, 85] width 24 height 9
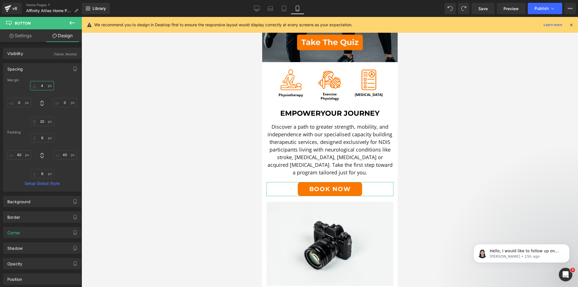
type input "5"
click at [139, 102] on div at bounding box center [330, 152] width 497 height 270
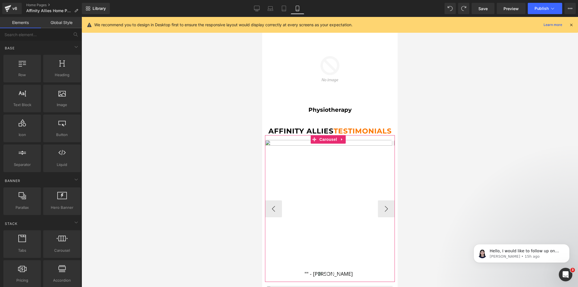
scroll to position [768, 0]
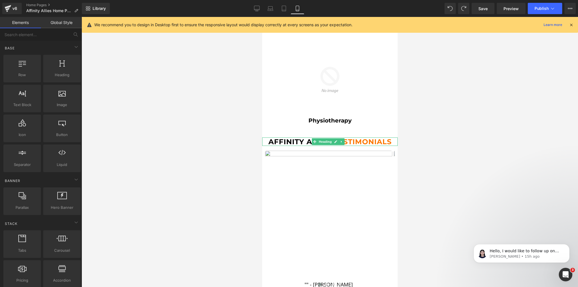
click at [301, 139] on h2 "Affinity Allies testimonials" at bounding box center [330, 142] width 136 height 8
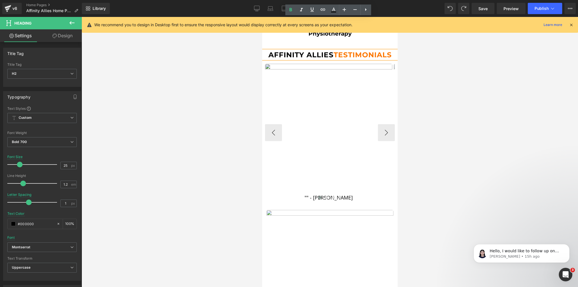
scroll to position [926, 0]
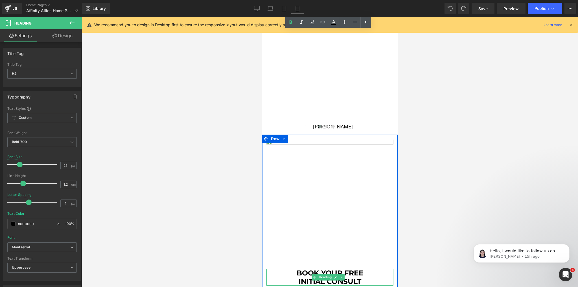
click at [305, 270] on h1 "Book Your FREE" at bounding box center [329, 273] width 127 height 8
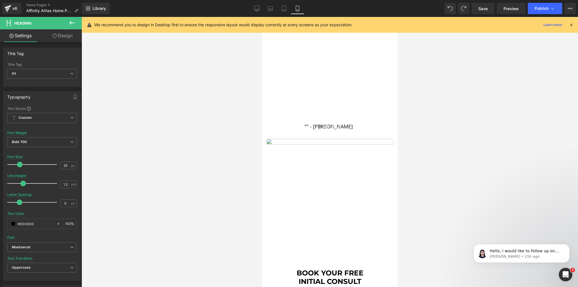
drag, startPoint x: 62, startPoint y: 36, endPoint x: 33, endPoint y: 65, distance: 41.1
click at [62, 36] on link "Design" at bounding box center [62, 35] width 41 height 13
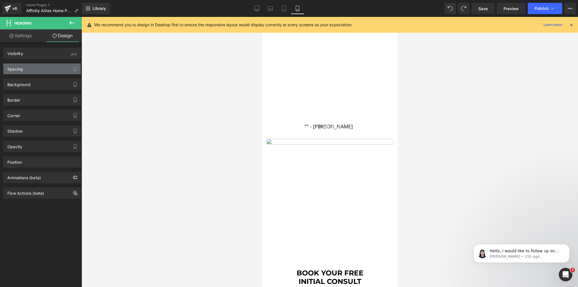
click at [27, 72] on div "Spacing" at bounding box center [41, 69] width 77 height 11
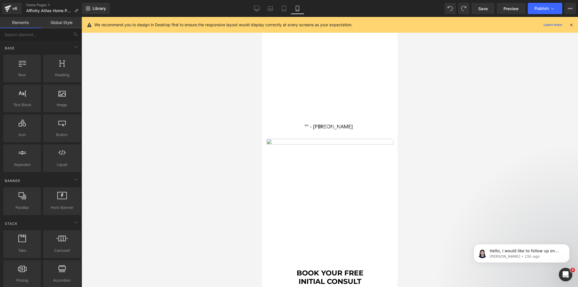
click at [182, 114] on div at bounding box center [330, 152] width 497 height 270
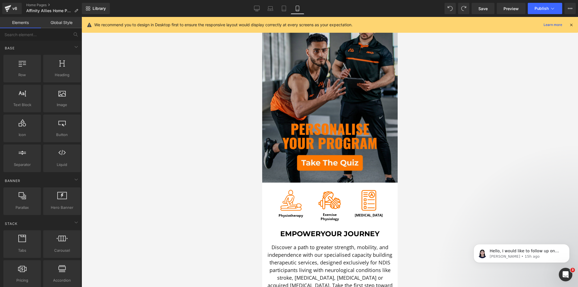
scroll to position [0, 0]
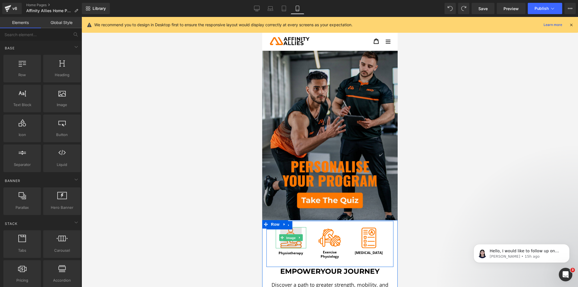
click at [290, 235] on span "Image" at bounding box center [291, 238] width 12 height 7
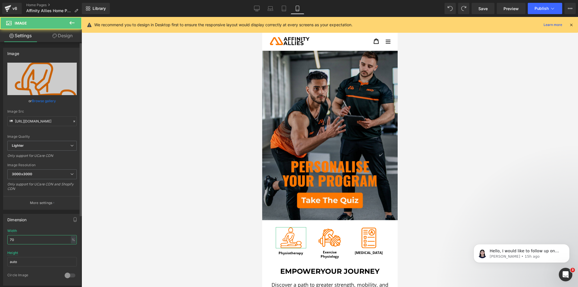
click at [34, 238] on input "70" at bounding box center [41, 239] width 69 height 9
type input "75"
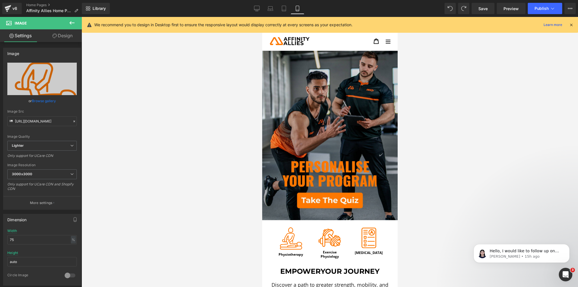
click at [150, 180] on div at bounding box center [330, 152] width 497 height 270
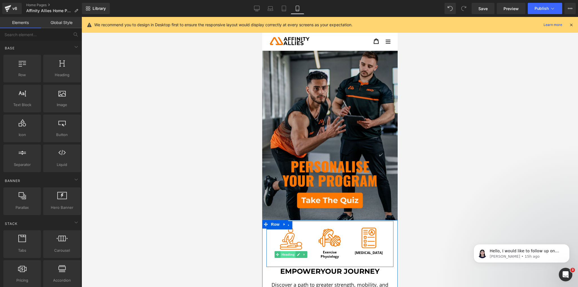
click at [287, 251] on span "Heading" at bounding box center [287, 254] width 15 height 7
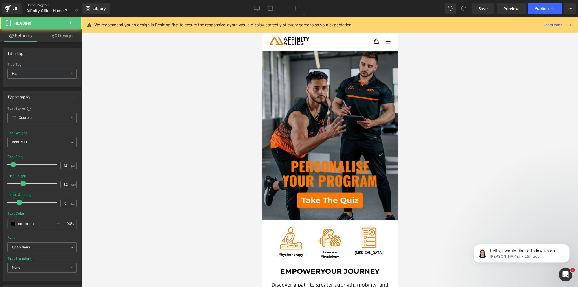
click at [69, 37] on link "Design" at bounding box center [62, 35] width 41 height 13
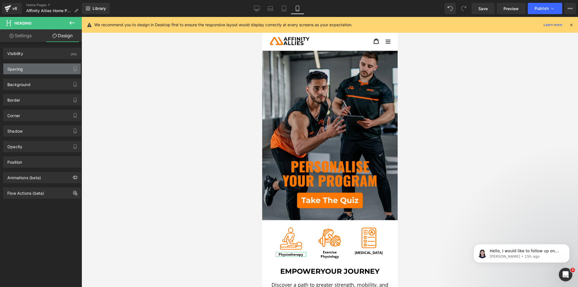
click at [47, 69] on div "Spacing" at bounding box center [41, 69] width 77 height 11
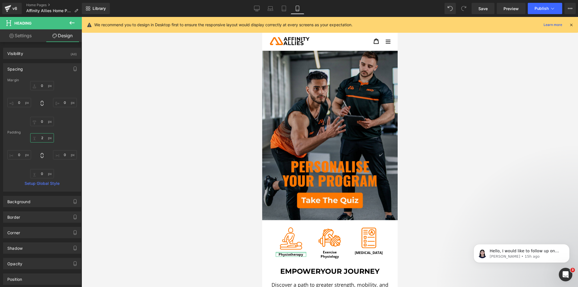
click at [45, 139] on input "2" at bounding box center [42, 137] width 24 height 9
type input "0"
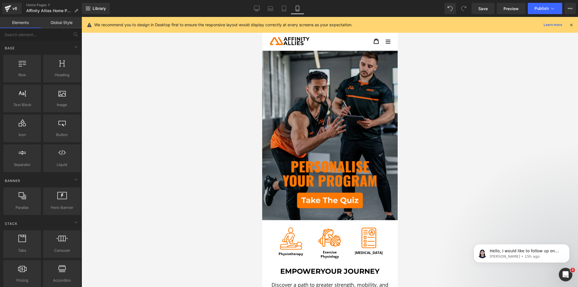
click at [168, 131] on div at bounding box center [330, 152] width 497 height 270
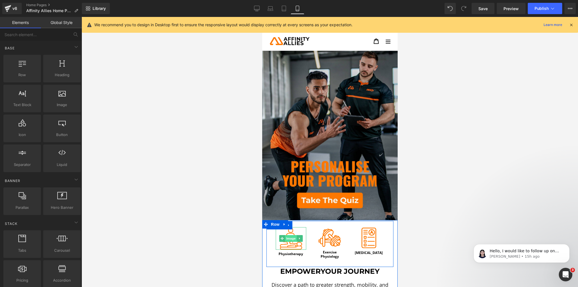
click at [286, 235] on span "Image" at bounding box center [291, 238] width 12 height 7
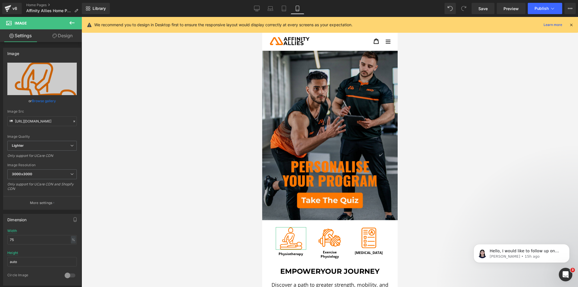
click at [59, 33] on link "Design" at bounding box center [62, 35] width 41 height 13
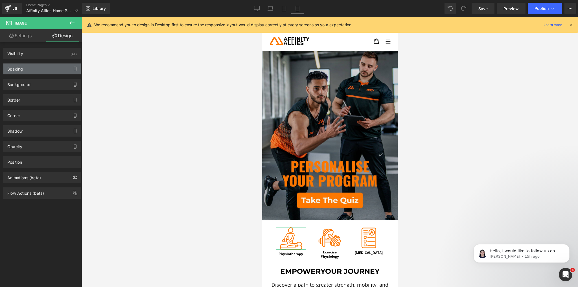
click at [34, 72] on div "Spacing" at bounding box center [41, 69] width 77 height 11
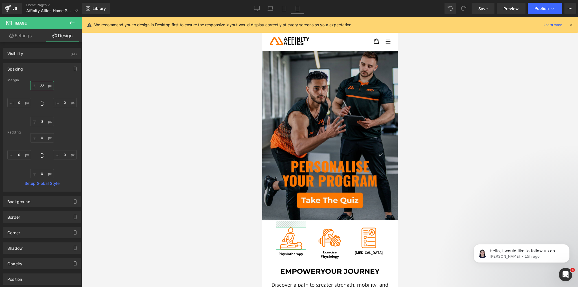
click at [38, 87] on input "22" at bounding box center [42, 85] width 24 height 9
type input "19"
click at [181, 143] on div at bounding box center [330, 152] width 497 height 270
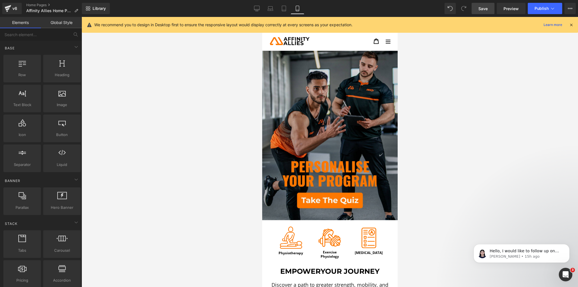
click at [481, 6] on span "Save" at bounding box center [483, 9] width 9 height 6
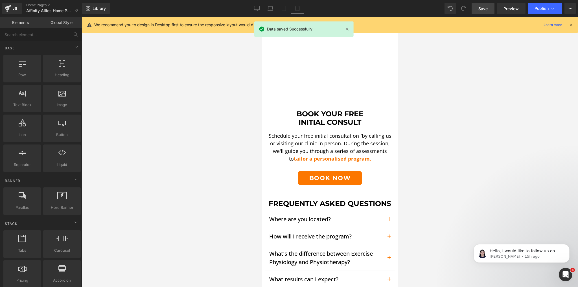
scroll to position [1084, 0]
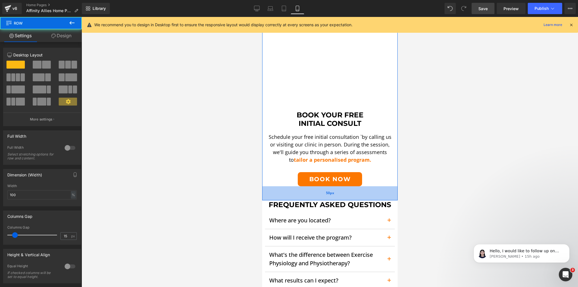
click at [352, 188] on div "50px" at bounding box center [330, 193] width 136 height 14
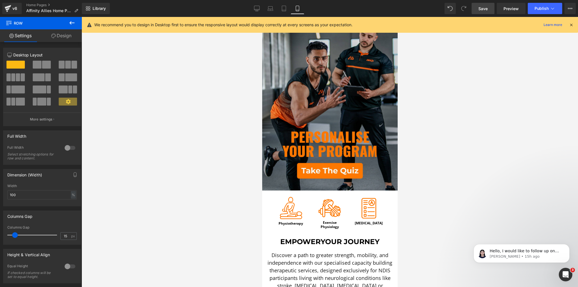
scroll to position [0, 0]
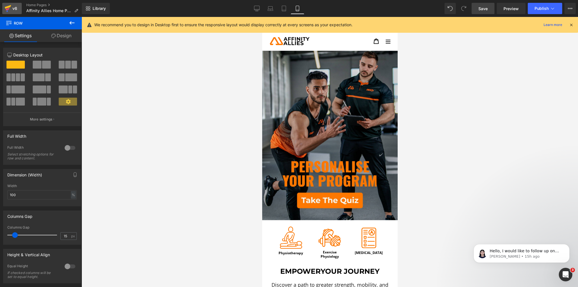
click at [11, 7] on div "v6" at bounding box center [14, 8] width 7 height 7
click at [480, 9] on span "Save" at bounding box center [483, 9] width 9 height 6
click at [19, 6] on link "v6" at bounding box center [11, 8] width 19 height 11
